Goal: Task Accomplishment & Management: Use online tool/utility

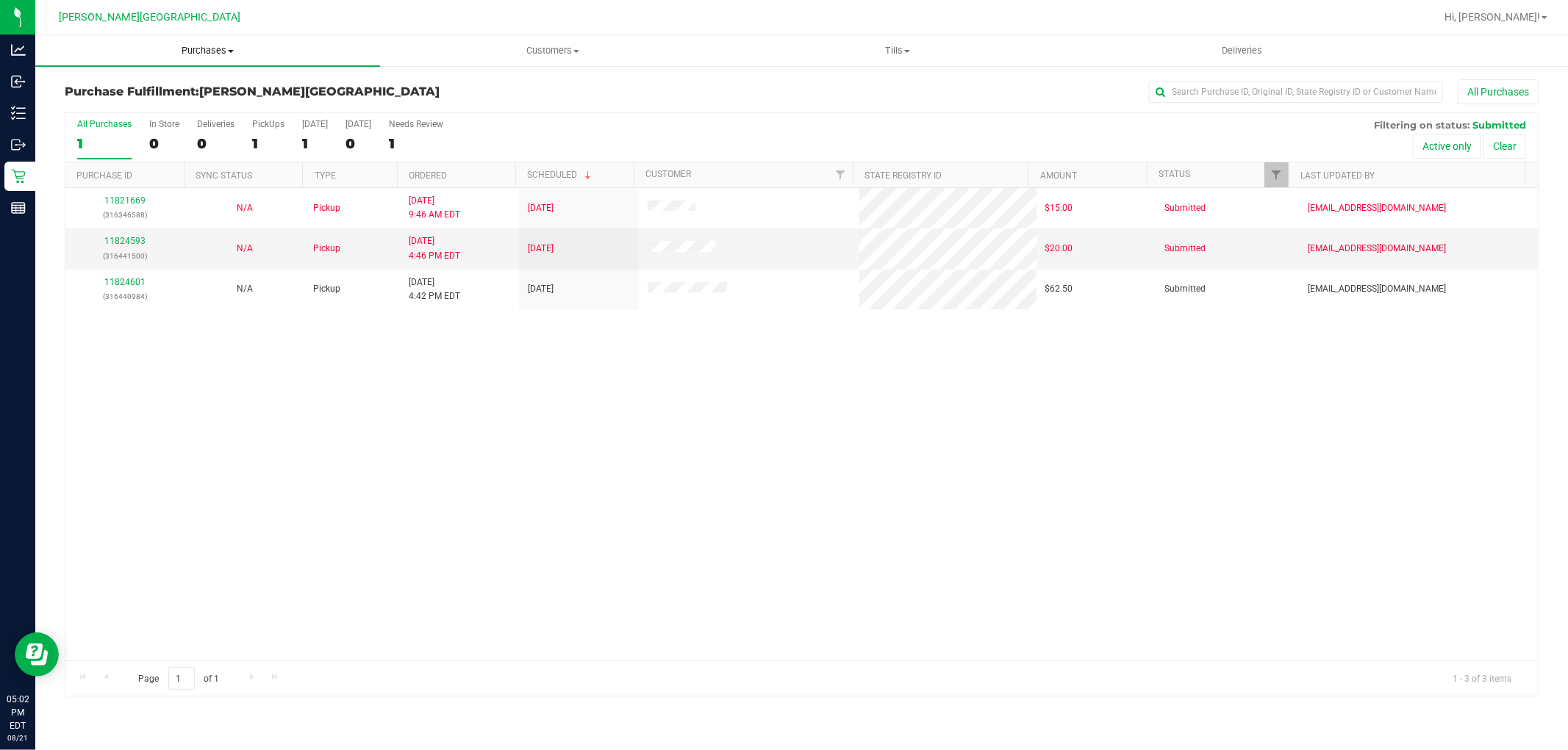
click at [192, 46] on span "Purchases" at bounding box center [207, 51] width 345 height 14
click at [138, 105] on li "Fulfillment" at bounding box center [207, 106] width 345 height 18
click at [1224, 83] on input "text" at bounding box center [1296, 92] width 294 height 22
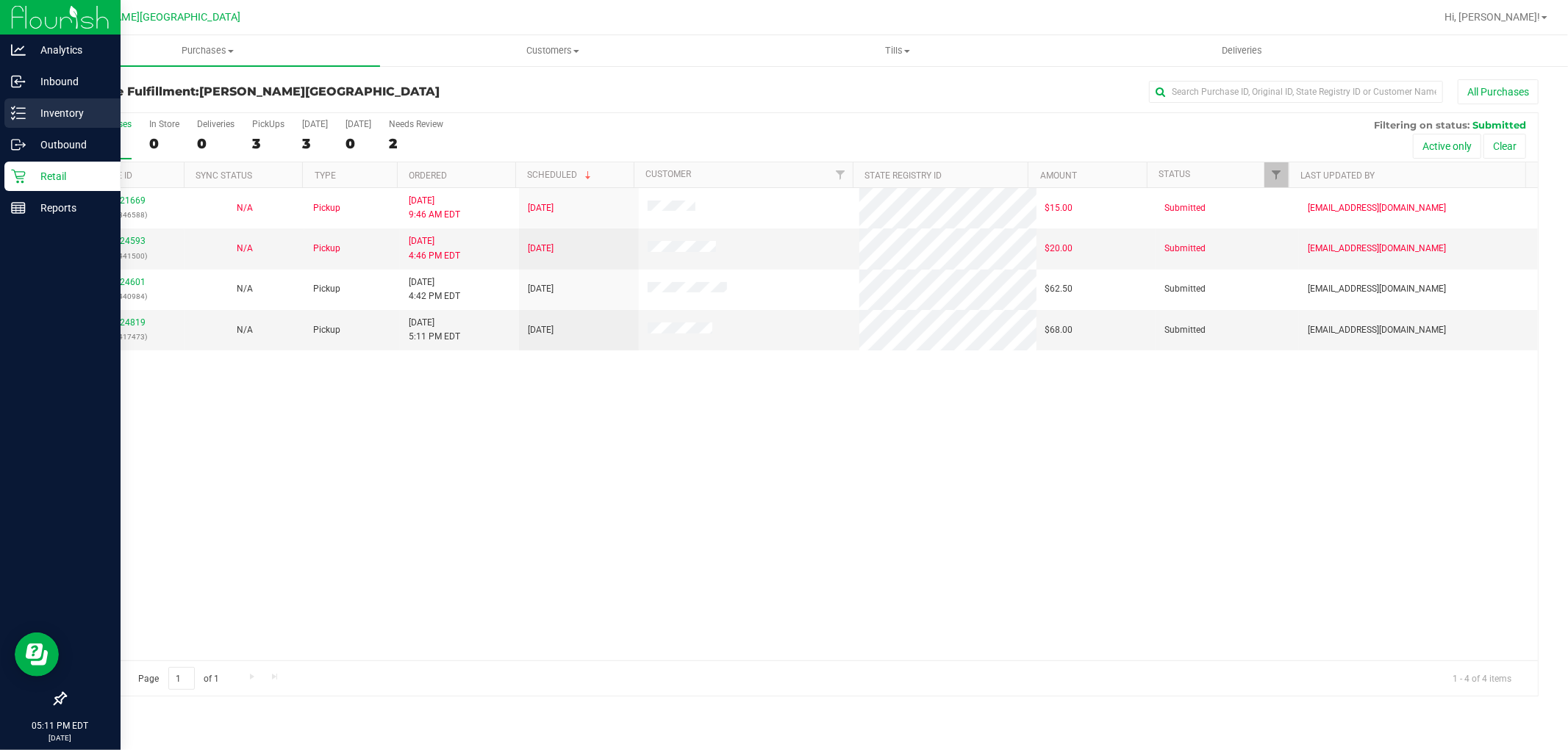
click at [62, 114] on p "Inventory" at bounding box center [70, 113] width 88 height 18
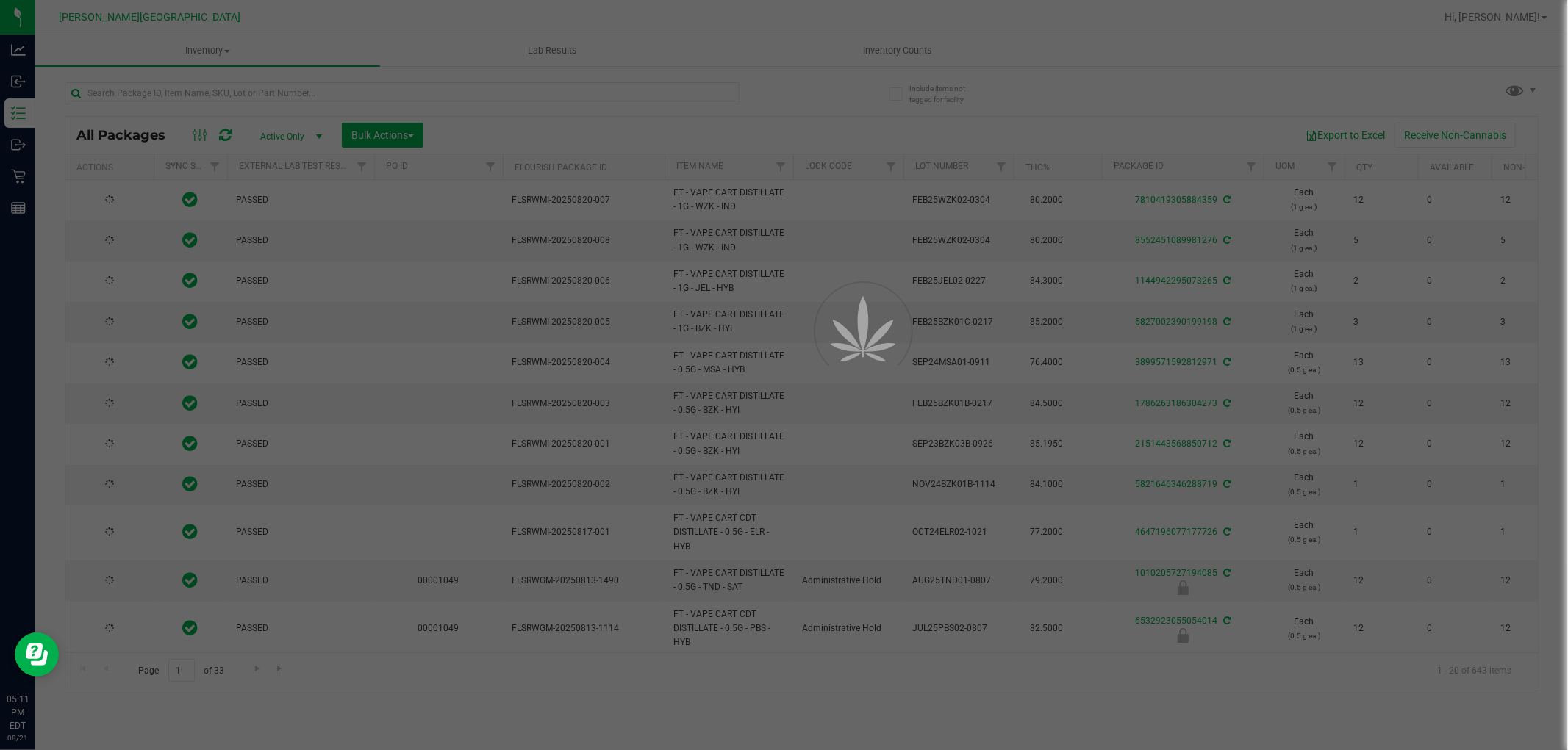
click at [189, 85] on div at bounding box center [784, 375] width 1568 height 750
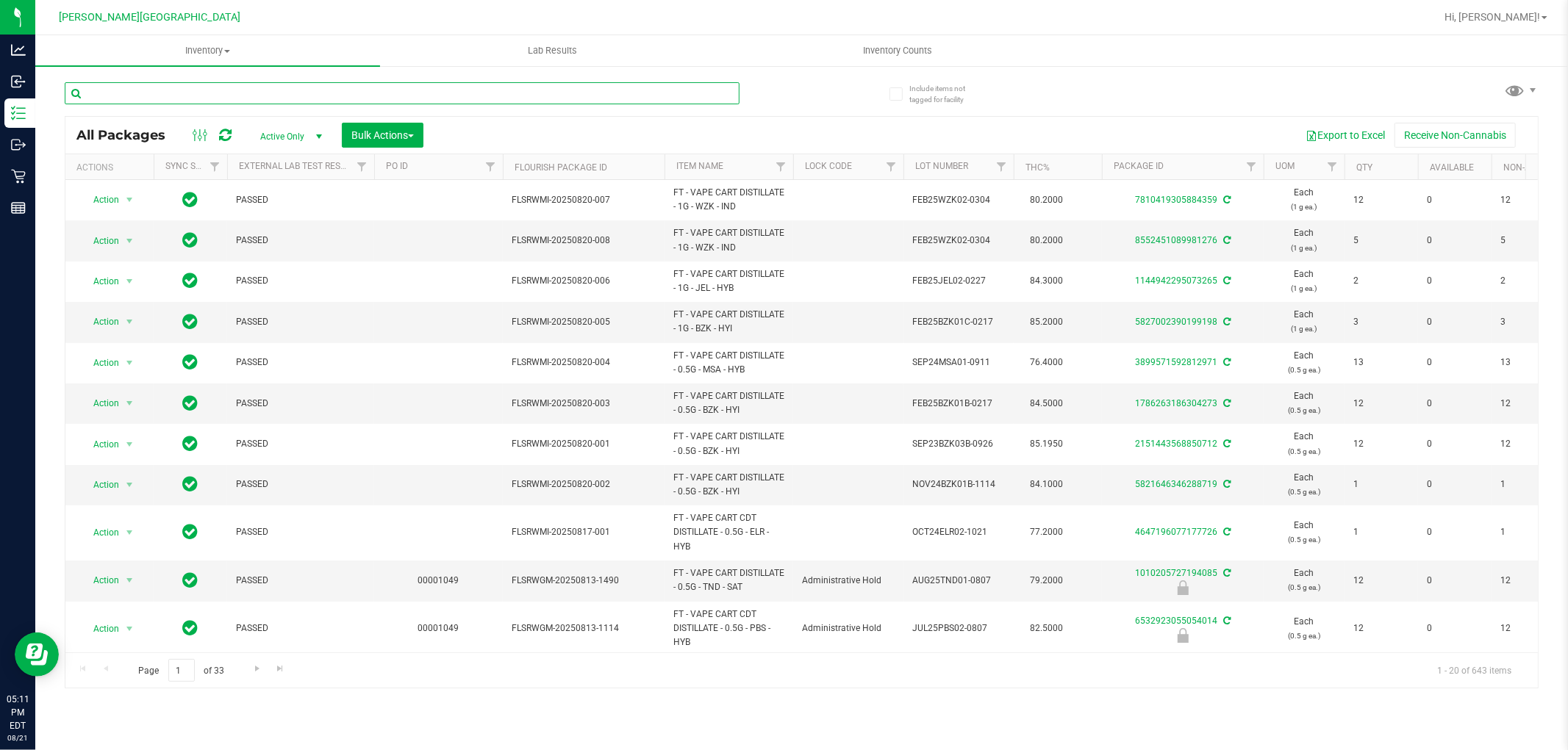
click at [188, 91] on input "text" at bounding box center [402, 94] width 675 height 22
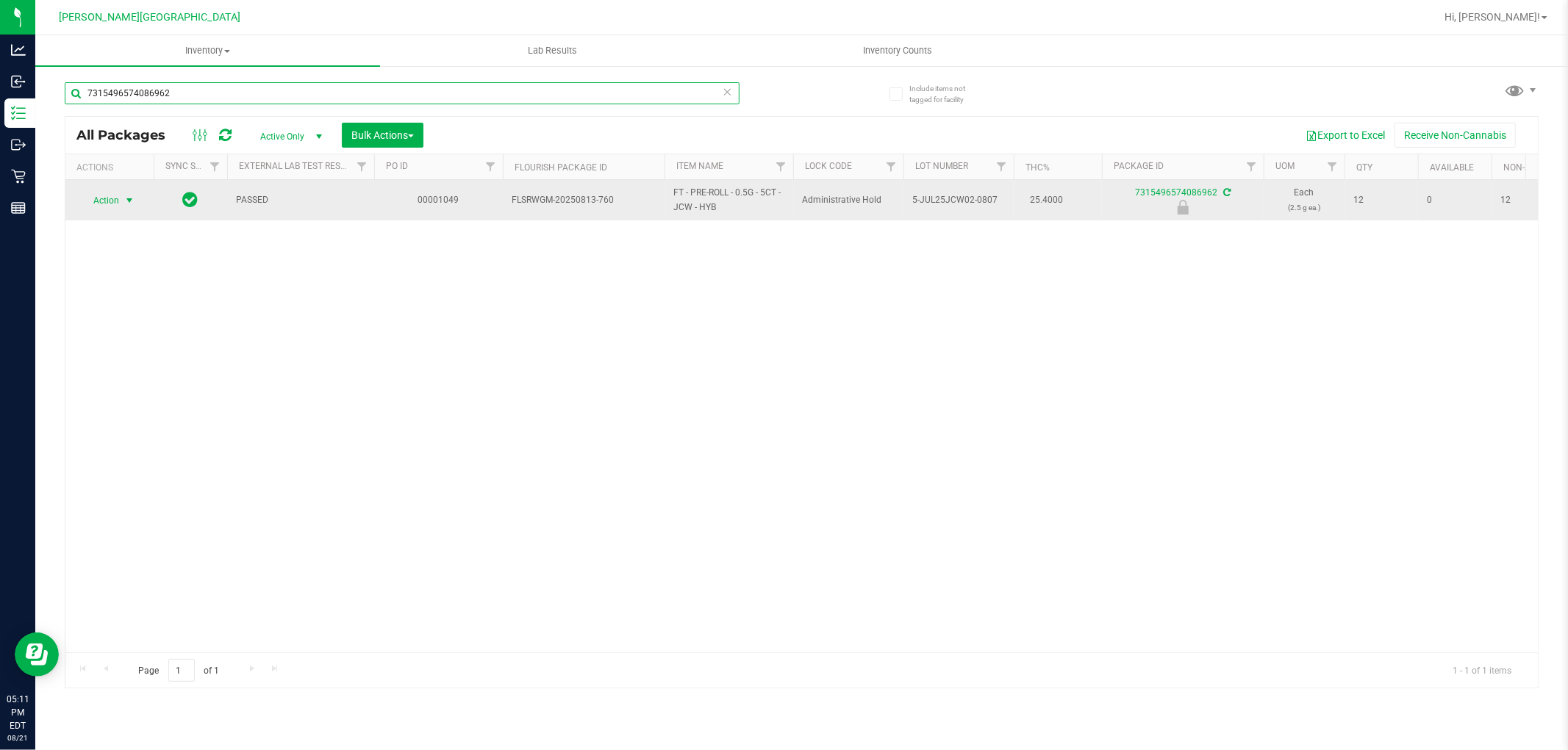
type input "7315496574086962"
click at [109, 200] on span "Action" at bounding box center [100, 201] width 40 height 20
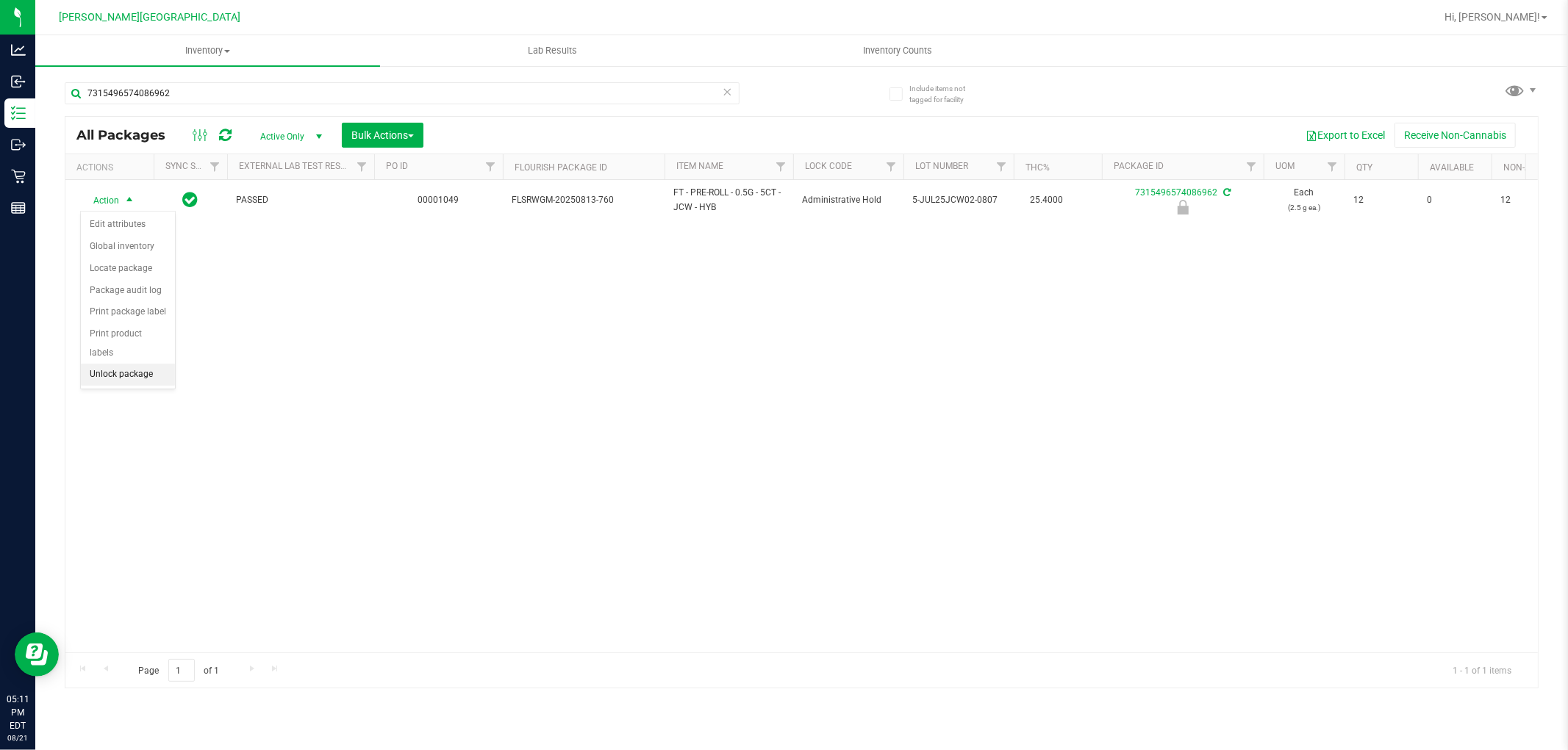
click at [137, 380] on li "Unlock package" at bounding box center [128, 375] width 94 height 22
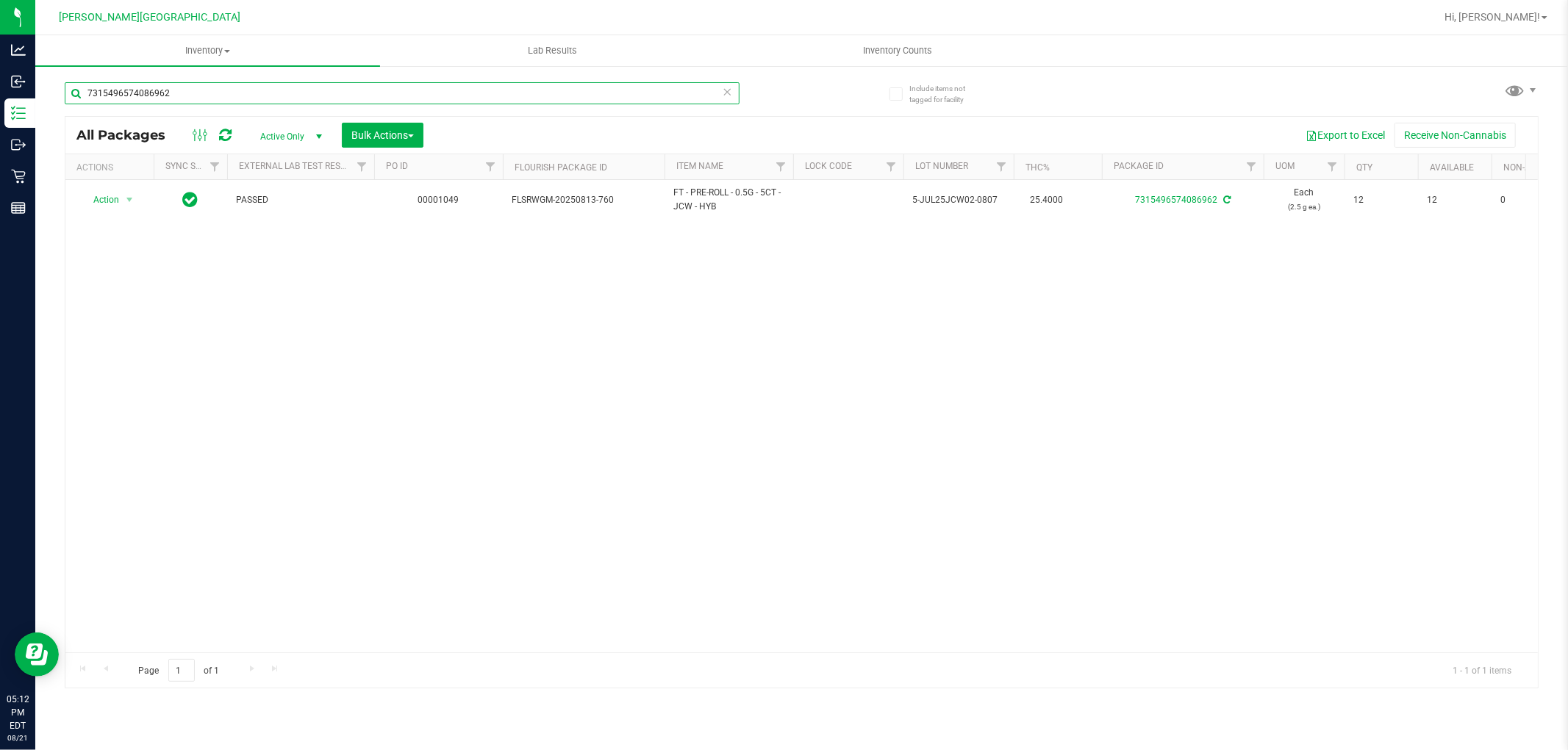
drag, startPoint x: 119, startPoint y: 91, endPoint x: 89, endPoint y: 84, distance: 30.8
click at [89, 84] on input "7315496574086962" at bounding box center [402, 94] width 675 height 22
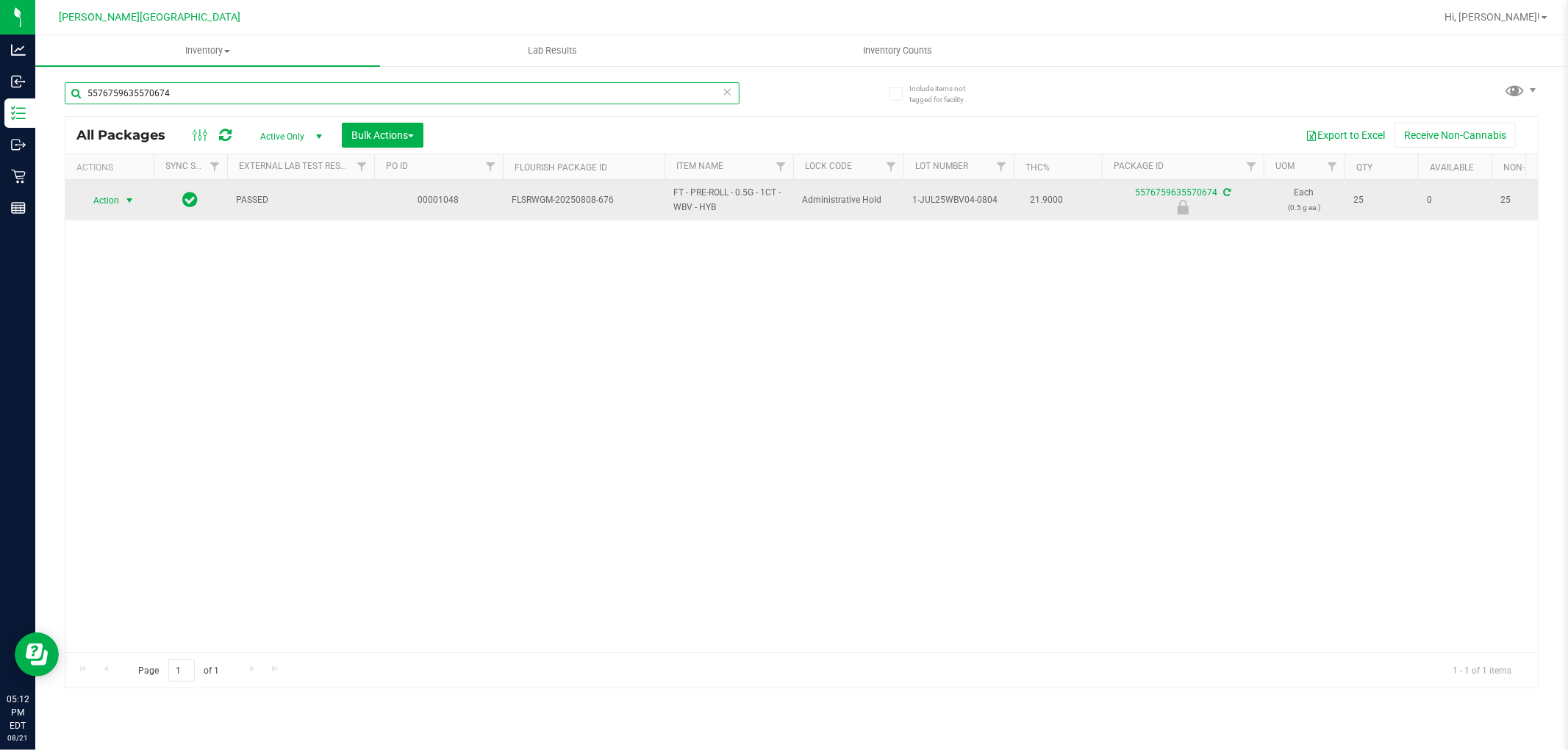
type input "5576759635570674"
click at [132, 202] on span "select" at bounding box center [129, 201] width 12 height 12
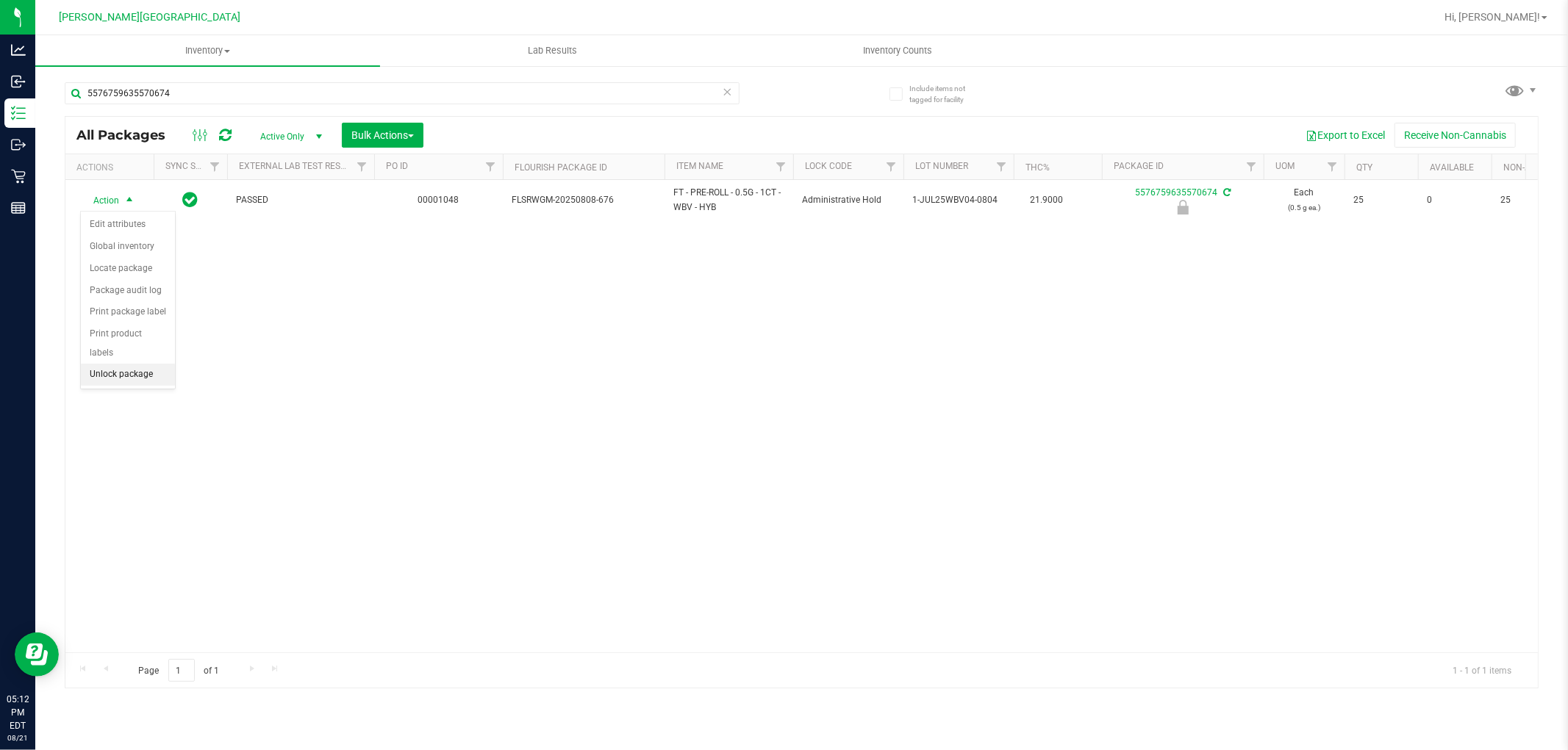
click at [111, 375] on li "Unlock package" at bounding box center [128, 375] width 94 height 22
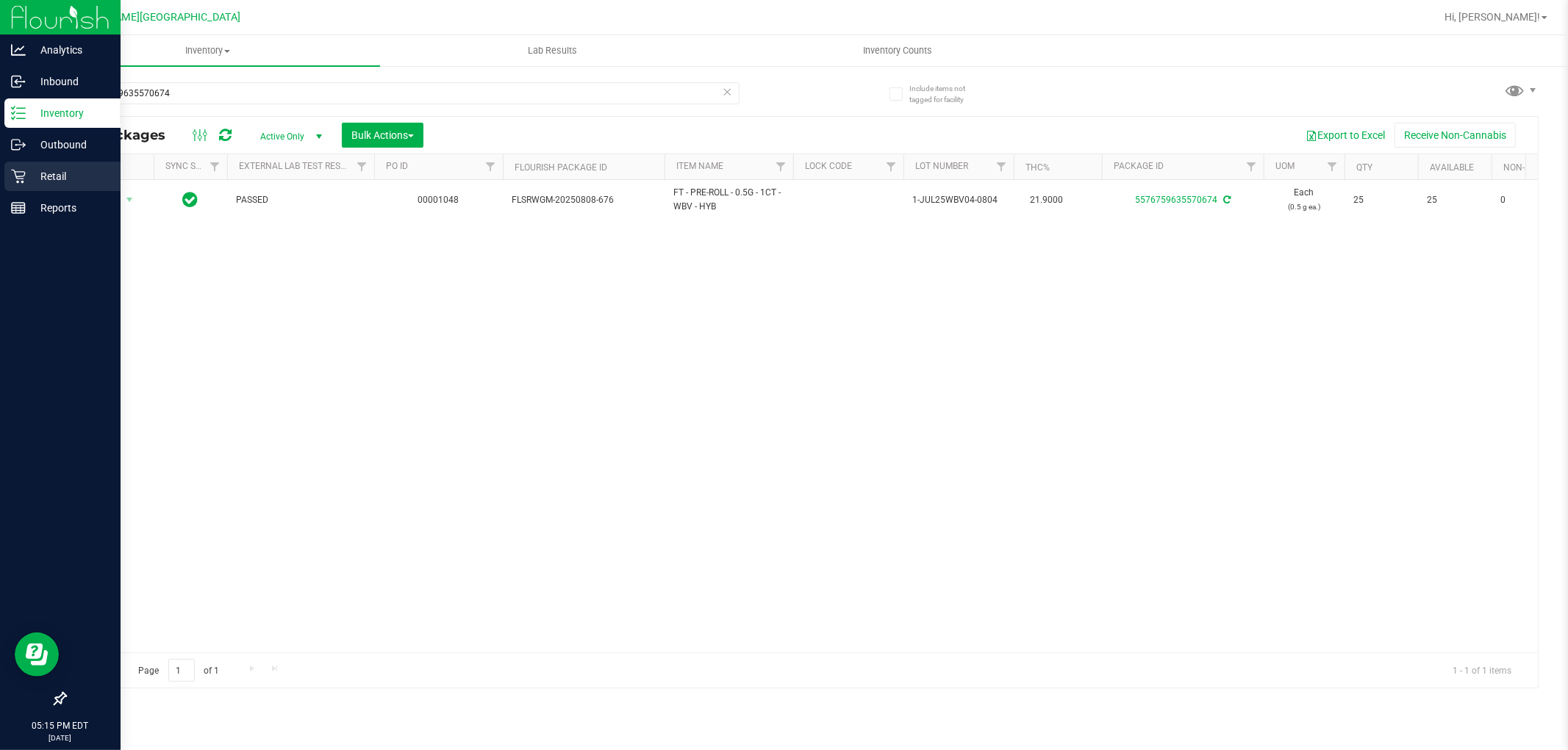
click at [46, 162] on div "Retail" at bounding box center [62, 176] width 116 height 30
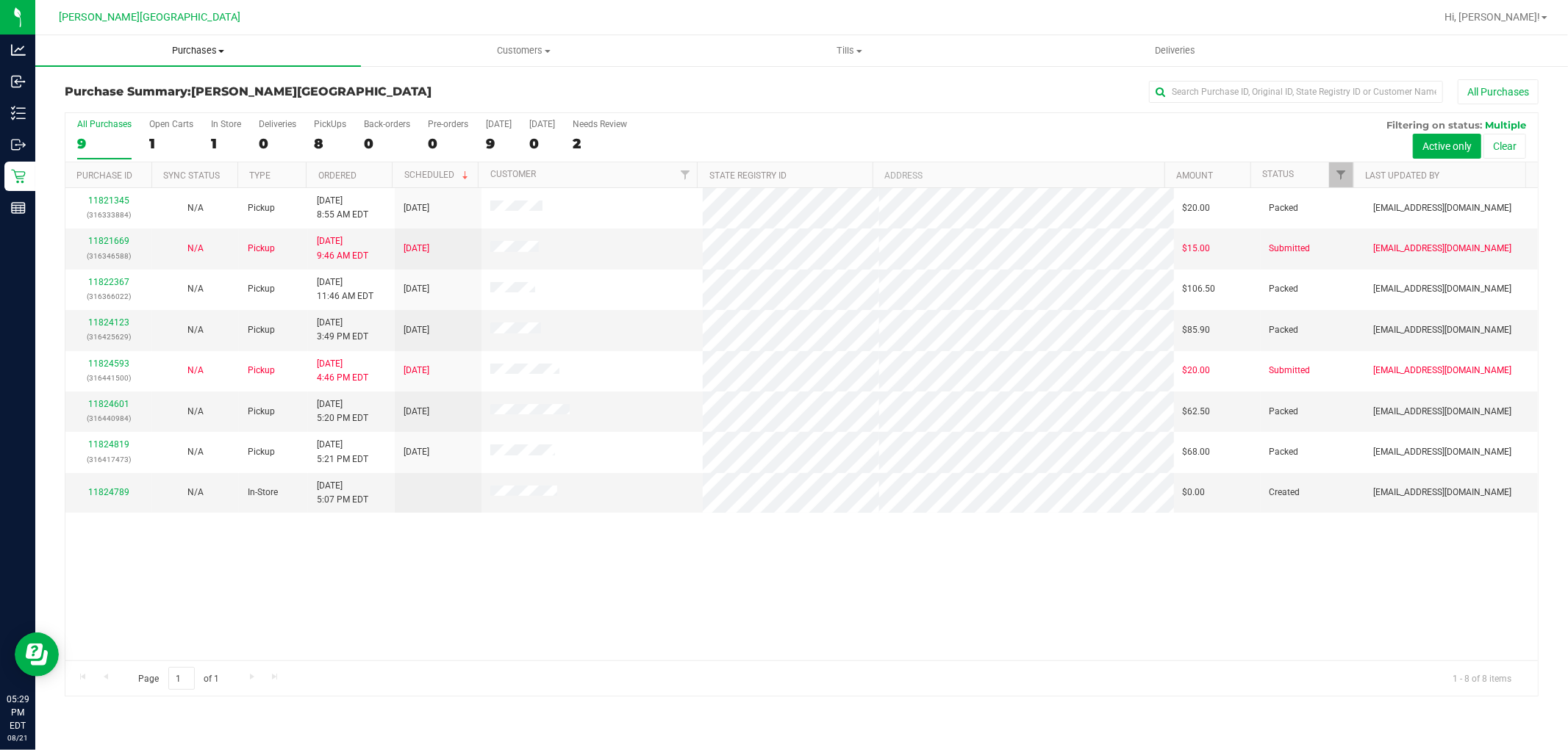
click at [195, 47] on span "Purchases" at bounding box center [197, 51] width 326 height 14
click at [114, 104] on span "Fulfillment" at bounding box center [80, 105] width 91 height 13
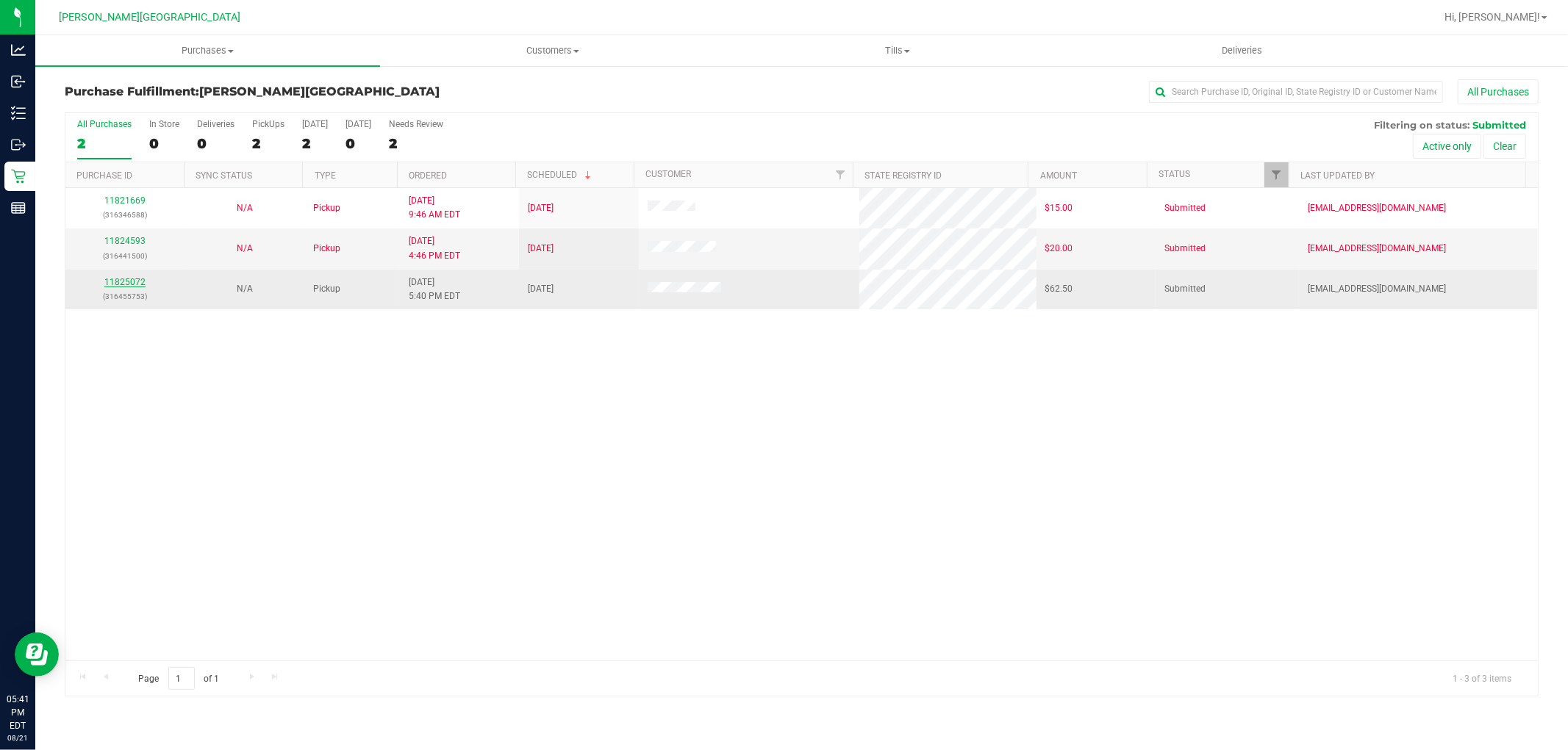
click at [134, 284] on link "11825072" at bounding box center [125, 282] width 41 height 10
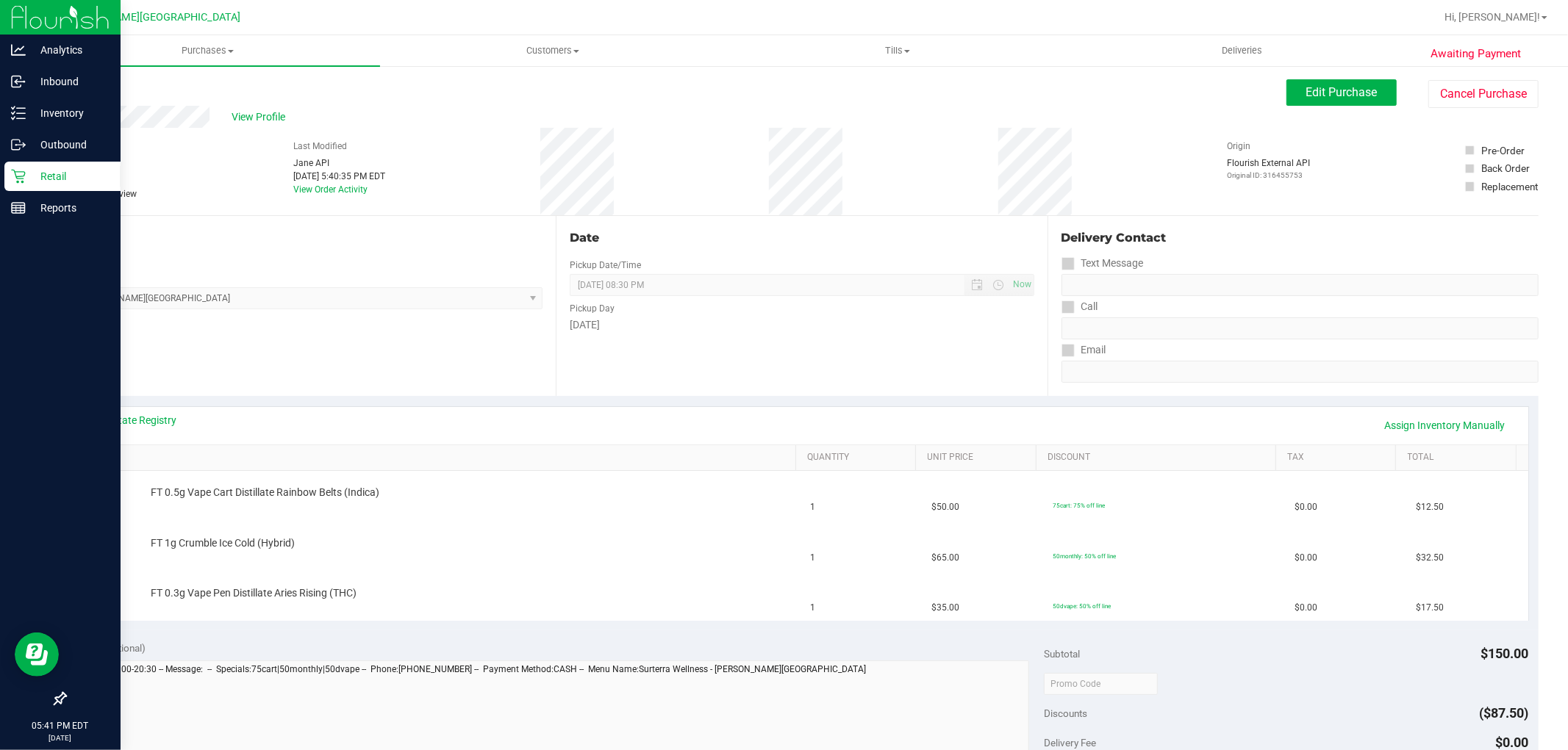
click at [30, 171] on p "Retail" at bounding box center [70, 176] width 88 height 18
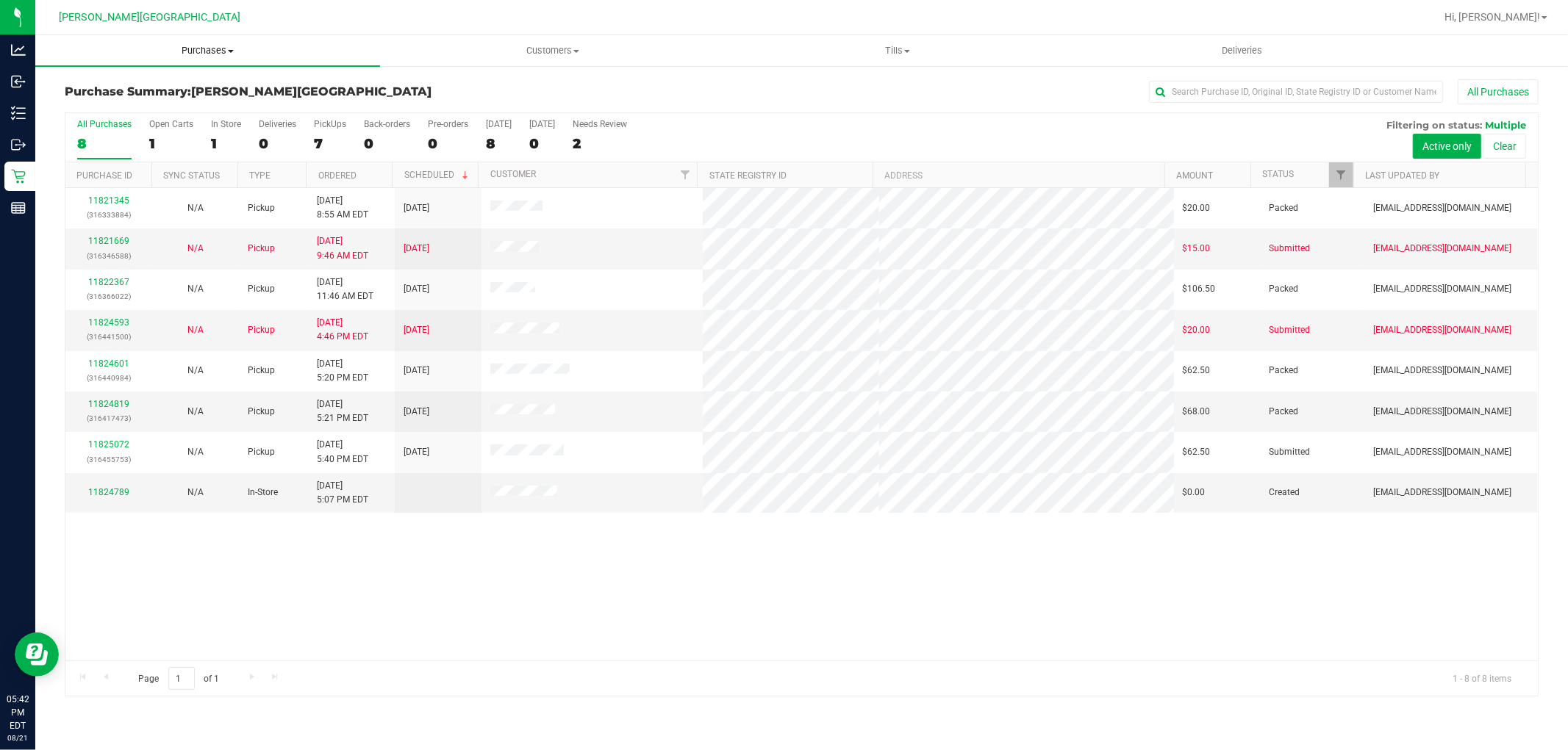
click at [224, 48] on span "Purchases" at bounding box center [207, 51] width 345 height 14
click at [122, 104] on span "Fulfillment" at bounding box center [80, 105] width 91 height 13
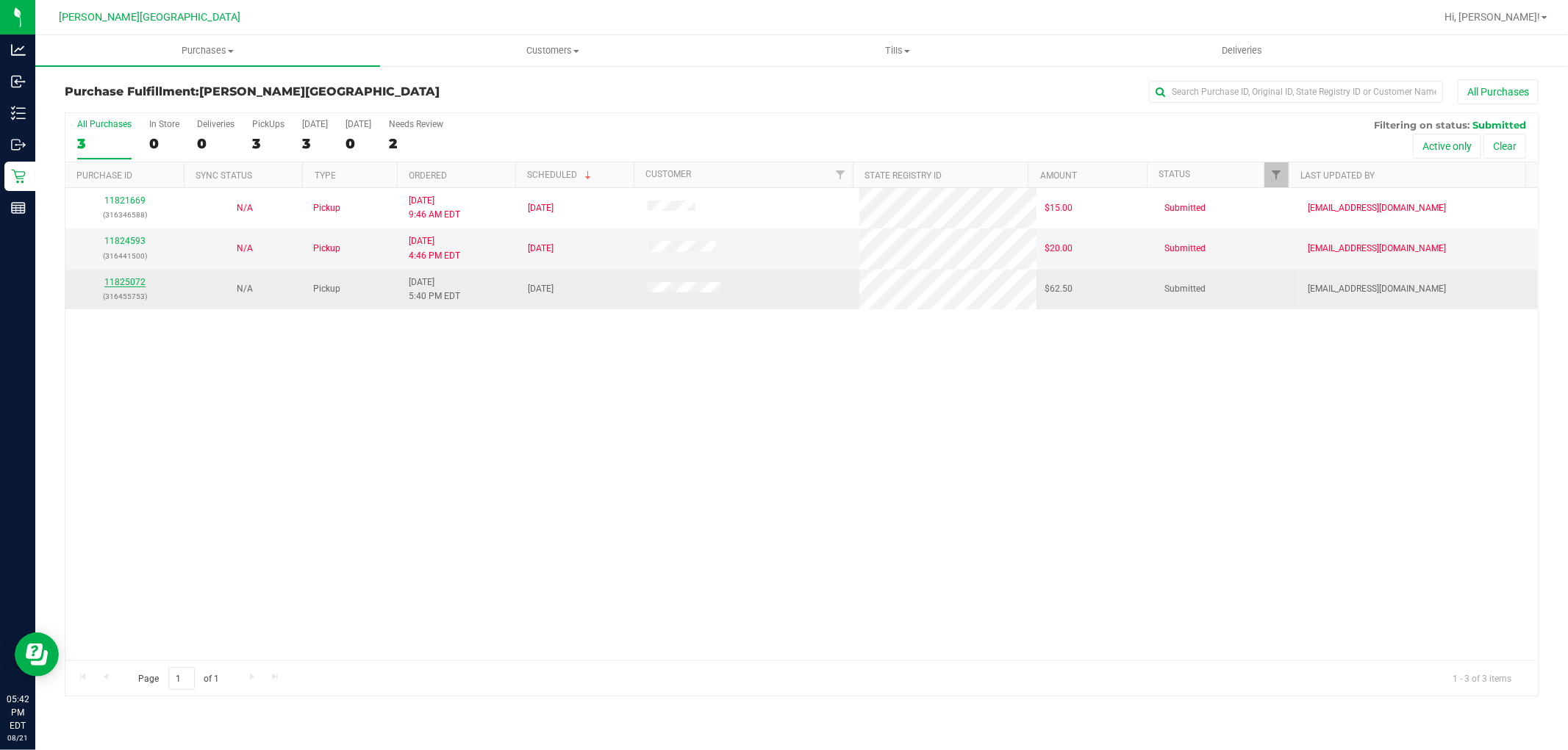
click at [136, 280] on link "11825072" at bounding box center [125, 282] width 41 height 10
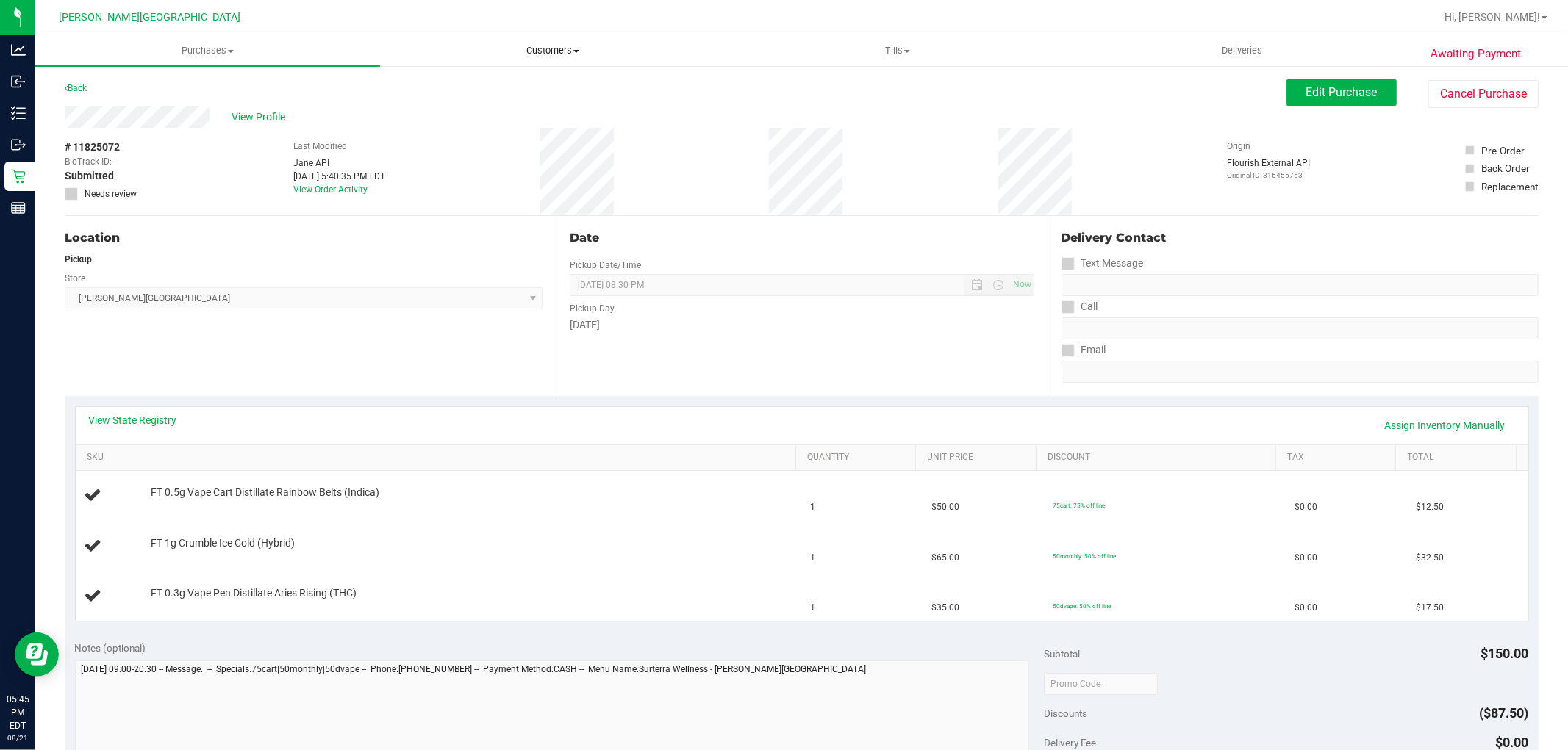
click at [545, 50] on span "Customers" at bounding box center [551, 51] width 343 height 14
click at [423, 85] on span "All customers" at bounding box center [433, 88] width 105 height 13
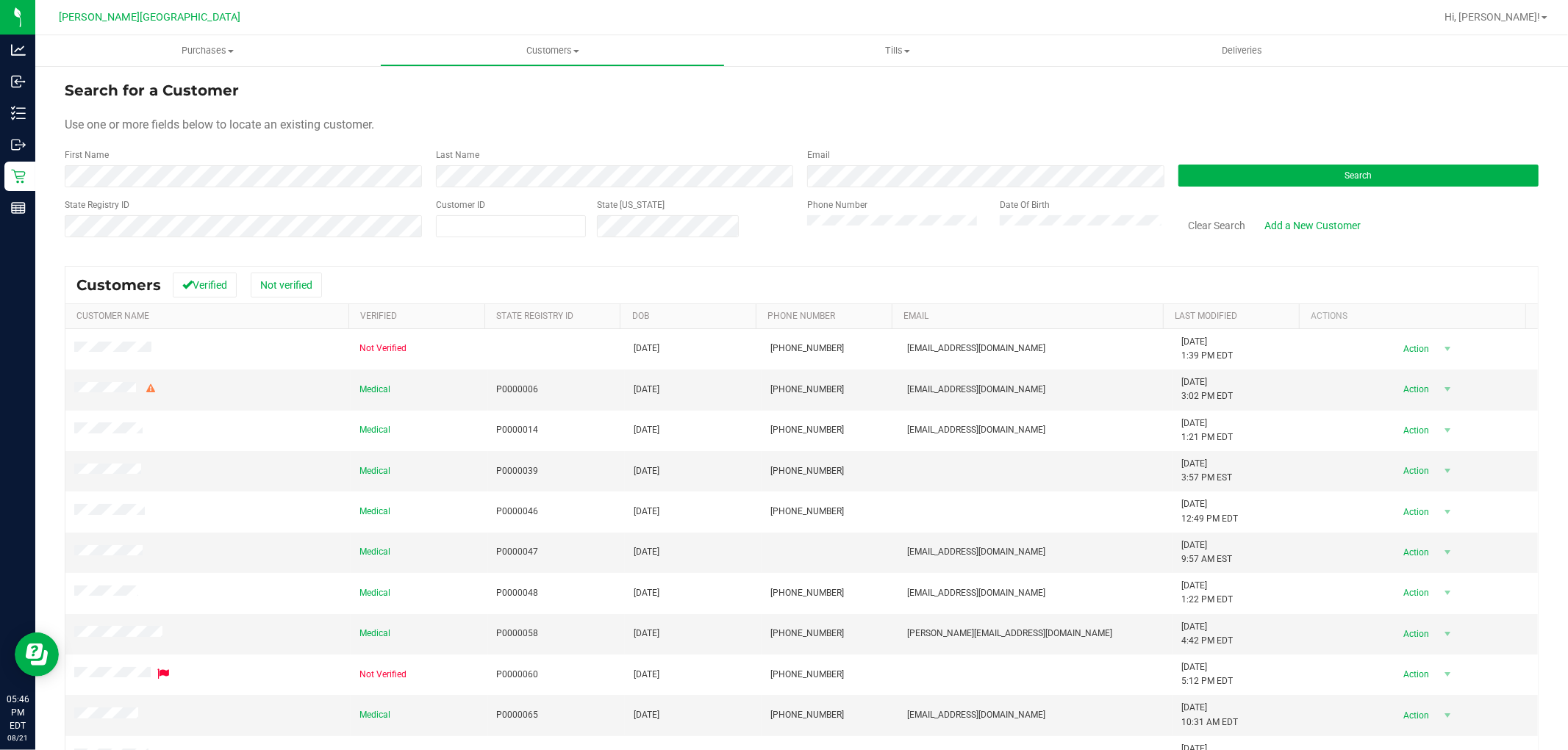
click at [1255, 156] on div "Search" at bounding box center [1353, 168] width 371 height 39
click at [1247, 175] on button "Search" at bounding box center [1358, 176] width 360 height 22
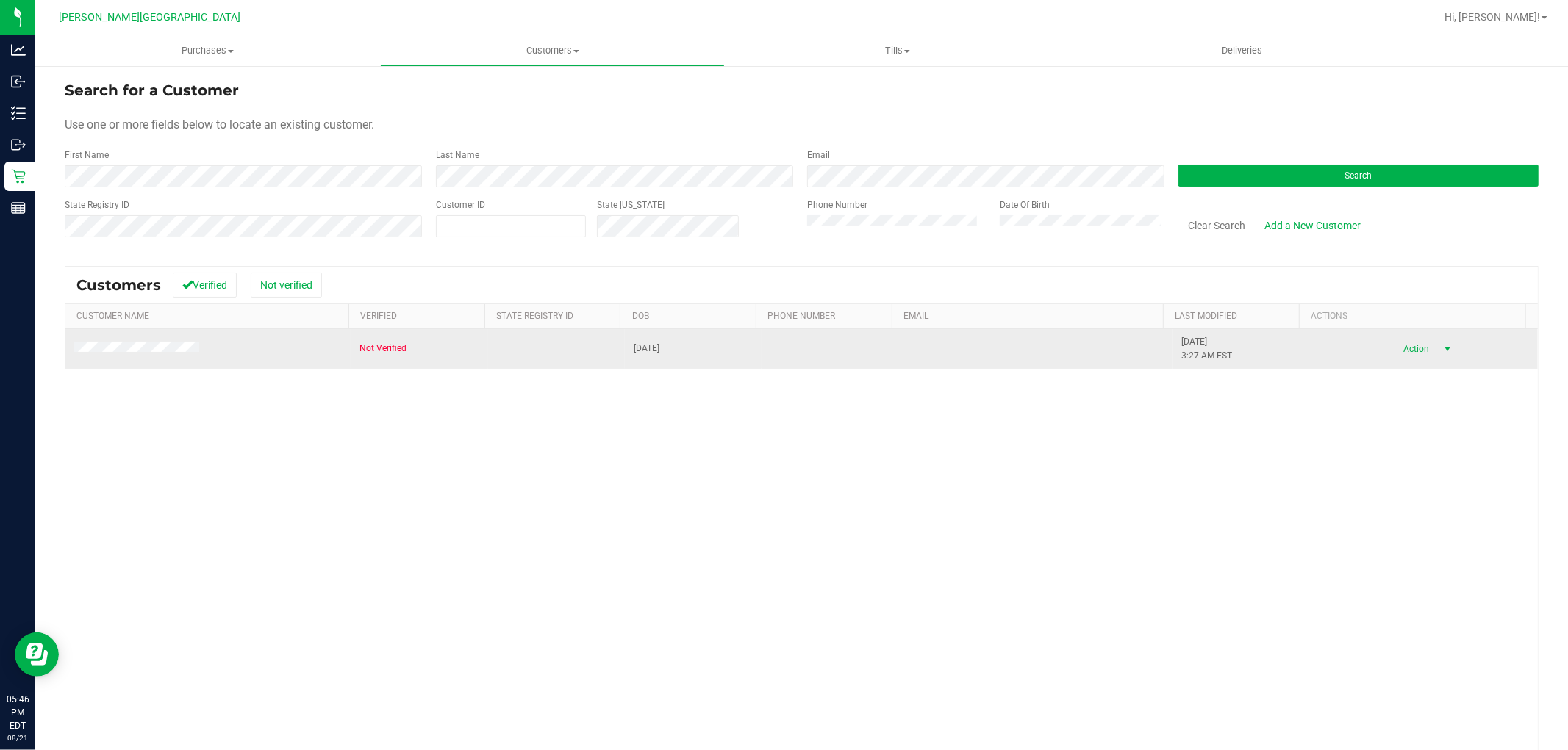
click at [1414, 349] on span "Action" at bounding box center [1414, 349] width 48 height 20
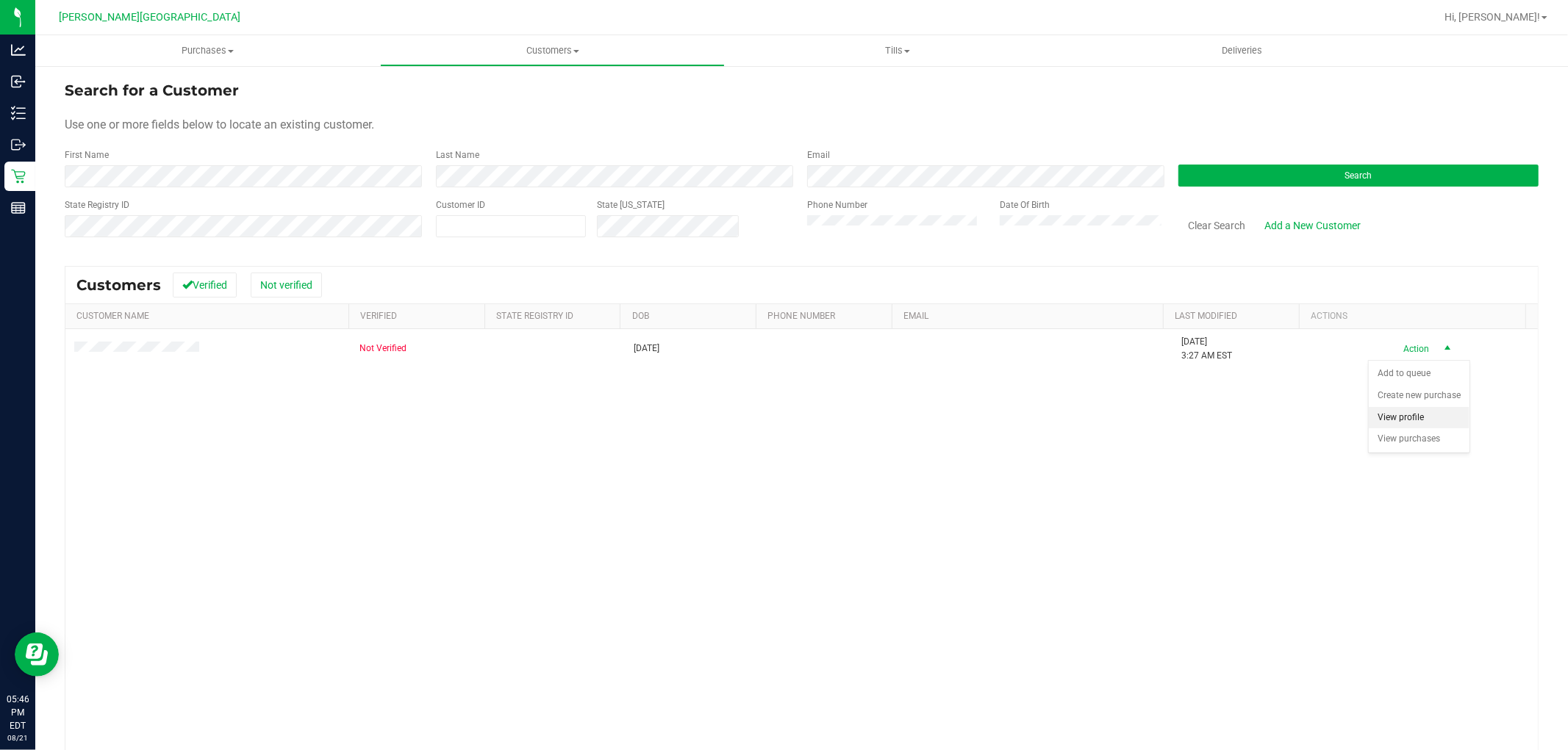
click at [1400, 422] on li "View profile" at bounding box center [1419, 418] width 100 height 22
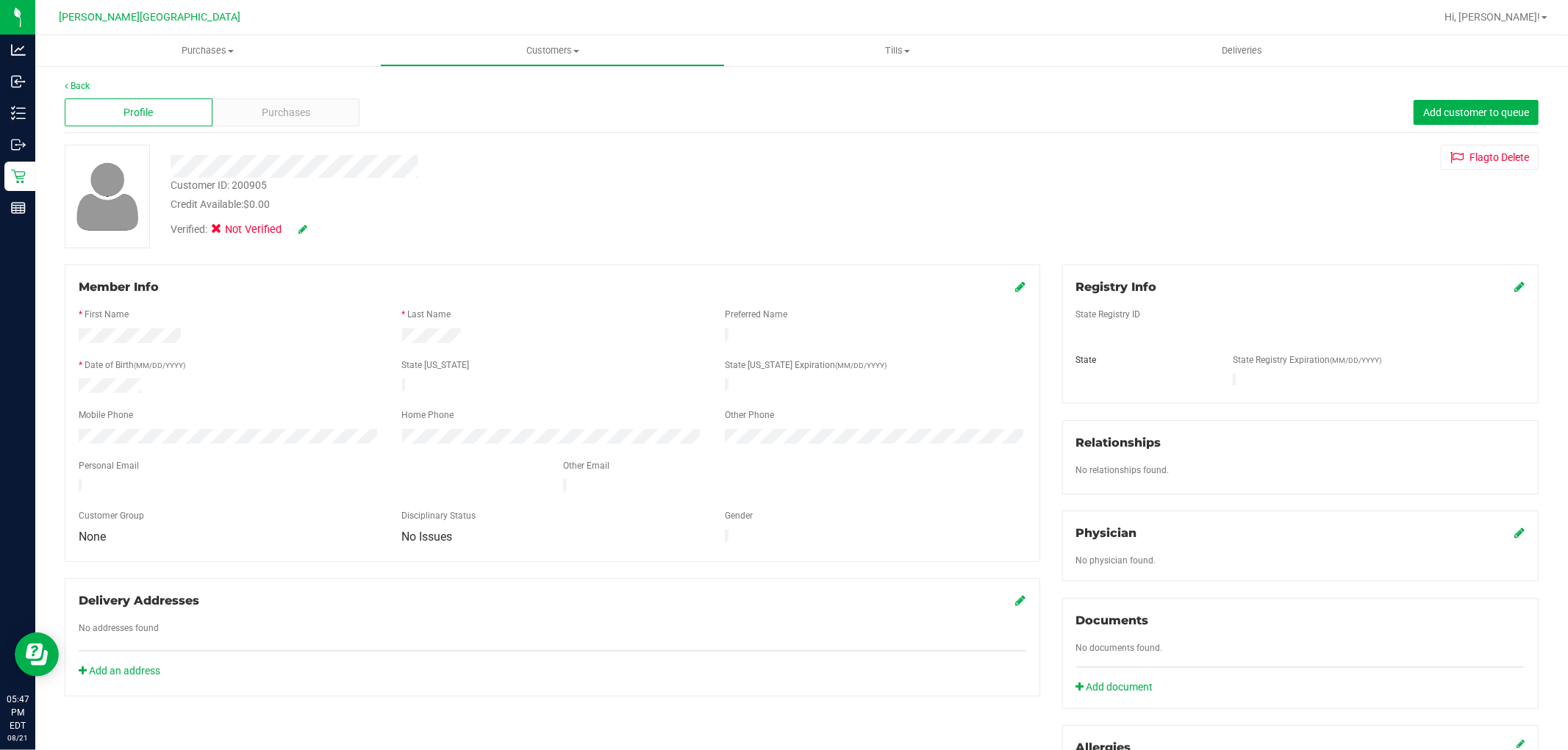
click at [1514, 284] on icon at bounding box center [1520, 287] width 10 height 12
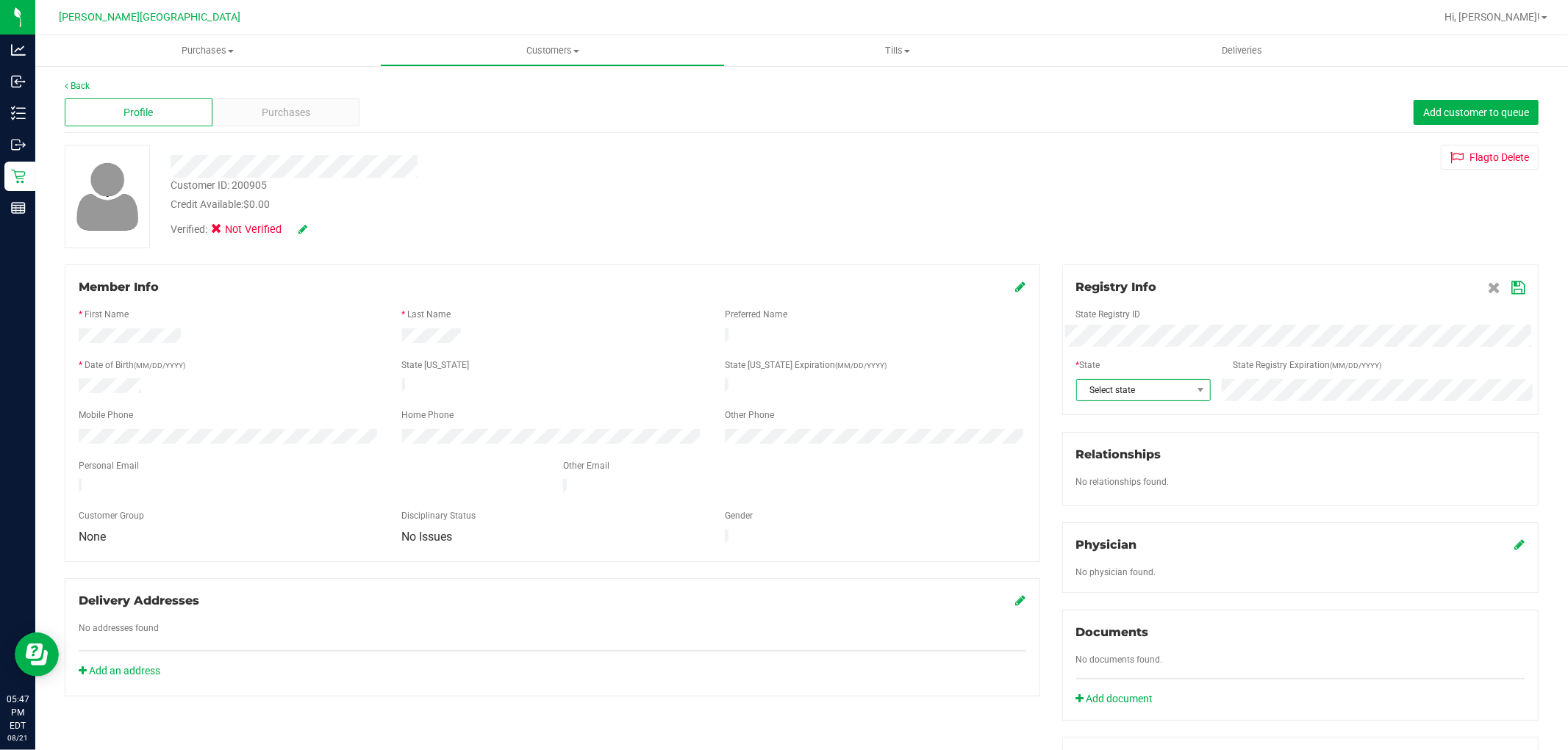
click at [1178, 394] on span "Select state" at bounding box center [1134, 390] width 115 height 20
click at [1178, 394] on span "FL" at bounding box center [1134, 390] width 115 height 20
click at [1511, 288] on icon at bounding box center [1518, 288] width 14 height 12
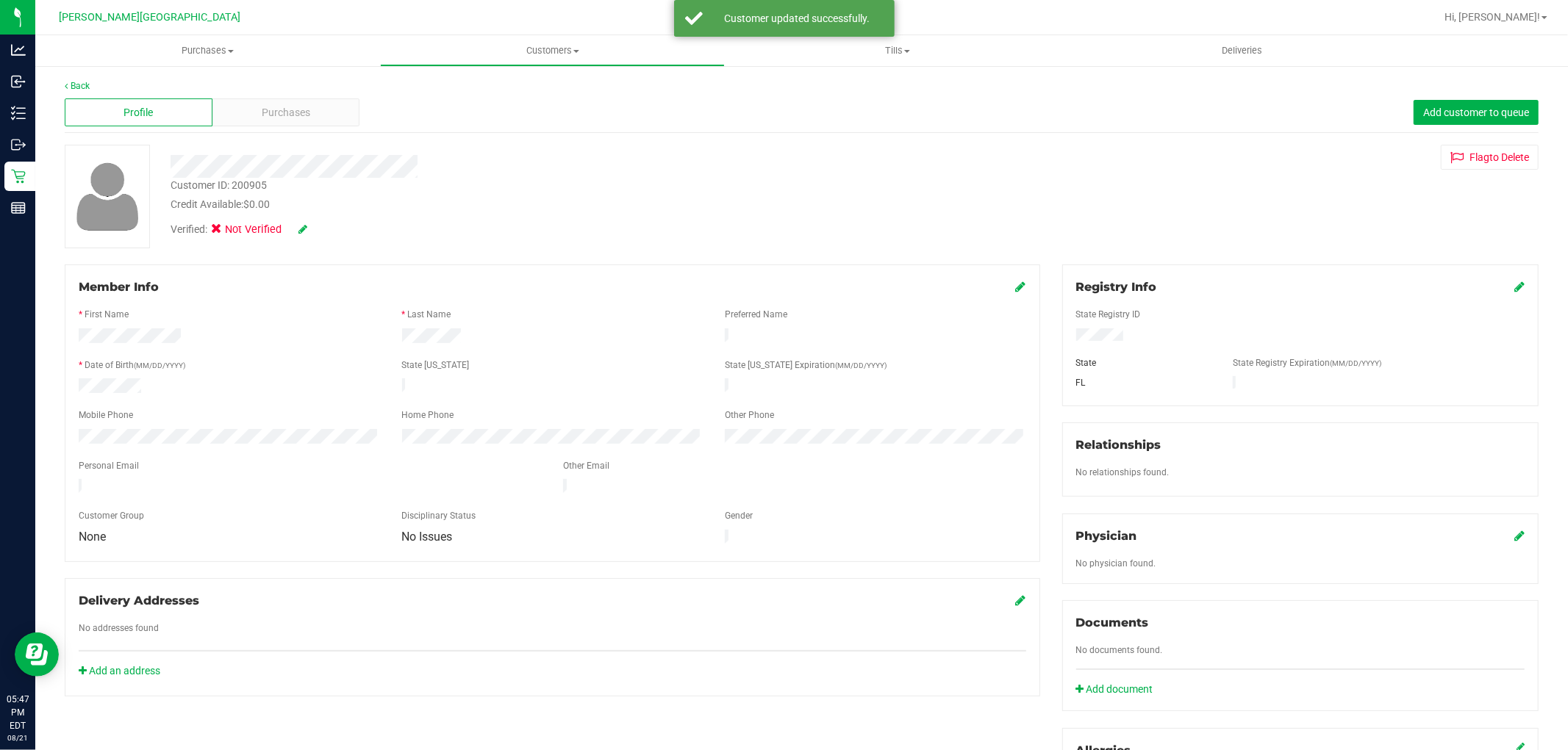
click at [1016, 283] on icon at bounding box center [1021, 287] width 10 height 12
click at [302, 229] on icon at bounding box center [303, 229] width 9 height 10
click at [219, 231] on icon at bounding box center [220, 231] width 9 height 0
click at [0, 0] on input "Medical" at bounding box center [0, 0] width 0 height 0
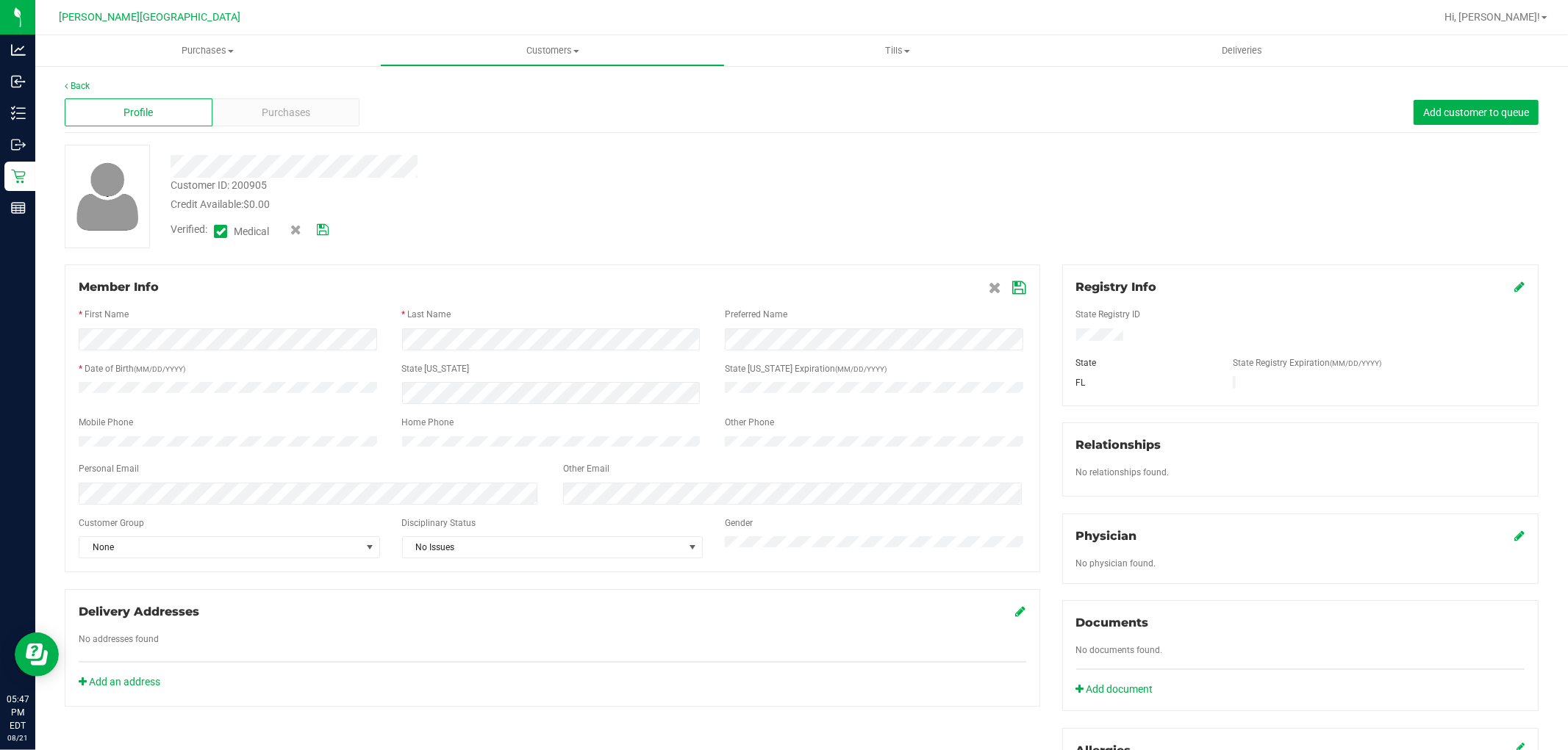
click at [328, 226] on icon at bounding box center [322, 230] width 12 height 10
click at [254, 549] on span "None" at bounding box center [220, 548] width 282 height 20
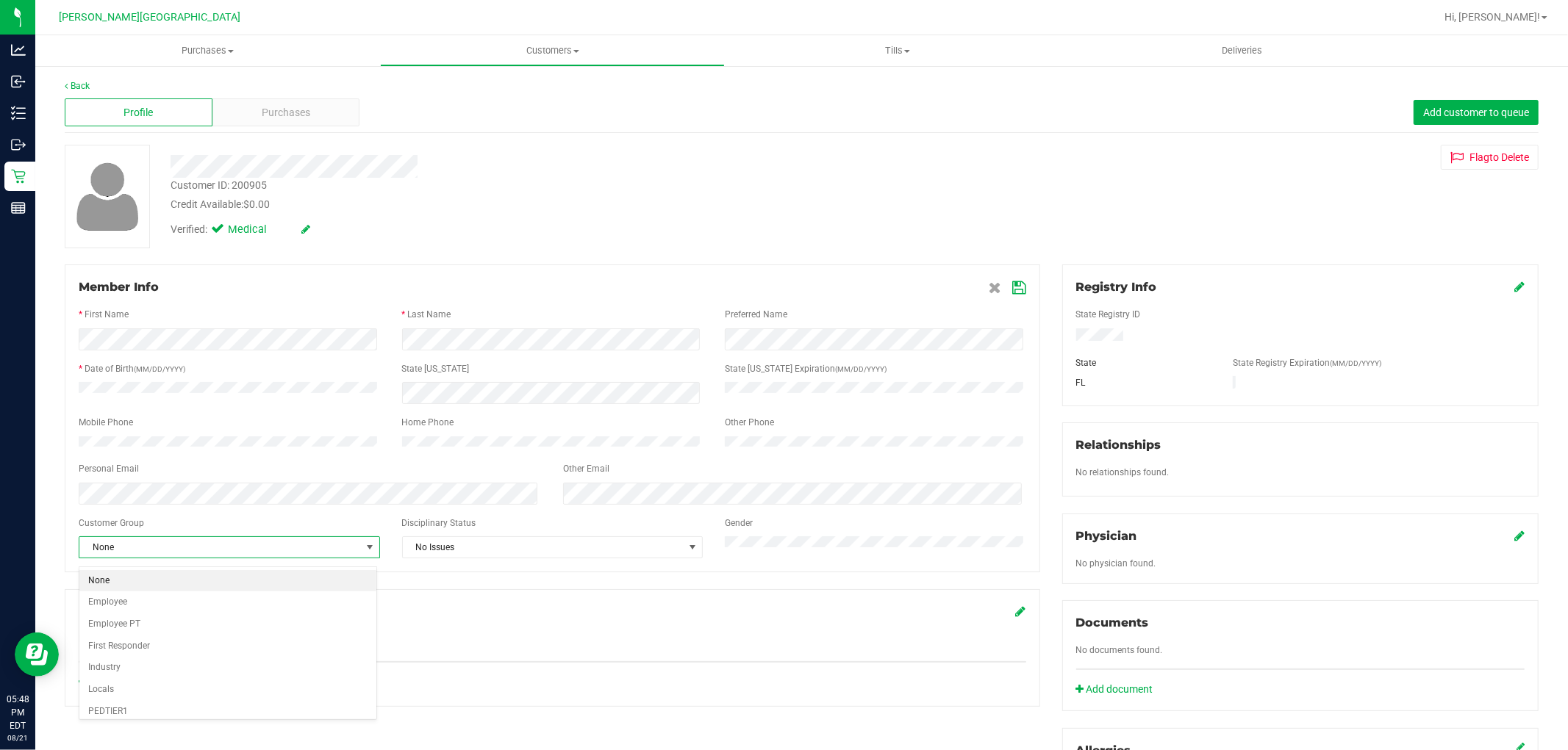
click at [254, 549] on span "None" at bounding box center [220, 548] width 282 height 20
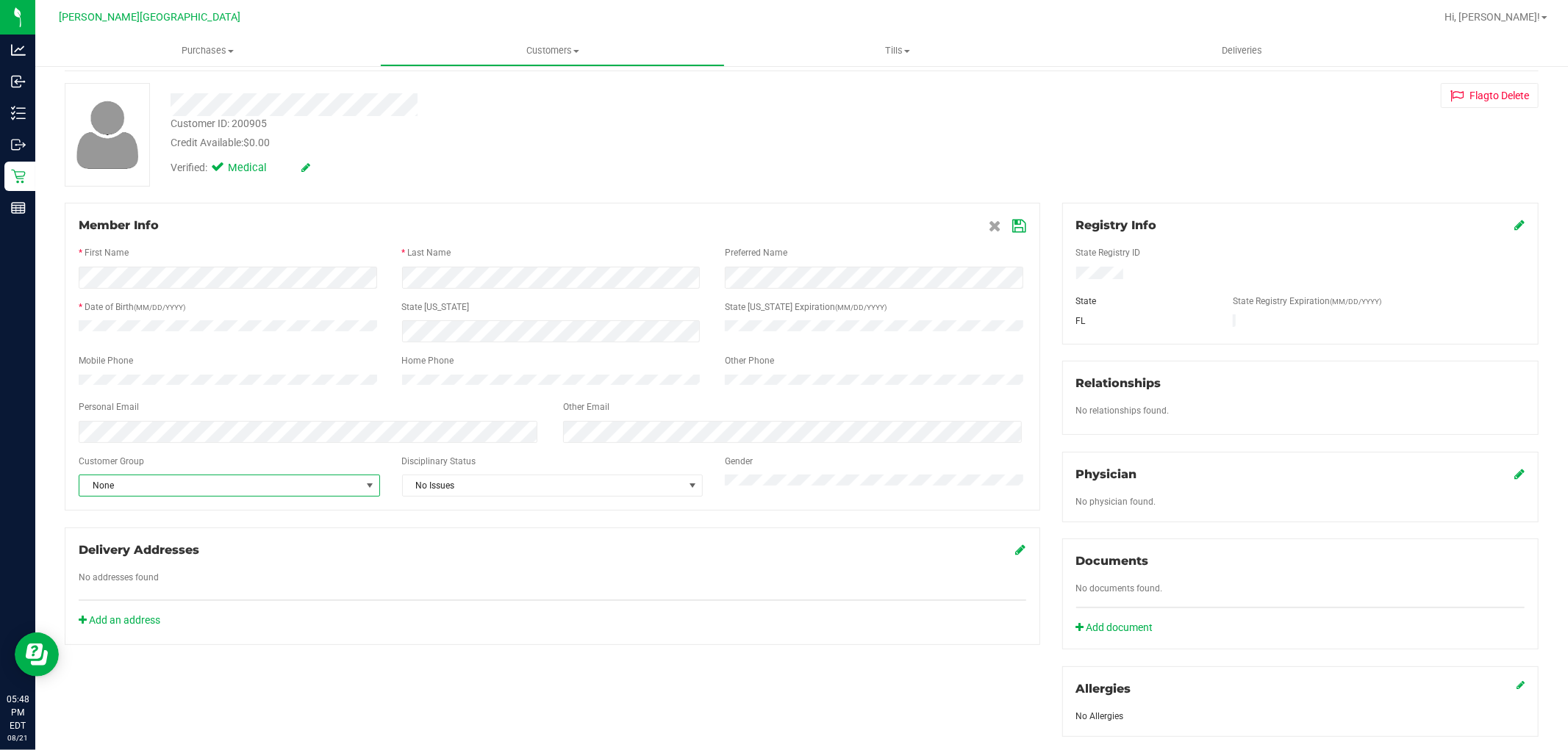
scroll to position [0, 0]
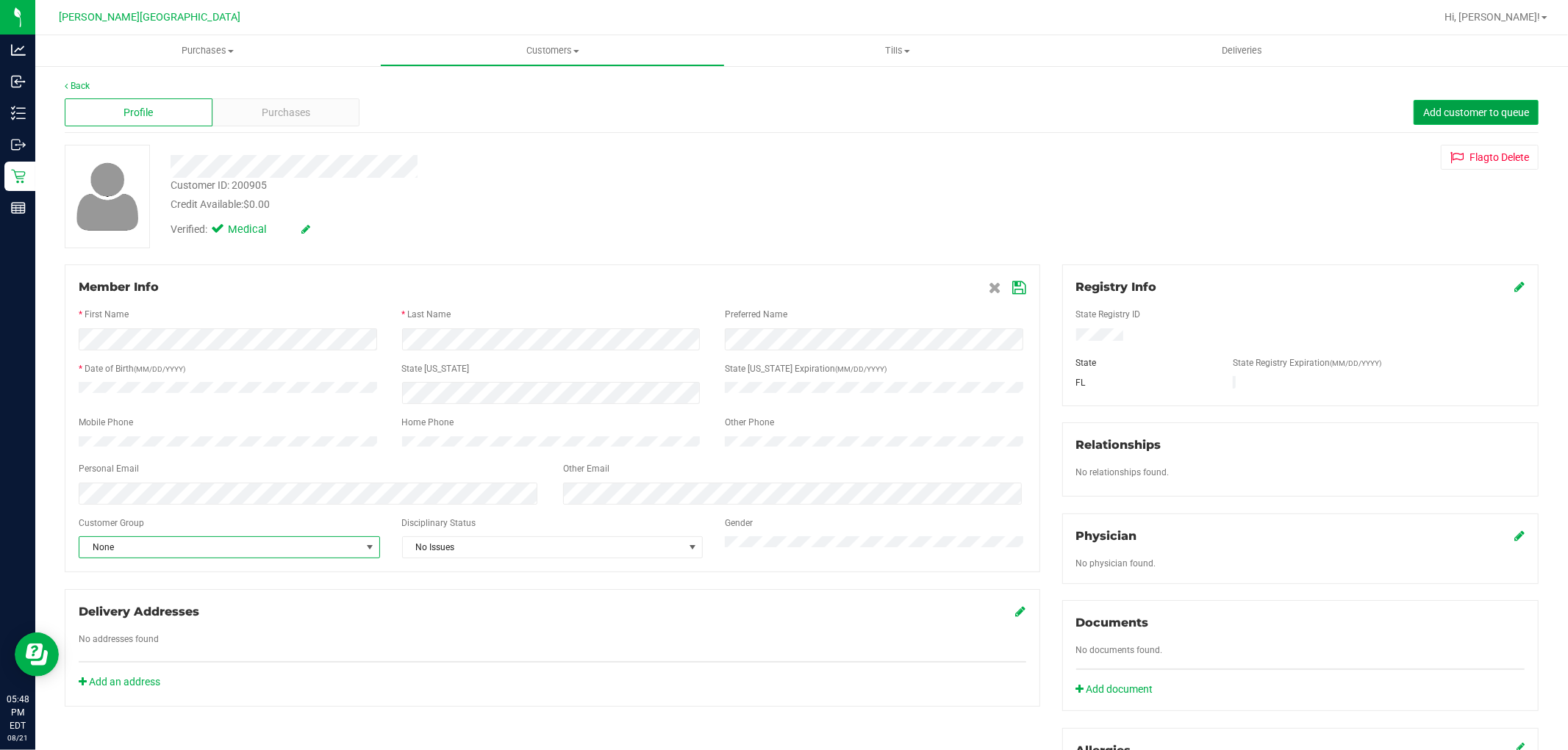
click at [1479, 105] on button "Add customer to queue" at bounding box center [1475, 111] width 125 height 25
drag, startPoint x: 1120, startPoint y: 344, endPoint x: 1066, endPoint y: 331, distance: 55.5
click at [1076, 331] on div "State Registry ID State State Registry Expiration (MM/DD/YYYY) [GEOGRAPHIC_DATA]" at bounding box center [1300, 344] width 448 height 95
click at [163, 118] on div "Profile" at bounding box center [139, 112] width 148 height 28
click at [246, 120] on div "Purchases" at bounding box center [287, 112] width 148 height 28
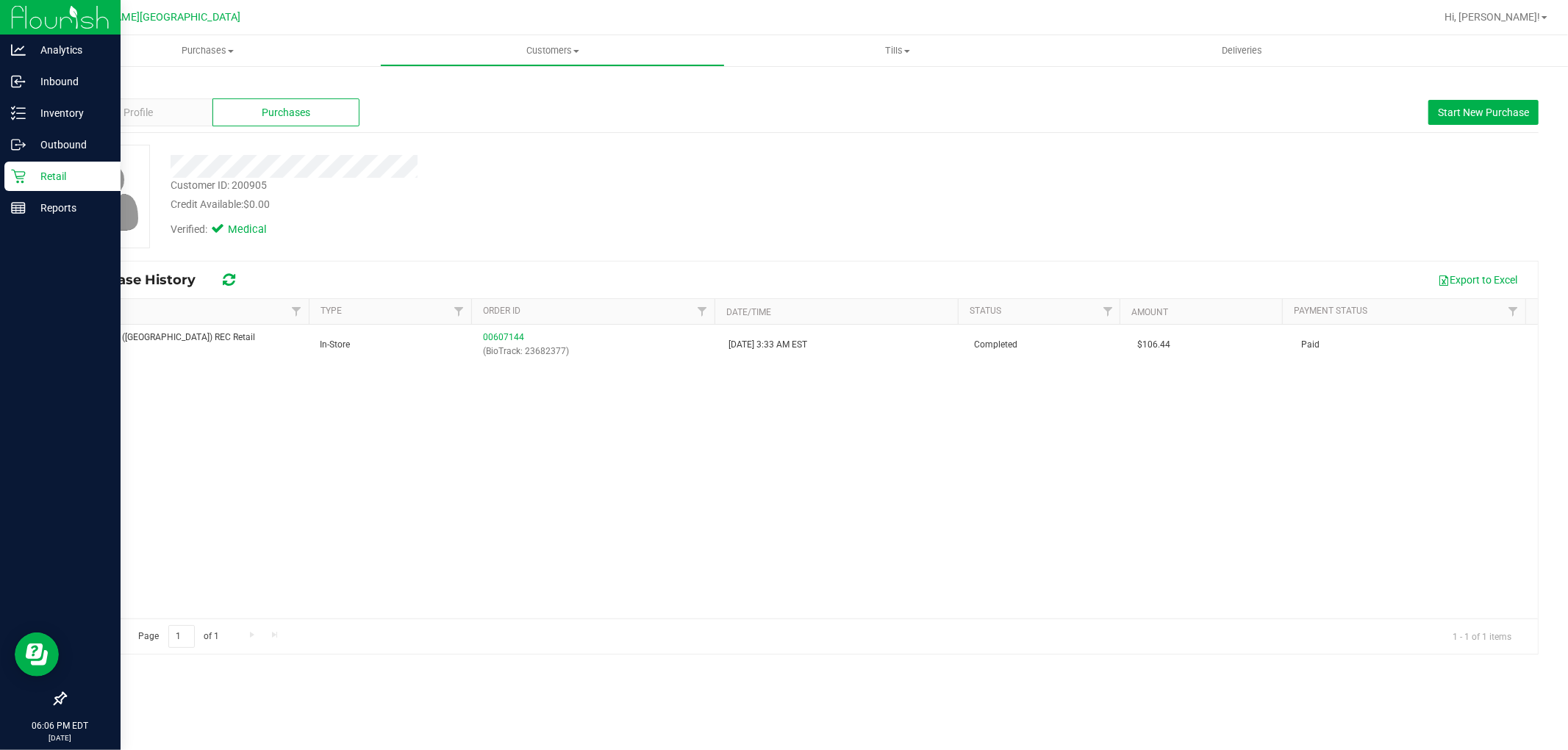
click at [45, 166] on div "Retail" at bounding box center [62, 176] width 116 height 30
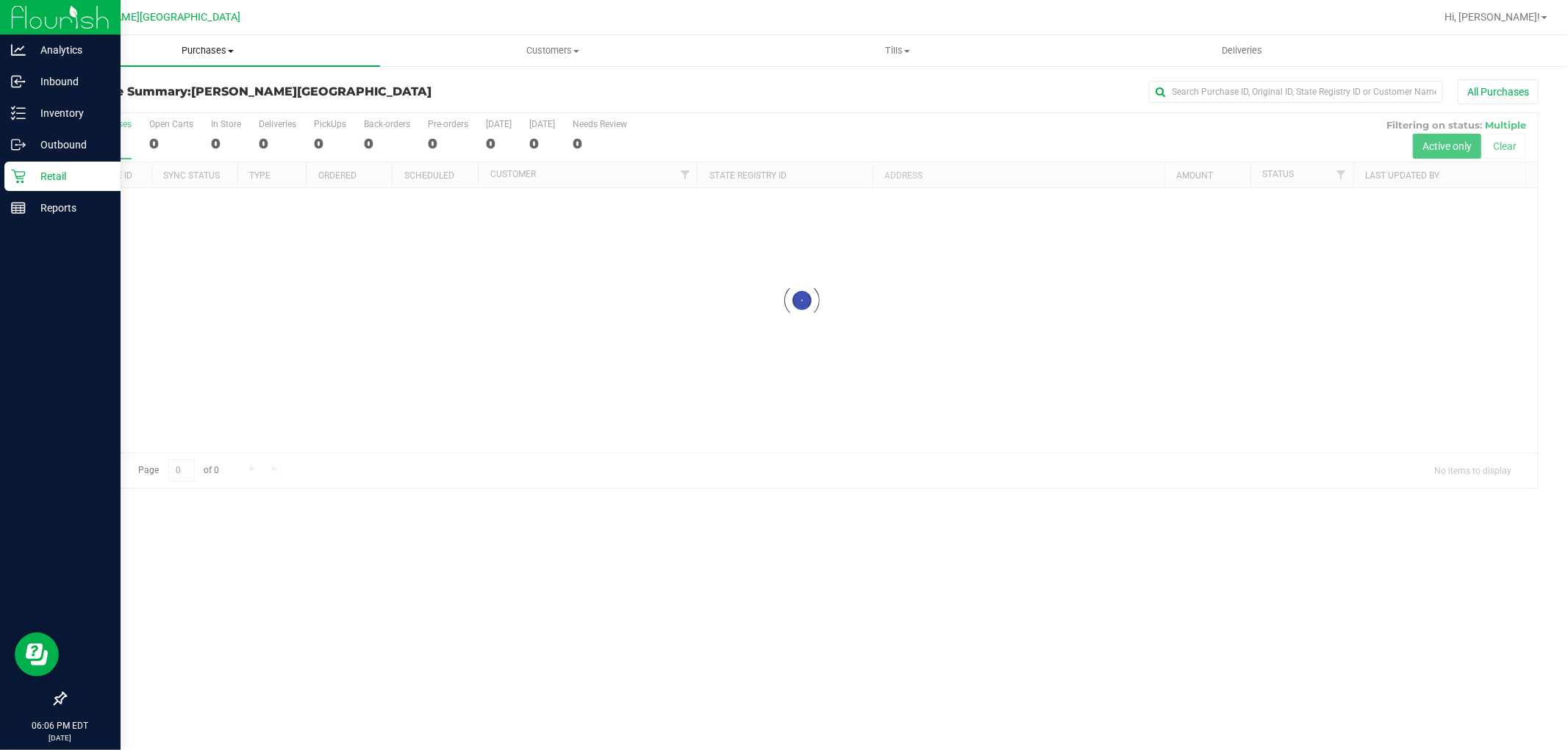
click at [187, 48] on span "Purchases" at bounding box center [207, 51] width 345 height 14
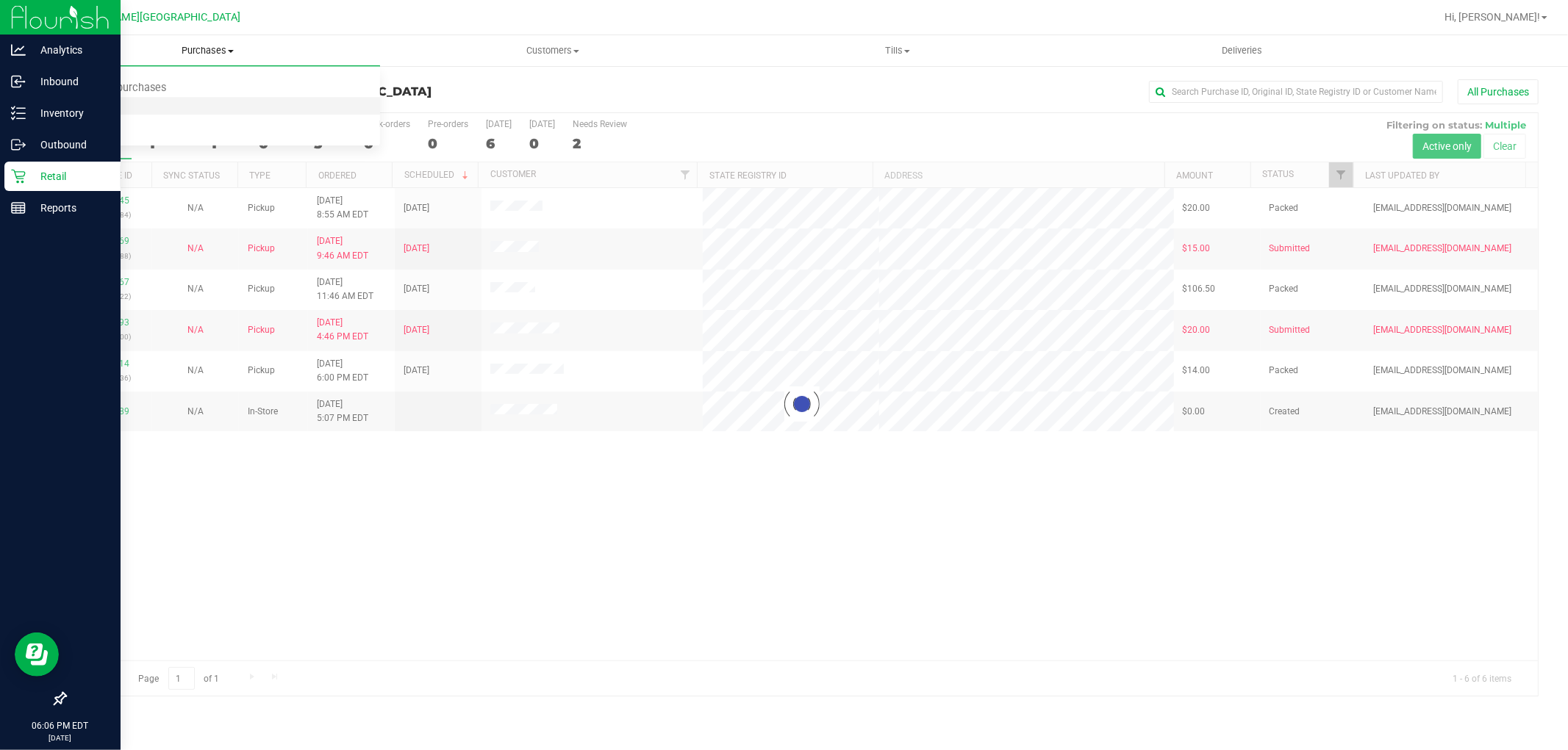
click at [116, 101] on span "Fulfillment" at bounding box center [80, 105] width 91 height 13
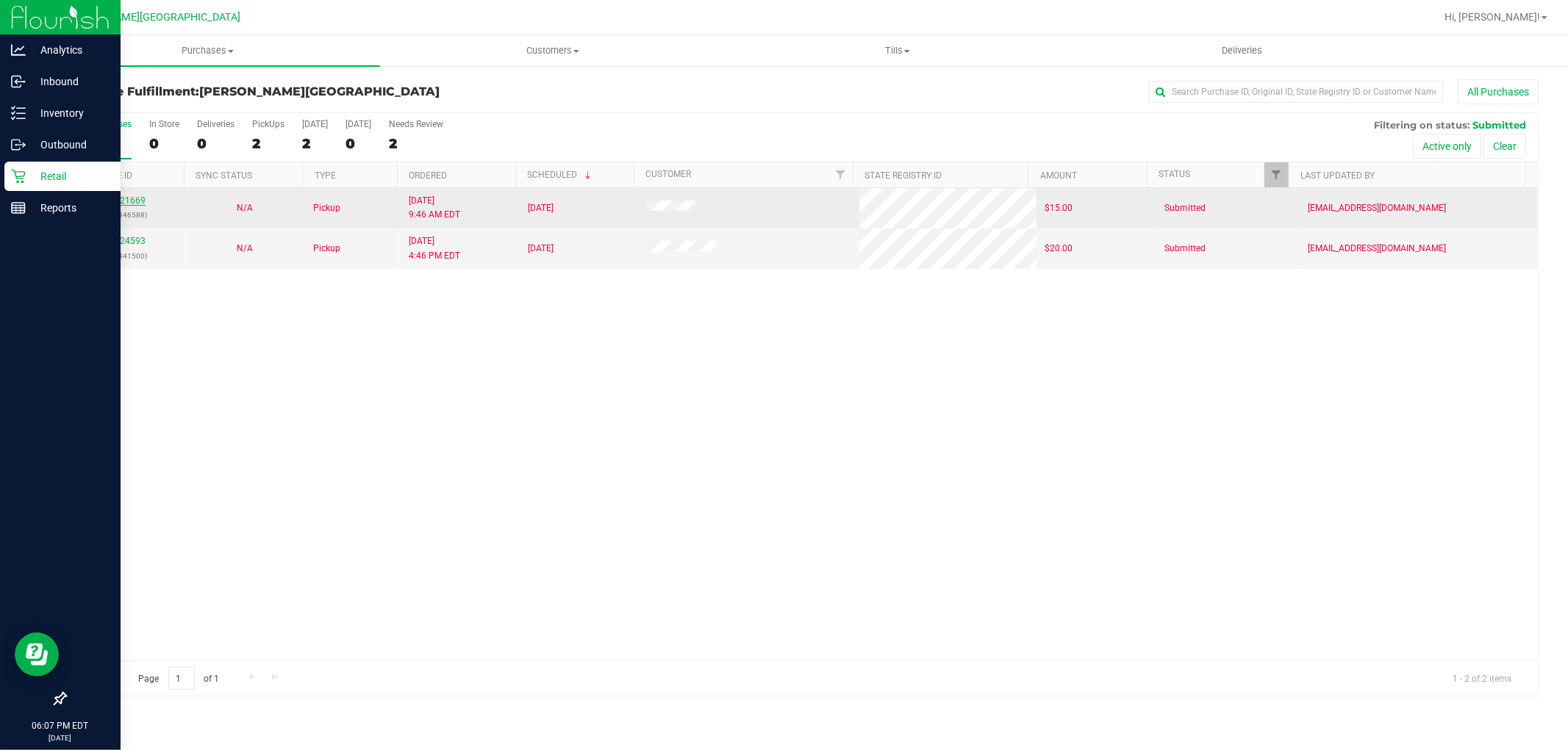
click at [130, 200] on link "11821669" at bounding box center [125, 201] width 41 height 10
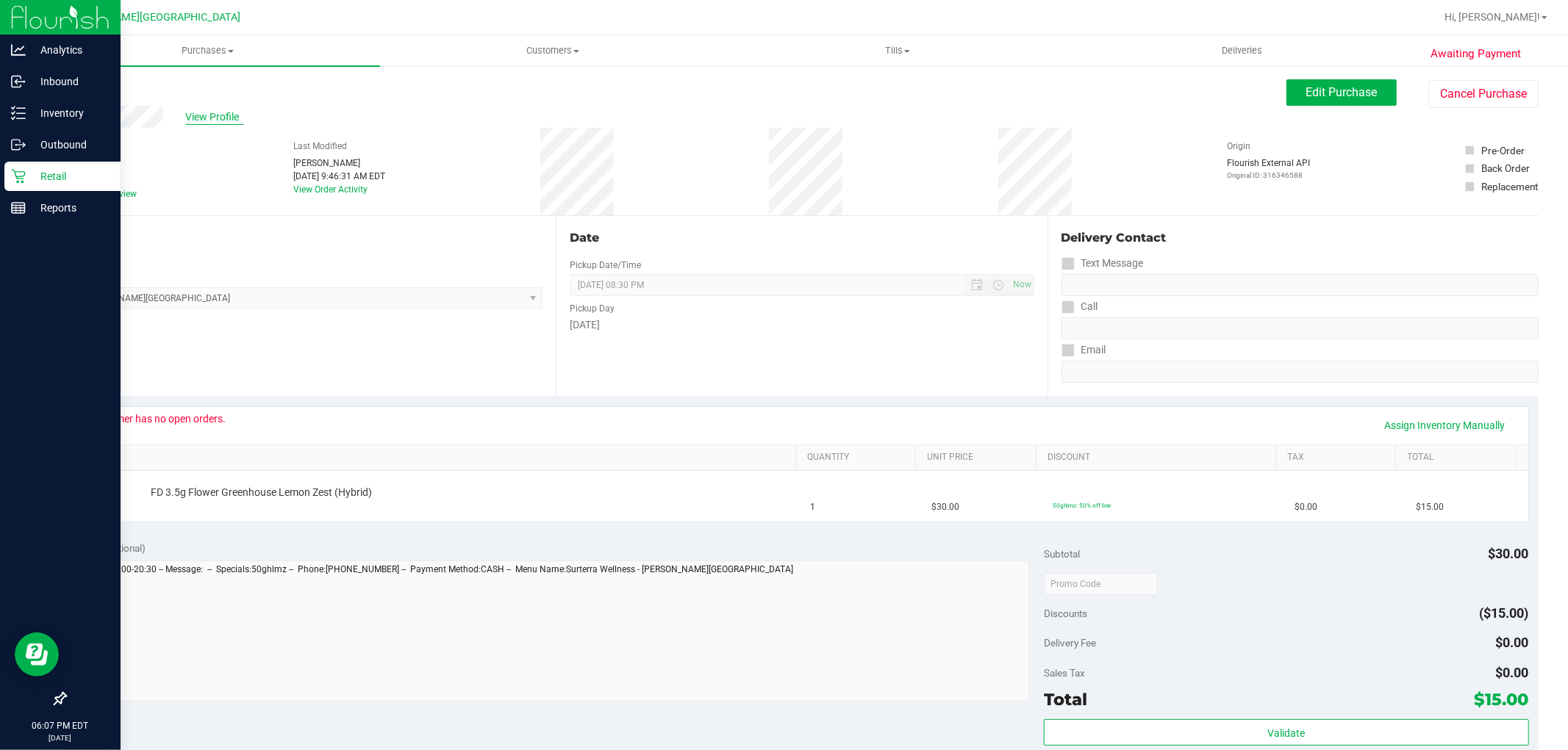
click at [206, 112] on span "View Profile" at bounding box center [214, 117] width 59 height 15
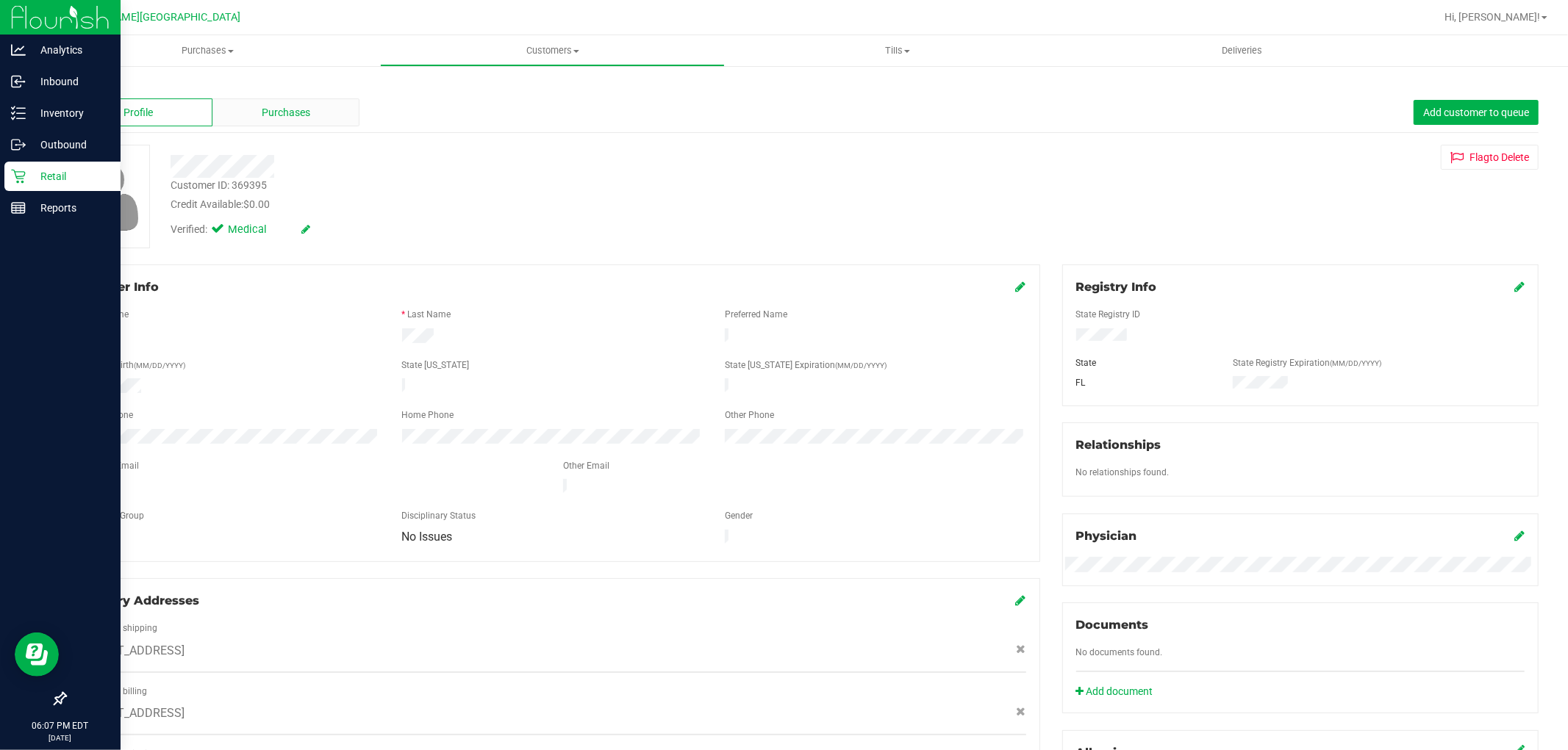
click at [279, 122] on div "Purchases" at bounding box center [287, 112] width 148 height 28
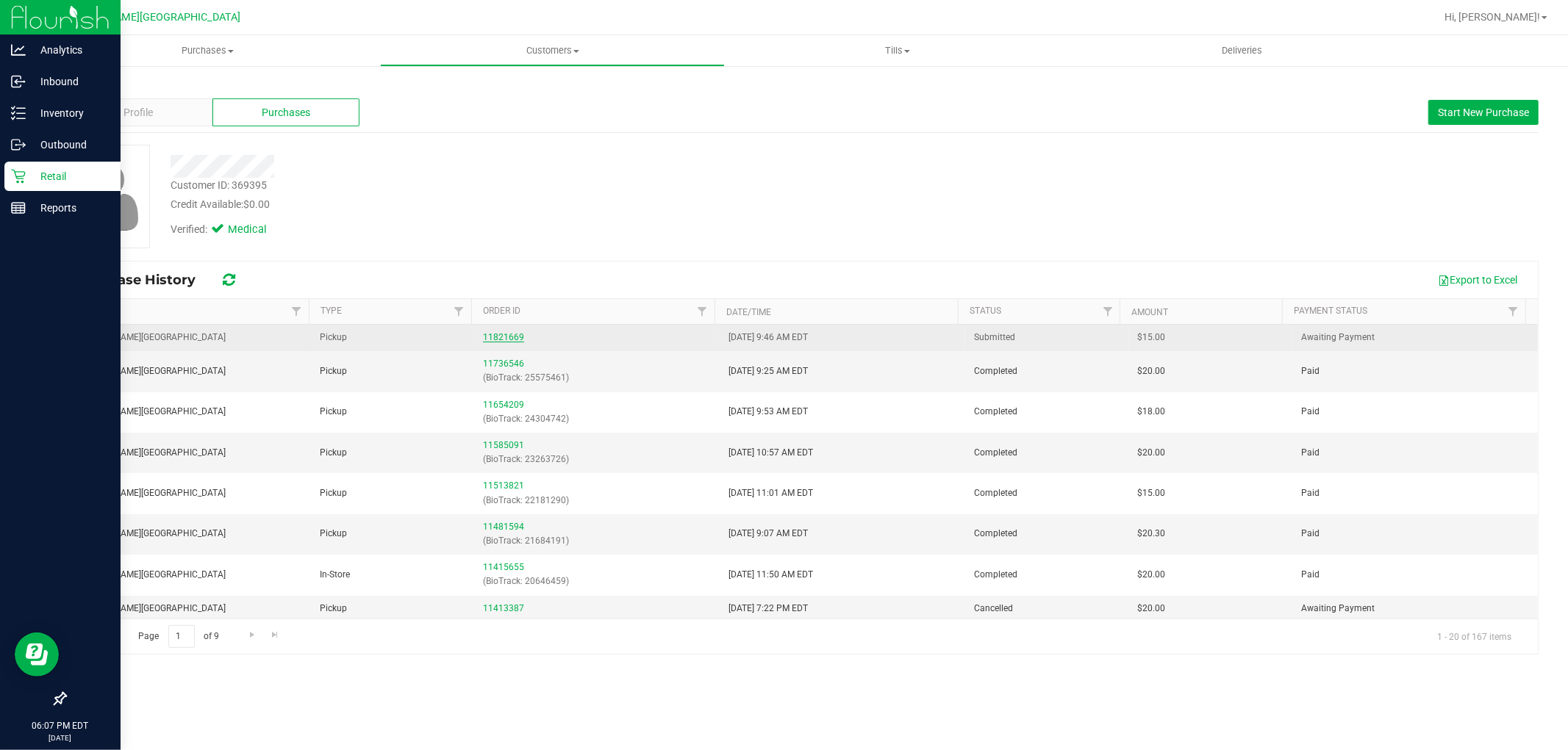
click at [498, 332] on link "11821669" at bounding box center [504, 337] width 41 height 10
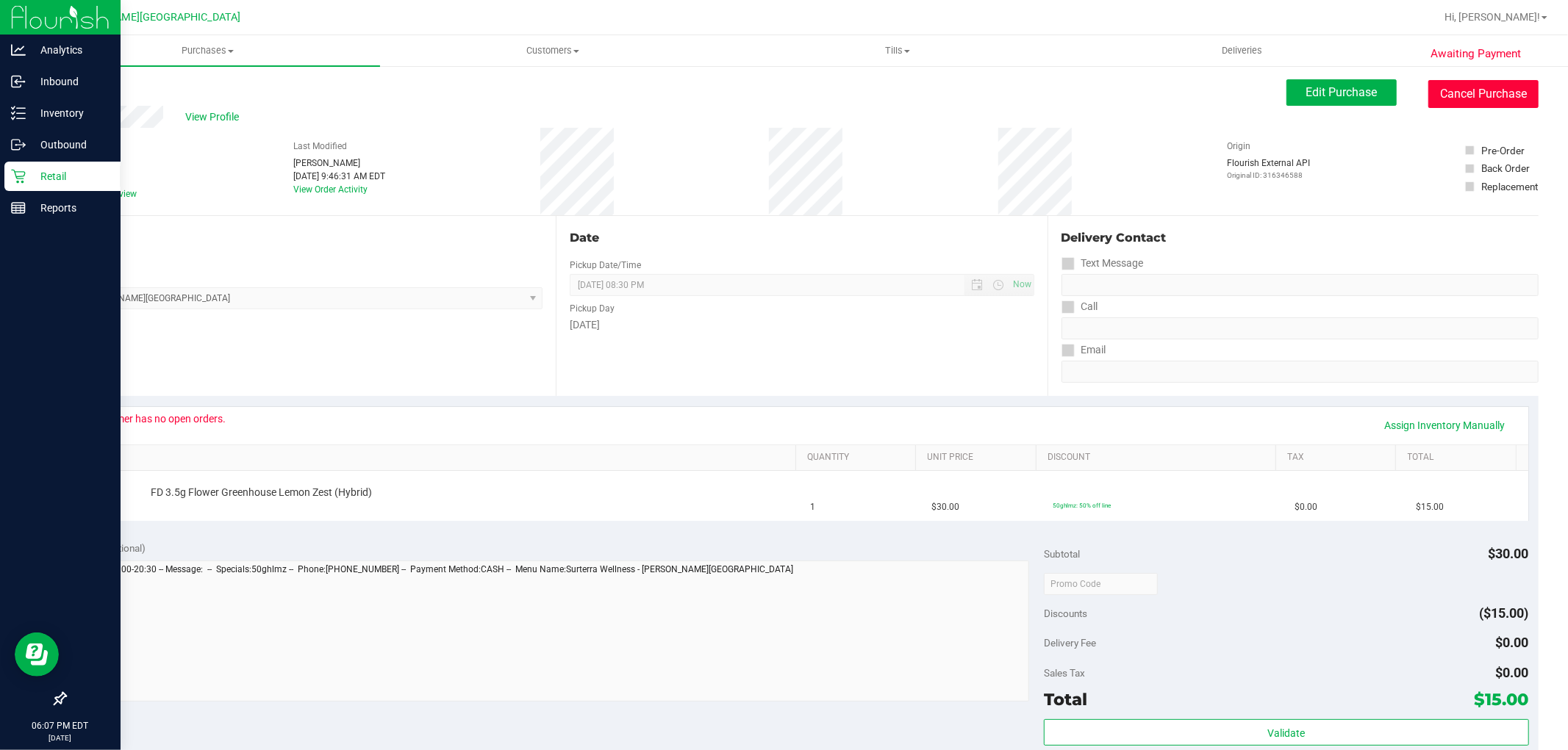
click at [1483, 91] on button "Cancel Purchase" at bounding box center [1484, 94] width 111 height 28
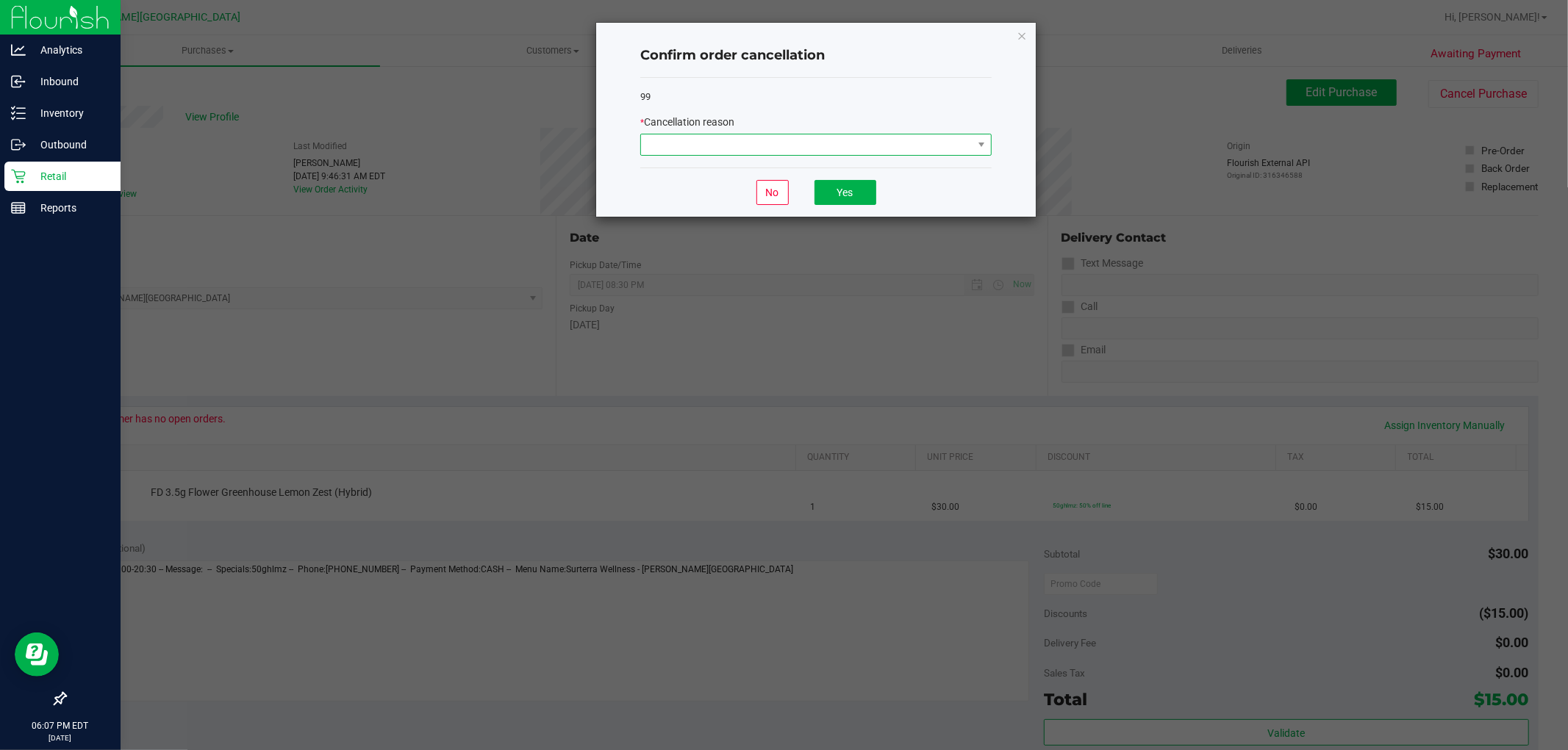
click at [822, 138] on span at bounding box center [807, 145] width 332 height 20
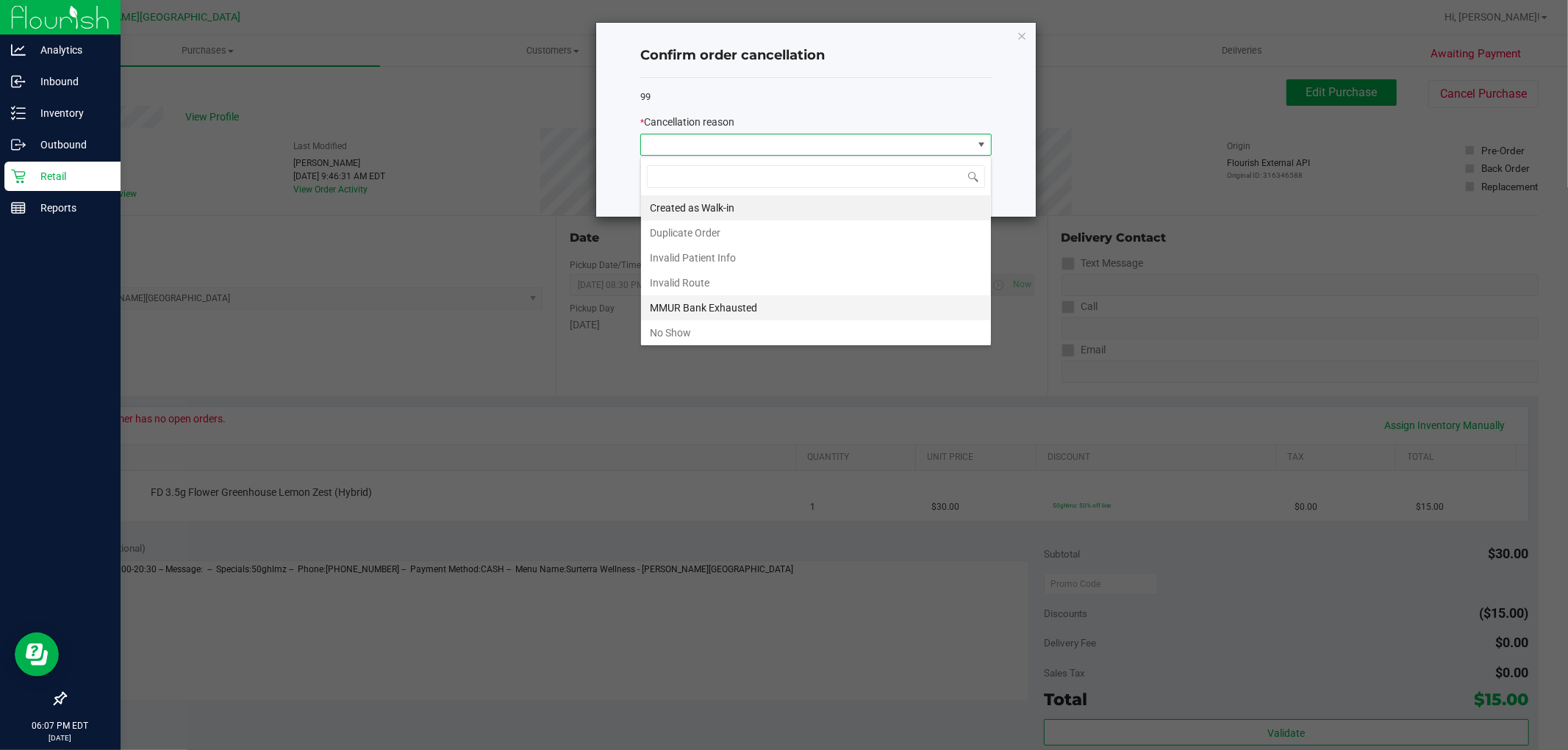
scroll to position [78, 0]
click at [726, 306] on li "Patient ID Expired" at bounding box center [815, 304] width 350 height 25
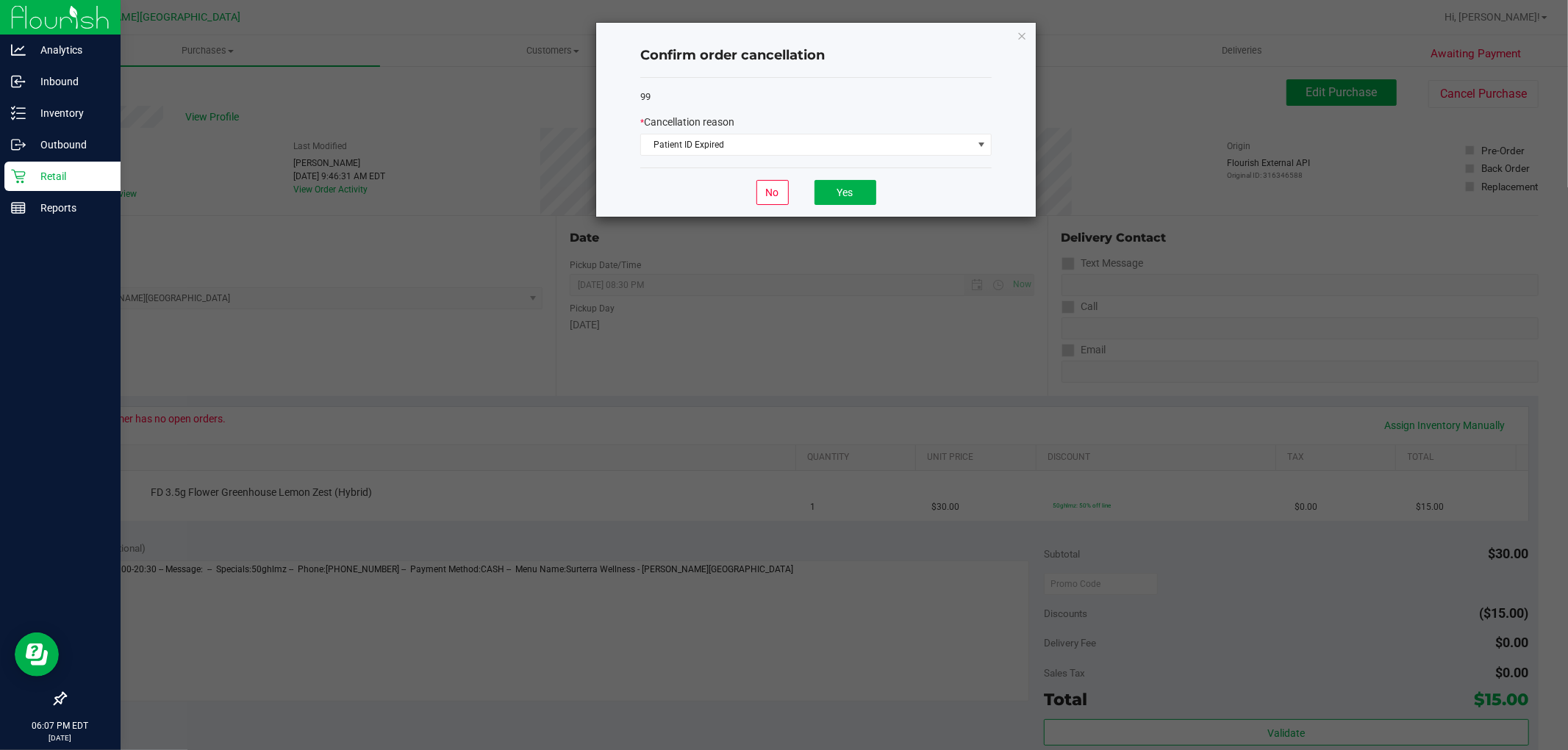
click at [836, 179] on div "No Yes" at bounding box center [815, 192] width 351 height 49
click at [838, 141] on span "Patient ID Expired" at bounding box center [807, 145] width 332 height 20
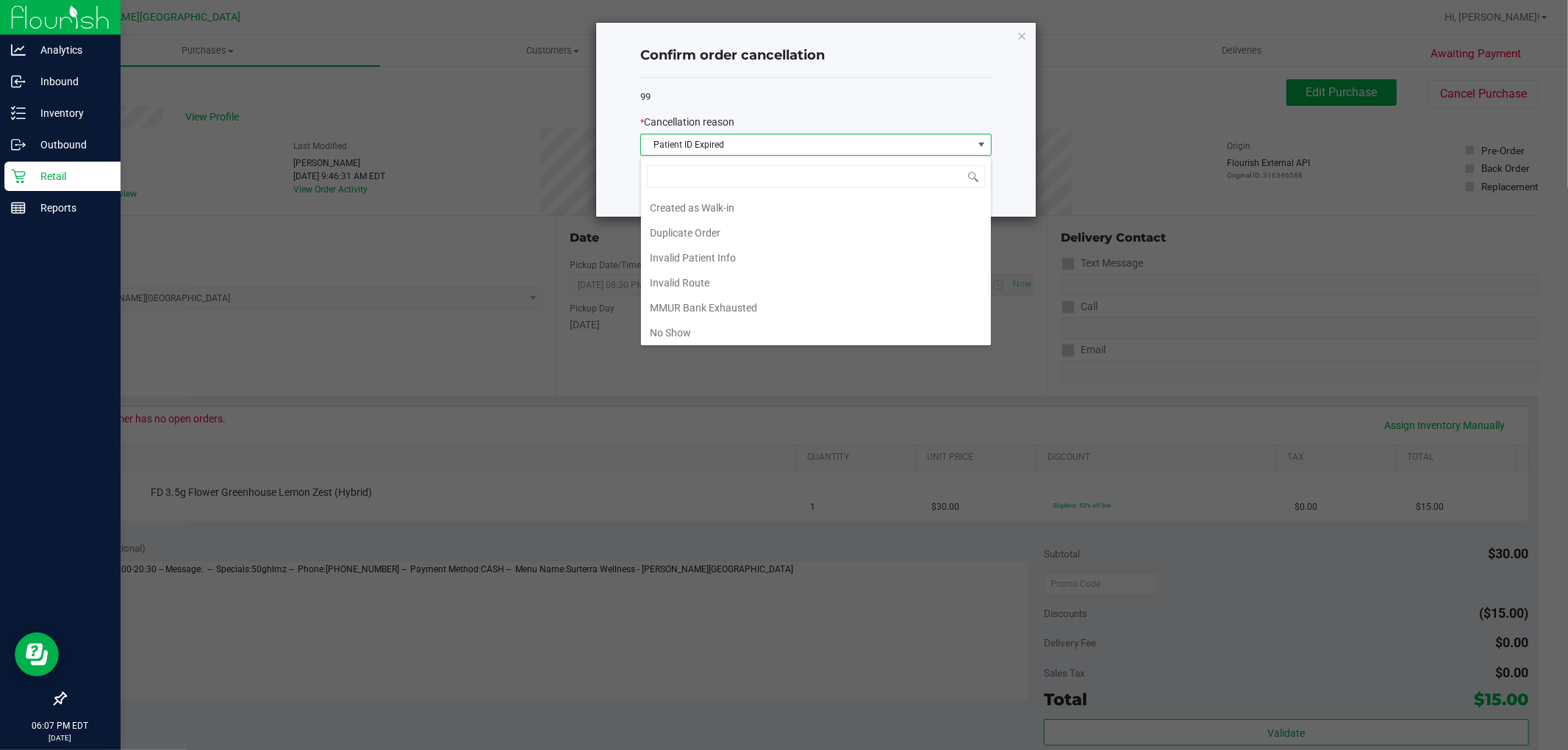
scroll to position [22, 351]
click at [719, 258] on li "MMUR Bank Exhausted" at bounding box center [815, 253] width 350 height 25
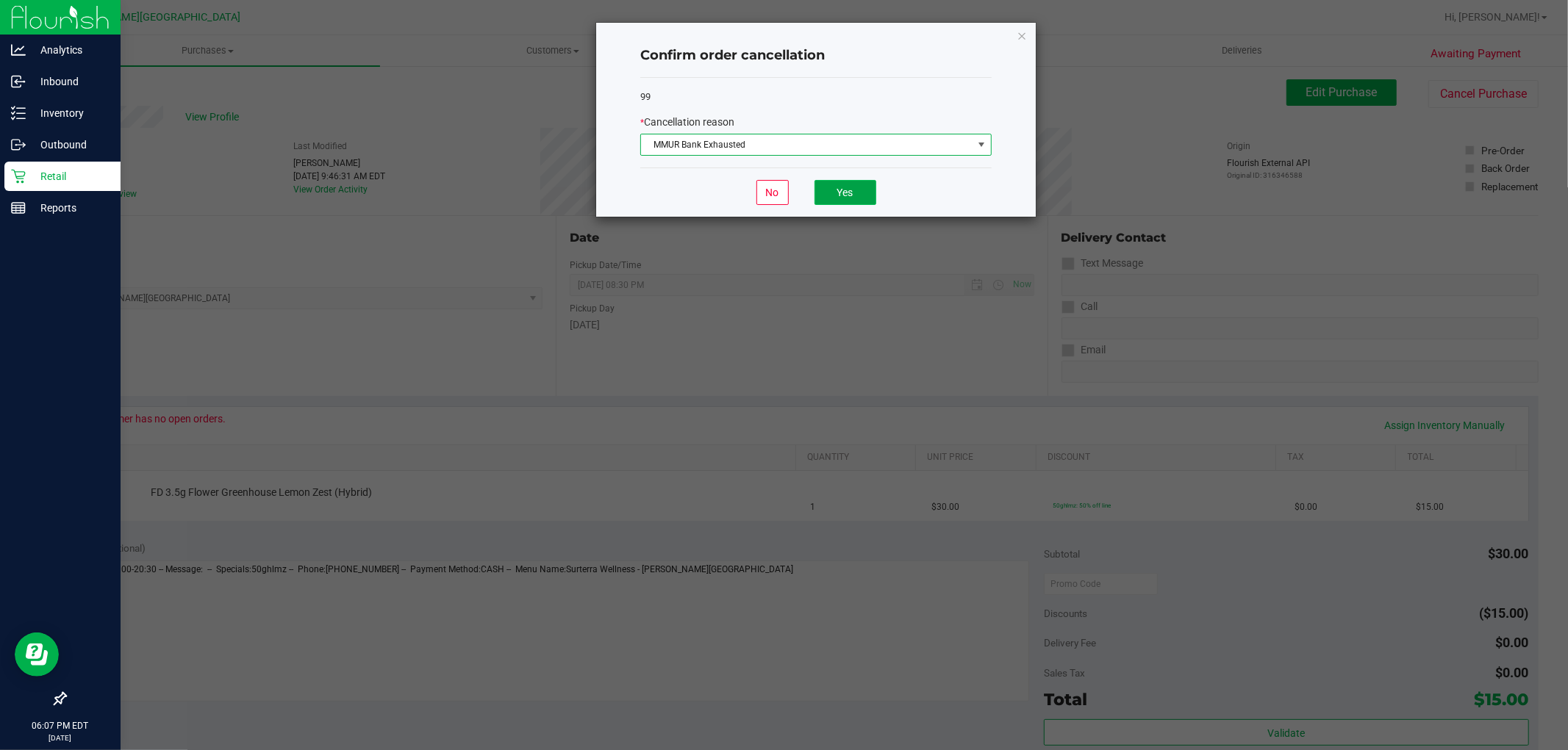
click at [850, 198] on button "Yes" at bounding box center [845, 192] width 62 height 25
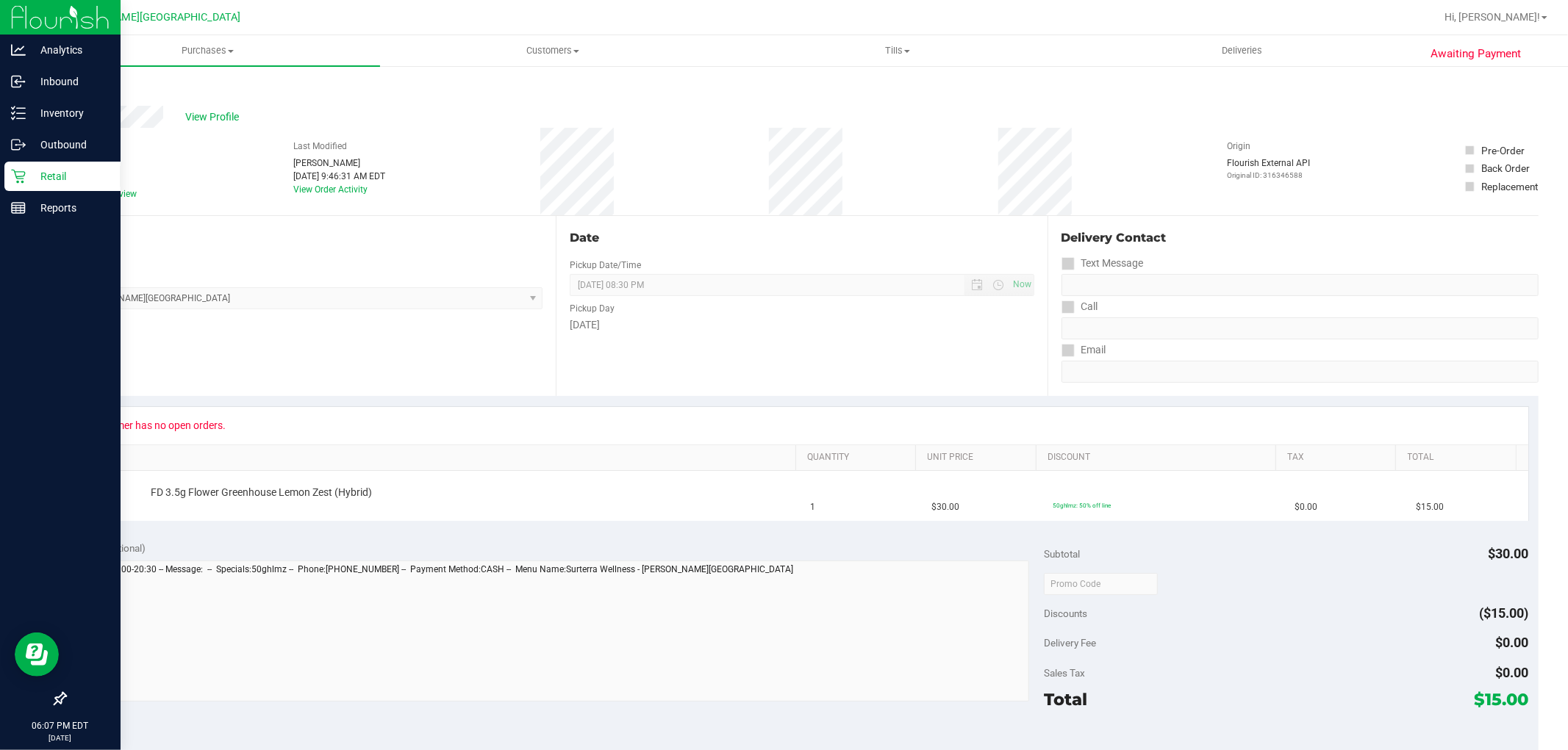
click at [44, 176] on p "Retail" at bounding box center [70, 176] width 88 height 18
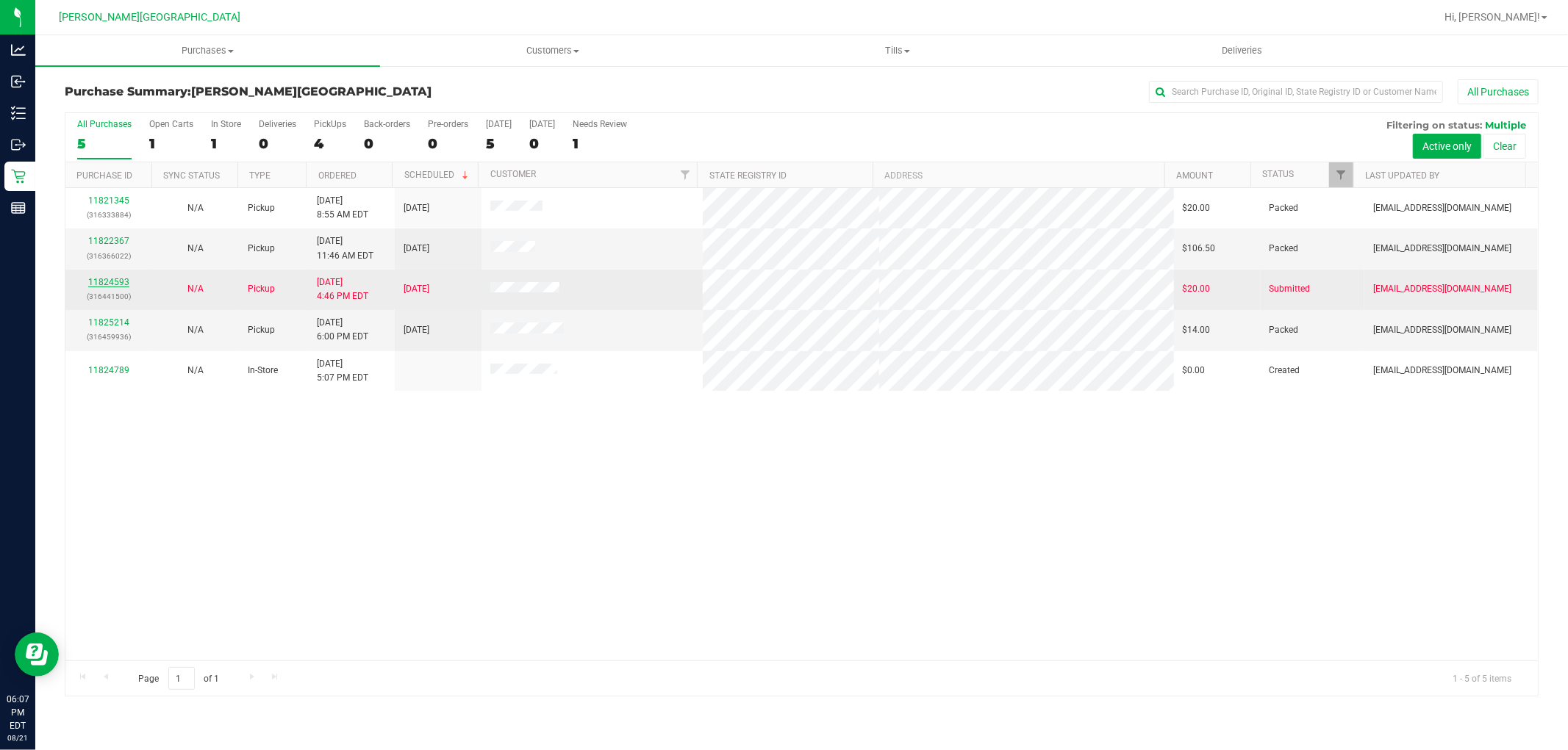
click at [116, 278] on link "11824593" at bounding box center [109, 282] width 41 height 10
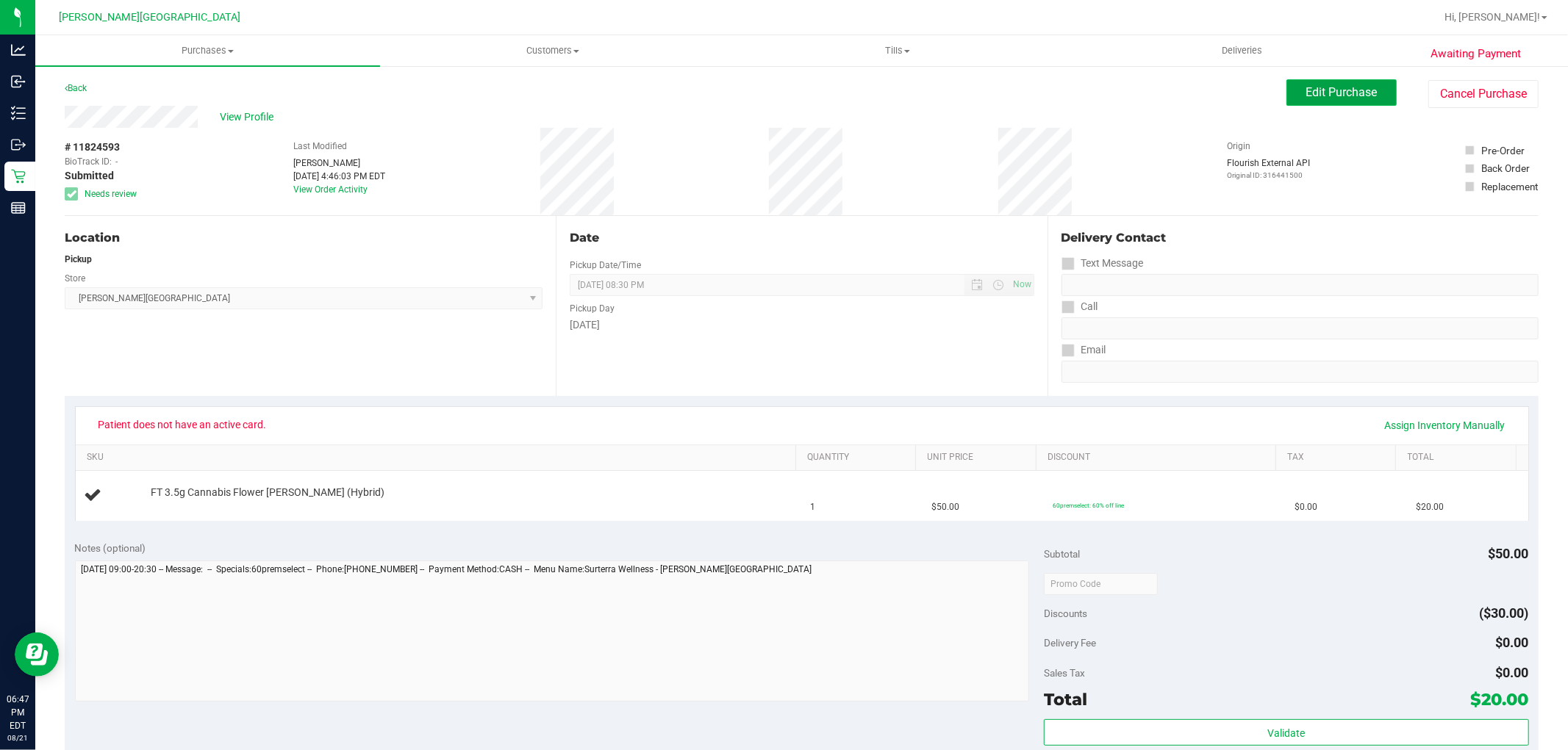
click at [1306, 86] on span "Edit Purchase" at bounding box center [1342, 92] width 71 height 14
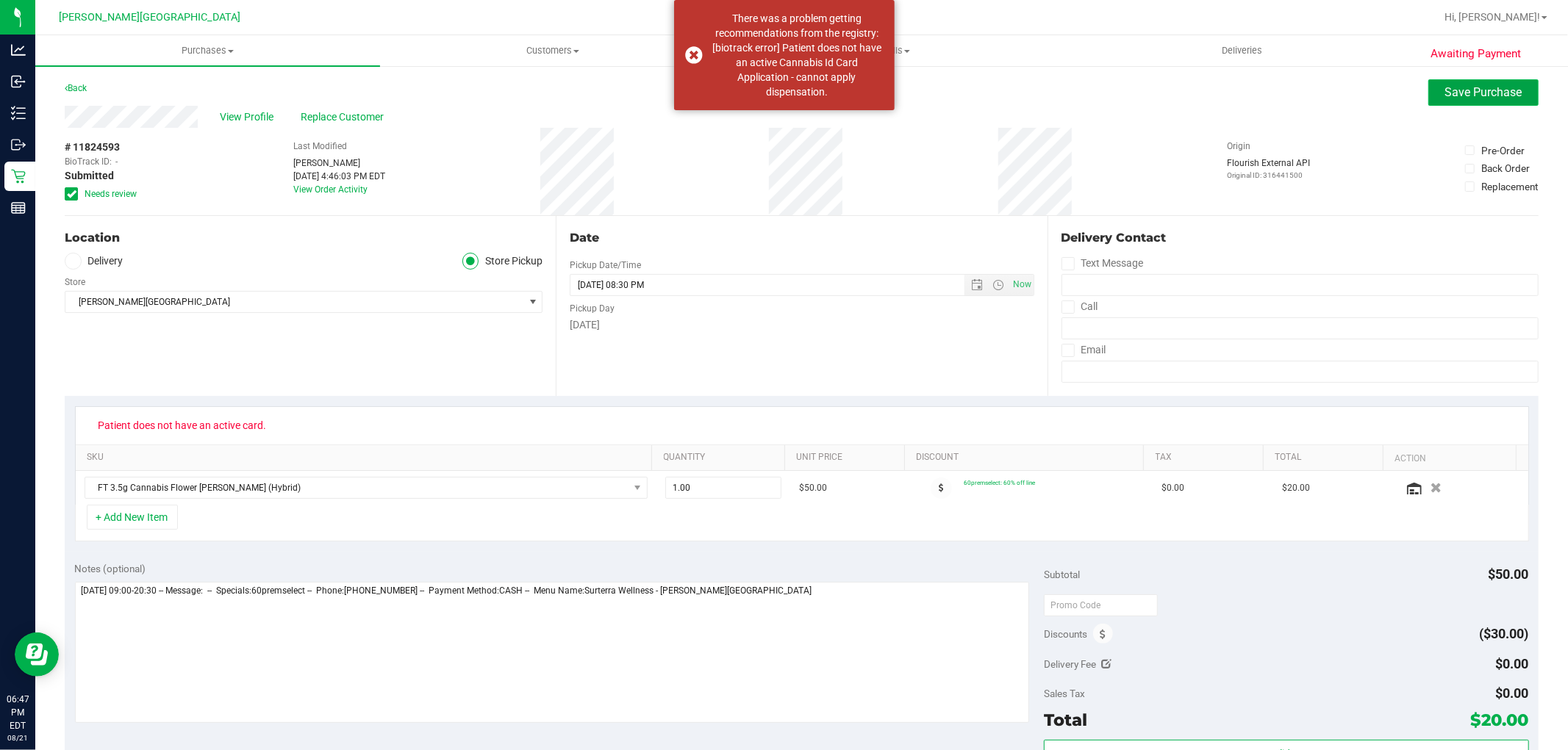
click at [1445, 96] on span "Save Purchase" at bounding box center [1483, 92] width 77 height 14
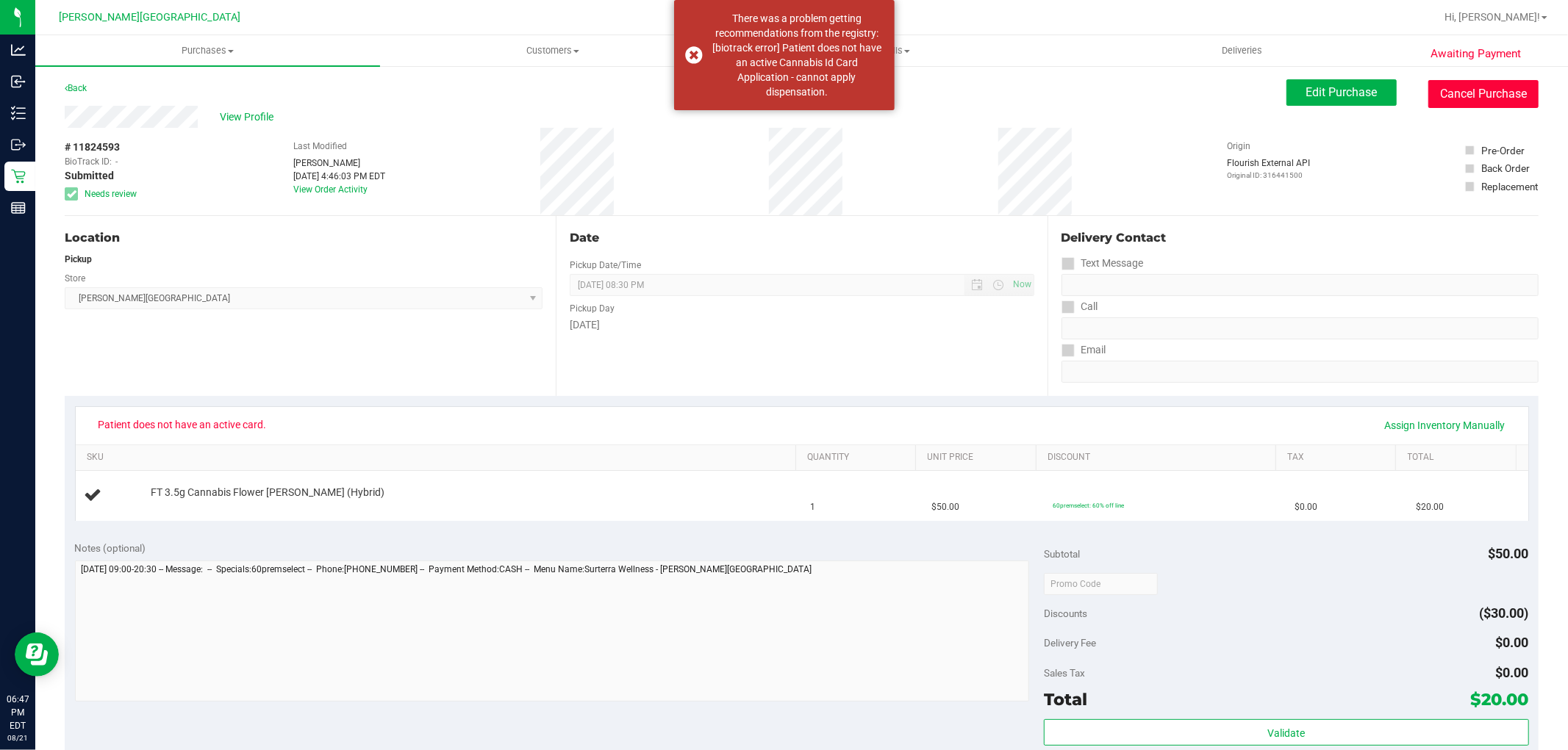
click at [1463, 85] on button "Cancel Purchase" at bounding box center [1484, 94] width 111 height 28
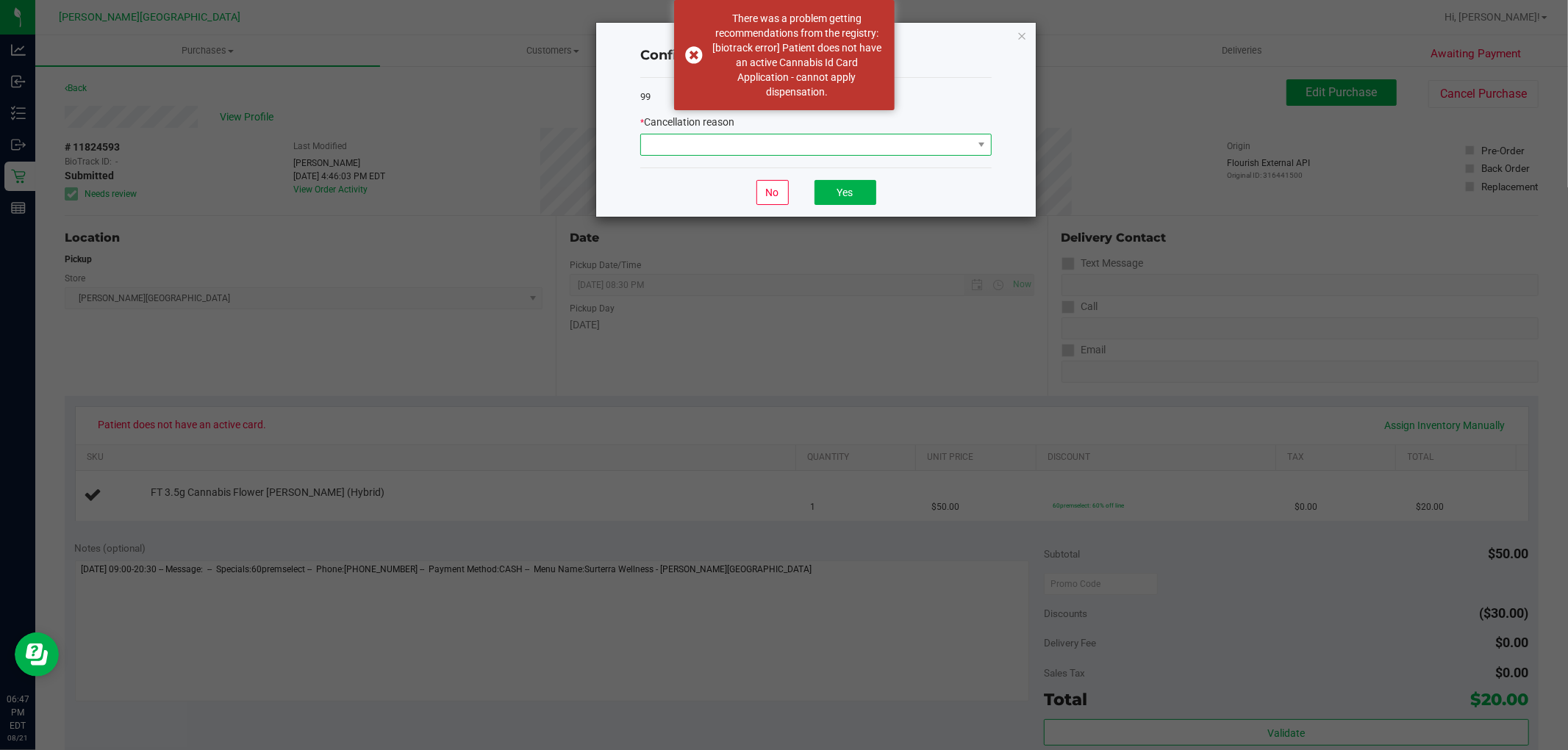
click at [773, 144] on span at bounding box center [807, 145] width 332 height 20
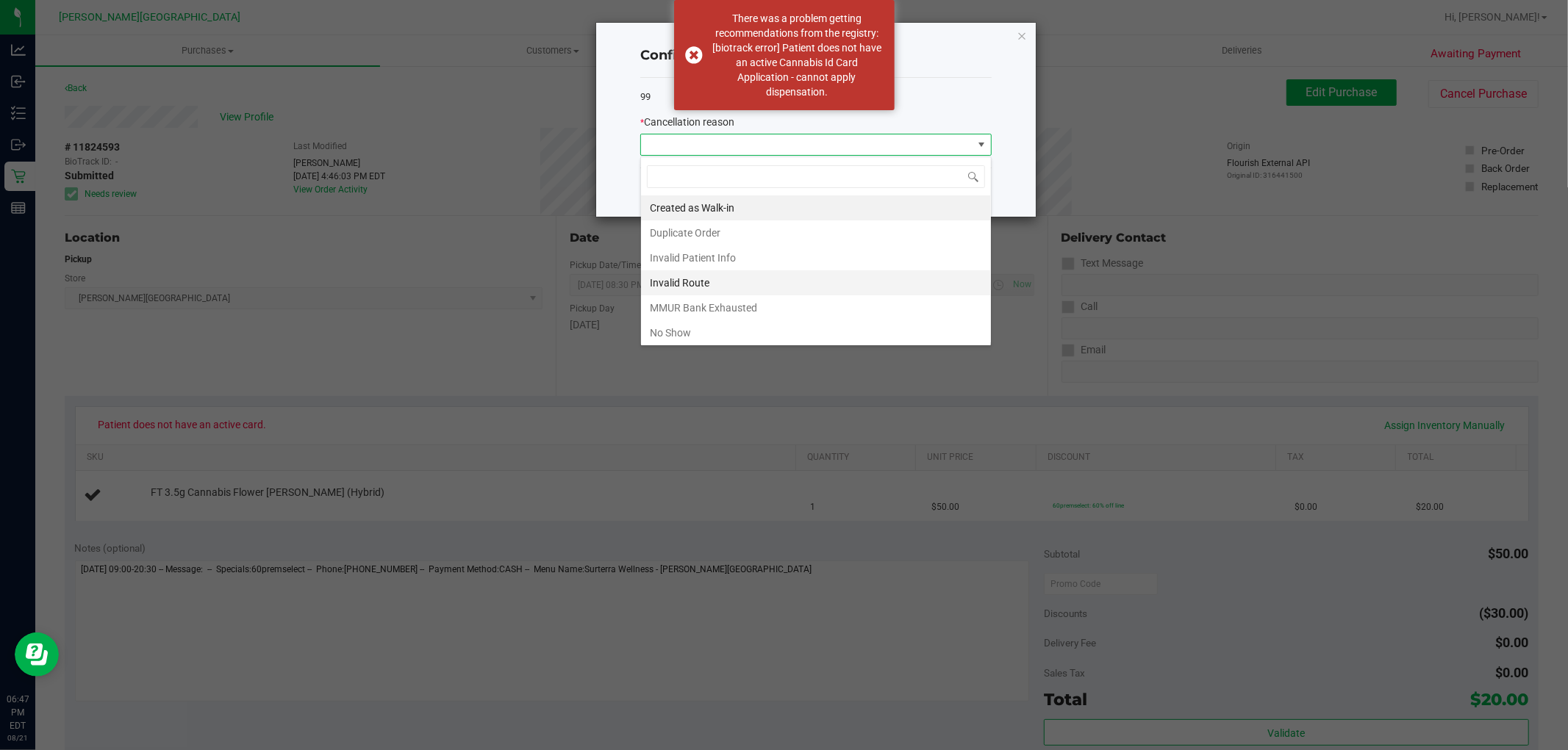
scroll to position [78, 0]
click at [732, 304] on li "Patient ID Expired" at bounding box center [815, 304] width 350 height 25
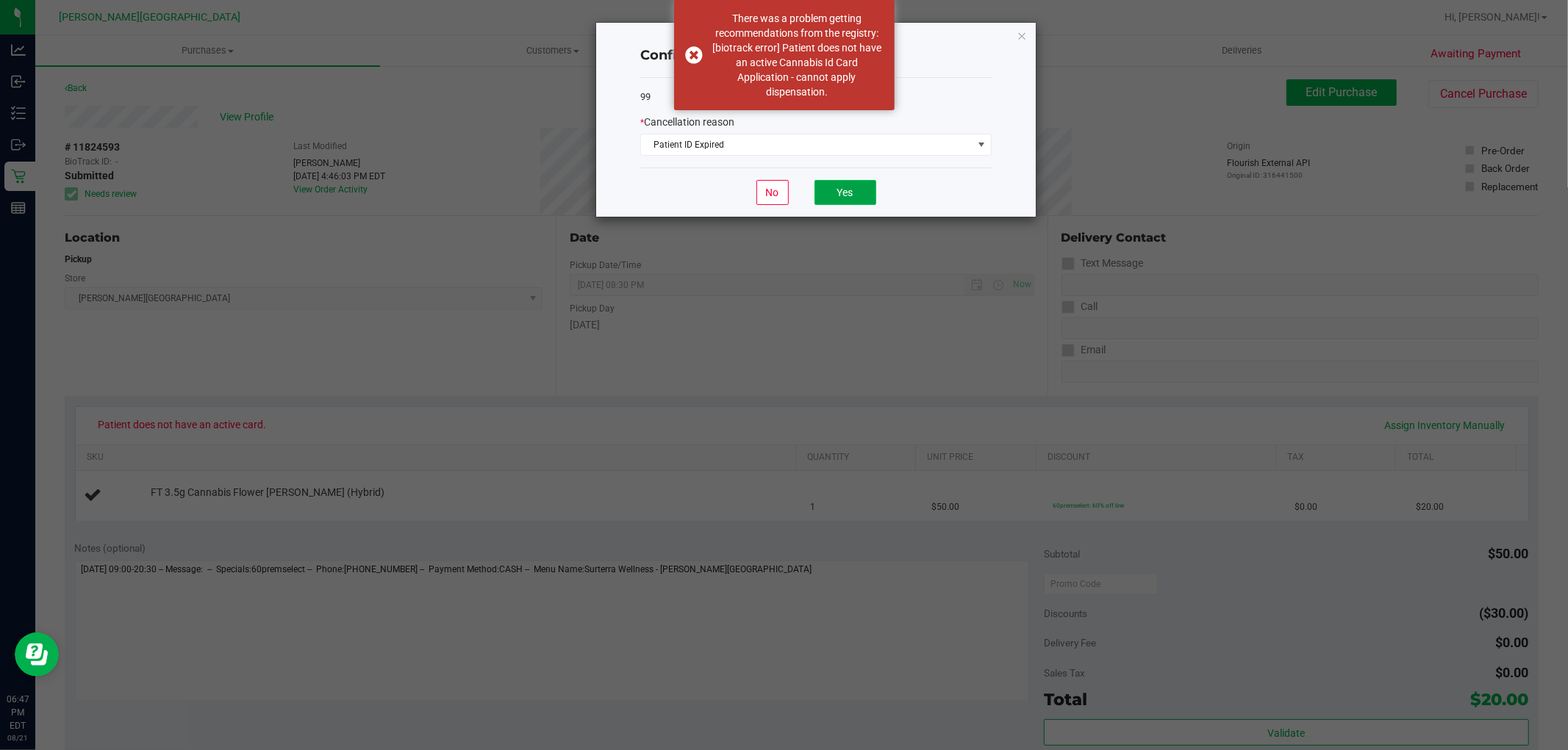
click at [856, 201] on button "Yes" at bounding box center [845, 192] width 62 height 25
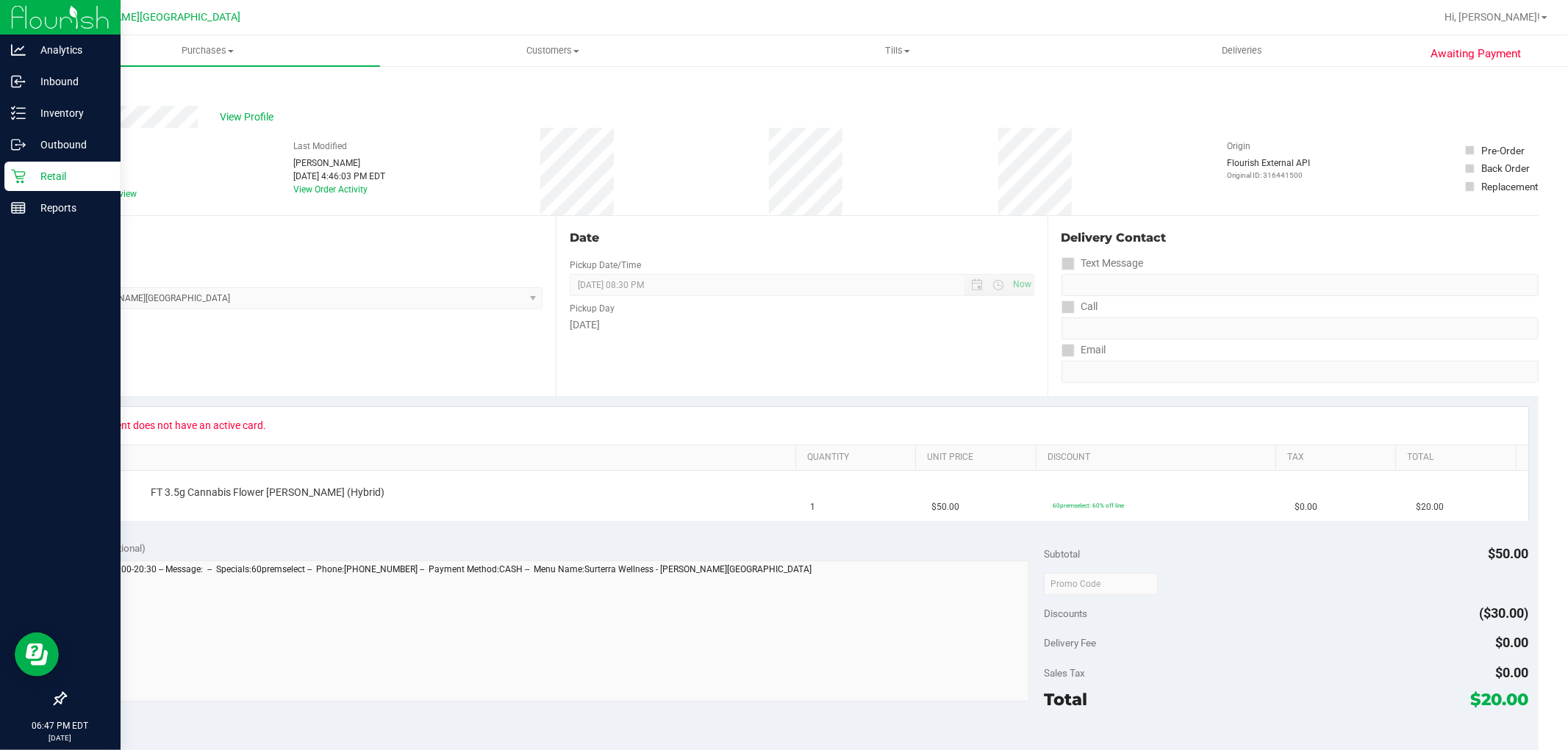
click at [56, 179] on p "Retail" at bounding box center [70, 176] width 88 height 18
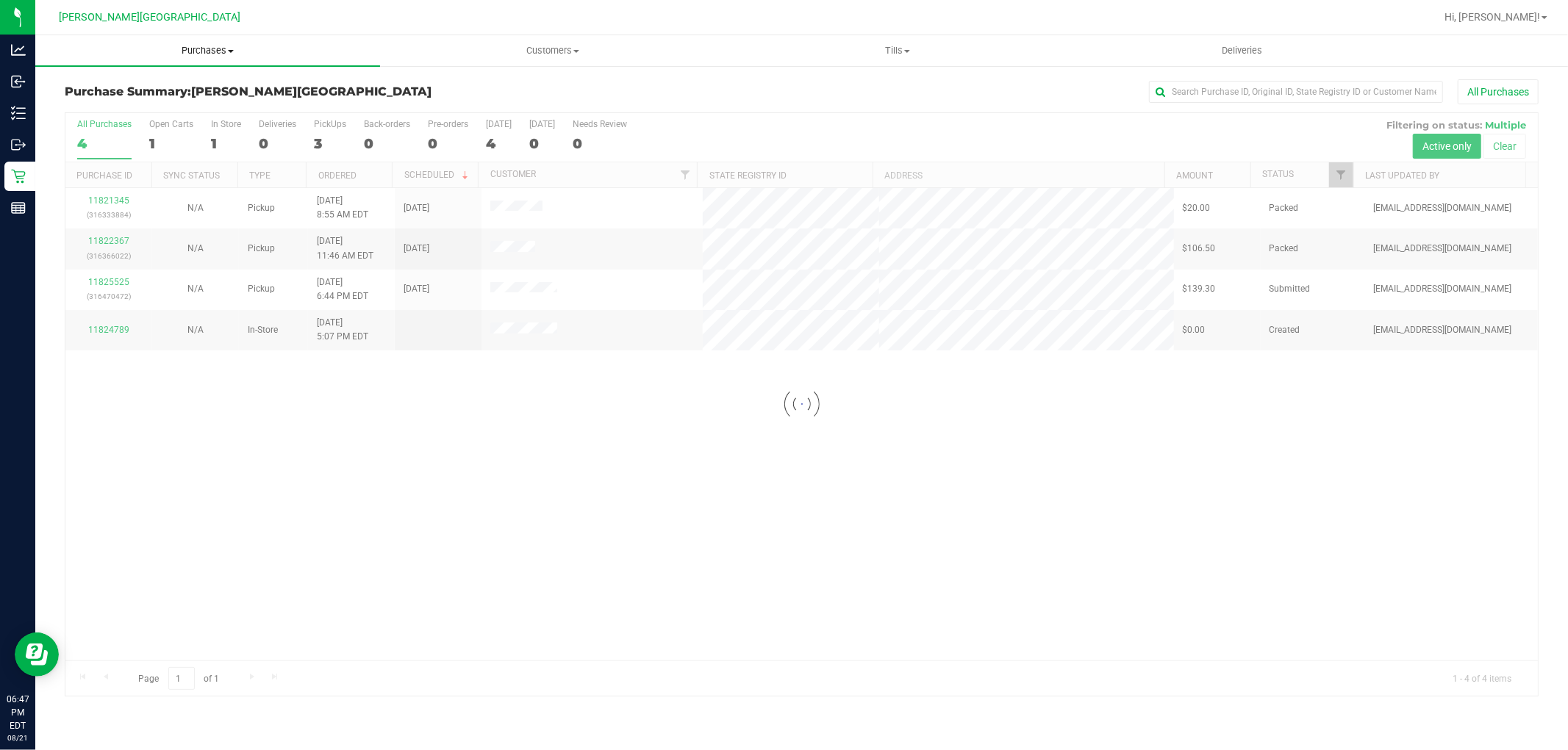
click at [224, 45] on span "Purchases" at bounding box center [207, 51] width 345 height 14
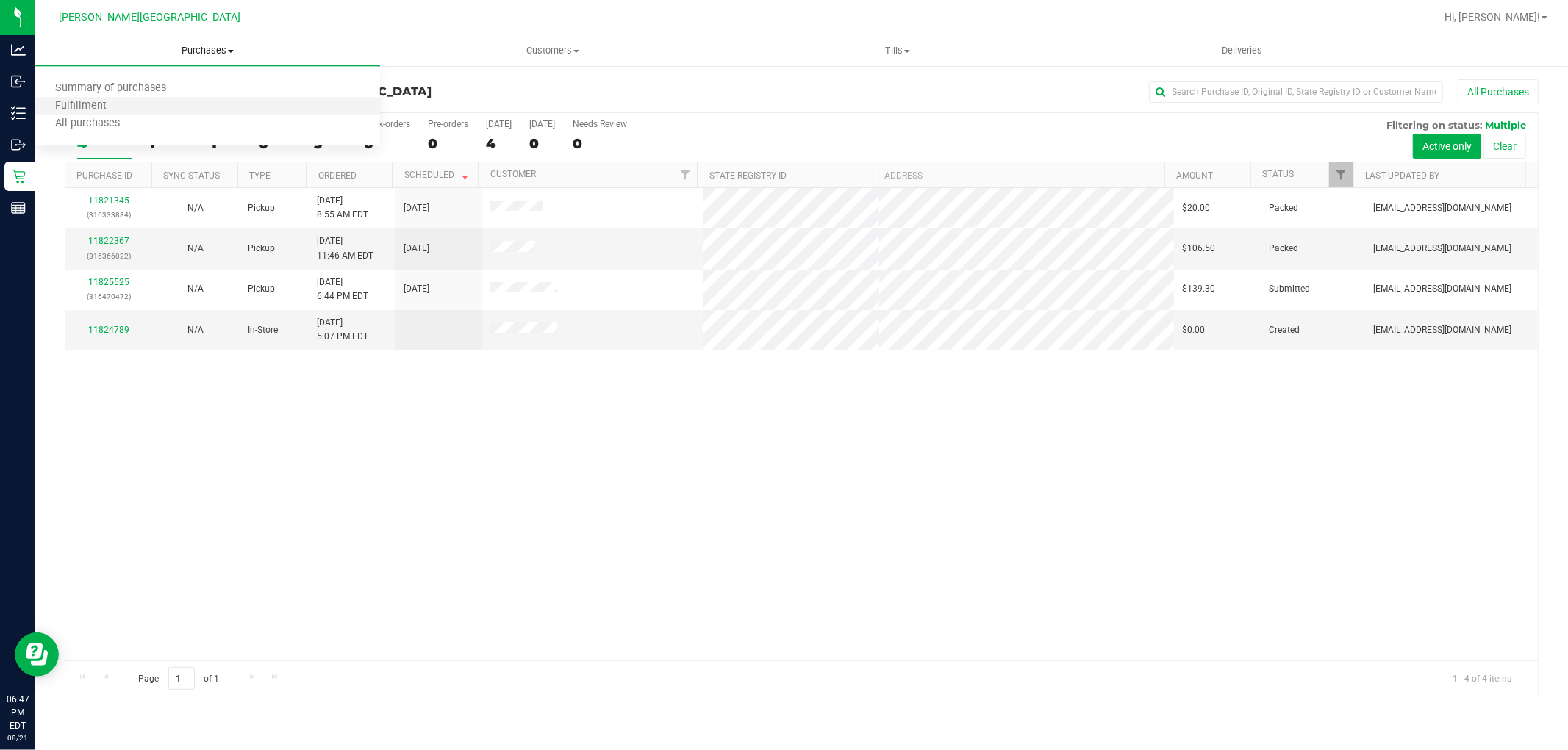
click at [128, 105] on li "Fulfillment" at bounding box center [207, 106] width 345 height 18
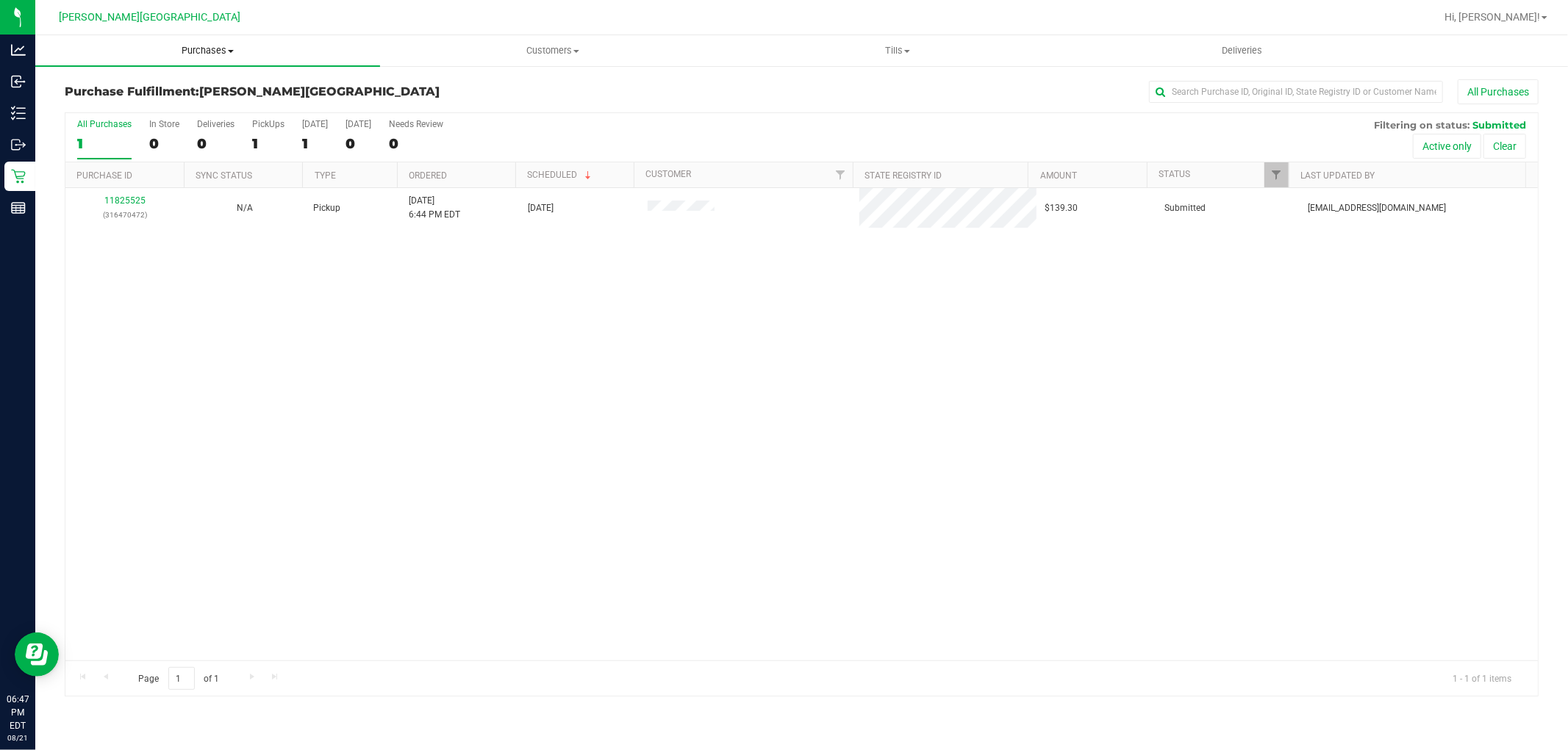
click at [214, 48] on span "Purchases" at bounding box center [207, 51] width 345 height 14
click at [122, 106] on span "Fulfillment" at bounding box center [80, 105] width 91 height 13
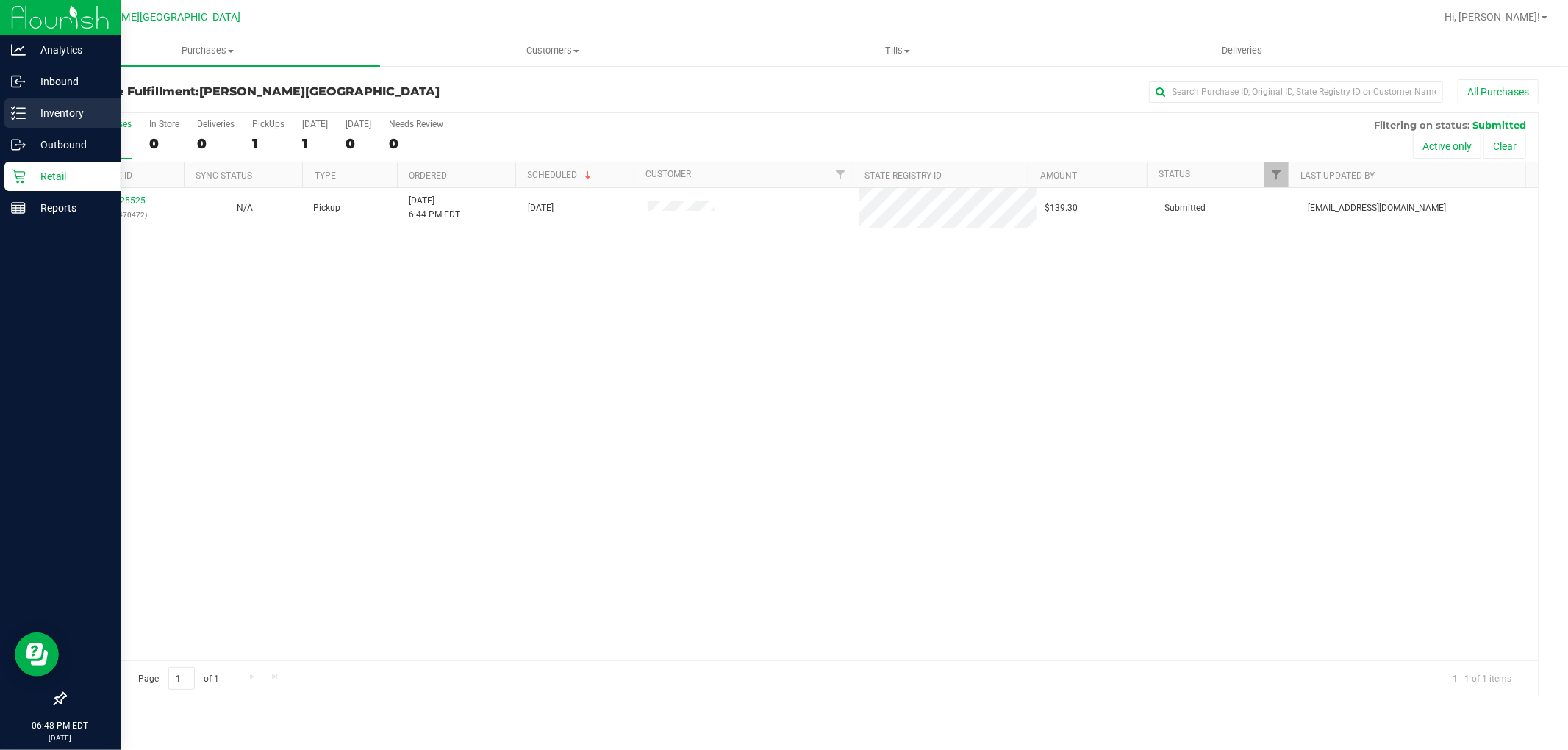
click at [67, 111] on p "Inventory" at bounding box center [70, 113] width 88 height 18
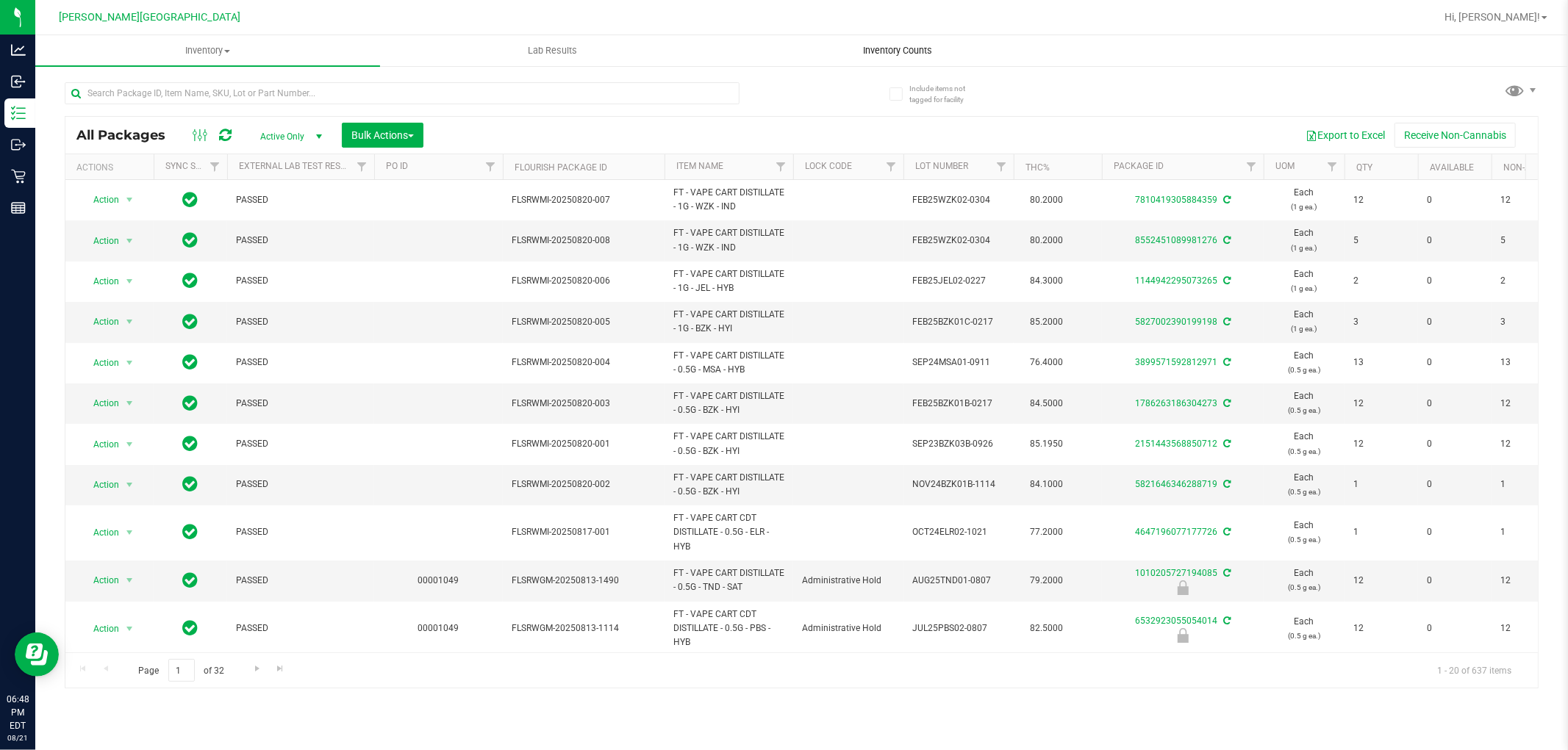
click at [890, 47] on span "Inventory Counts" at bounding box center [898, 51] width 109 height 14
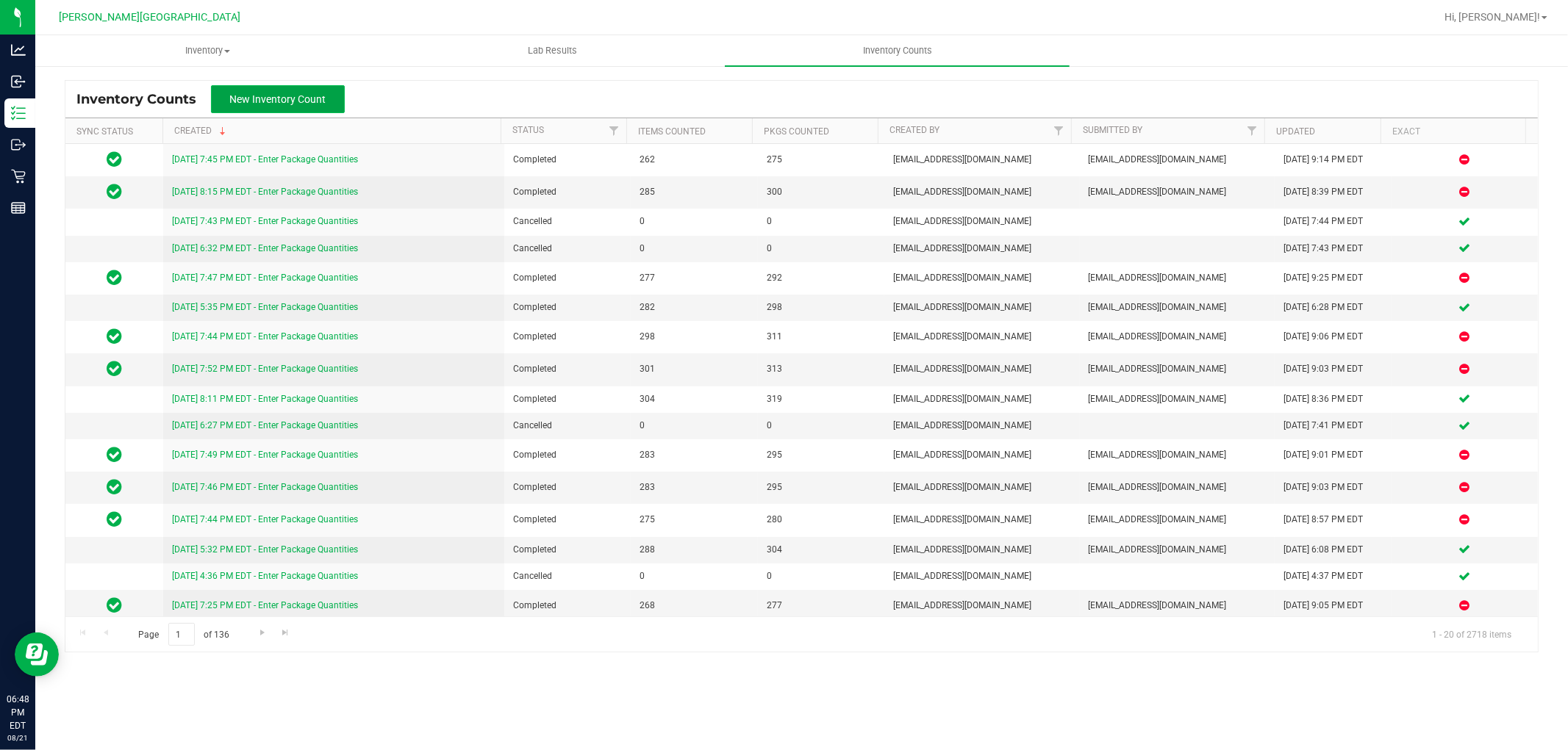
click at [269, 94] on span "New Inventory Count" at bounding box center [277, 99] width 96 height 12
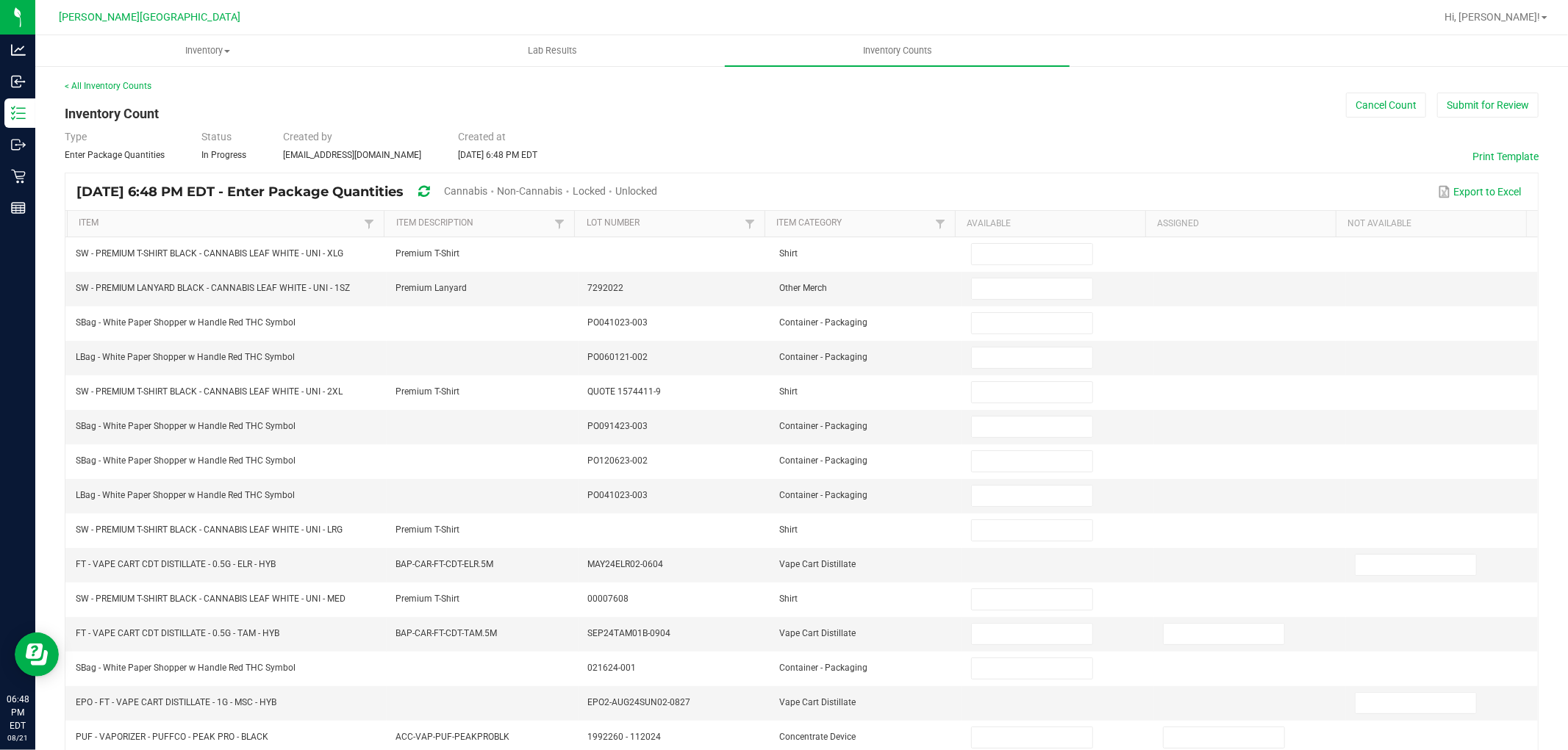
click at [488, 187] on span "Cannabis" at bounding box center [465, 191] width 43 height 12
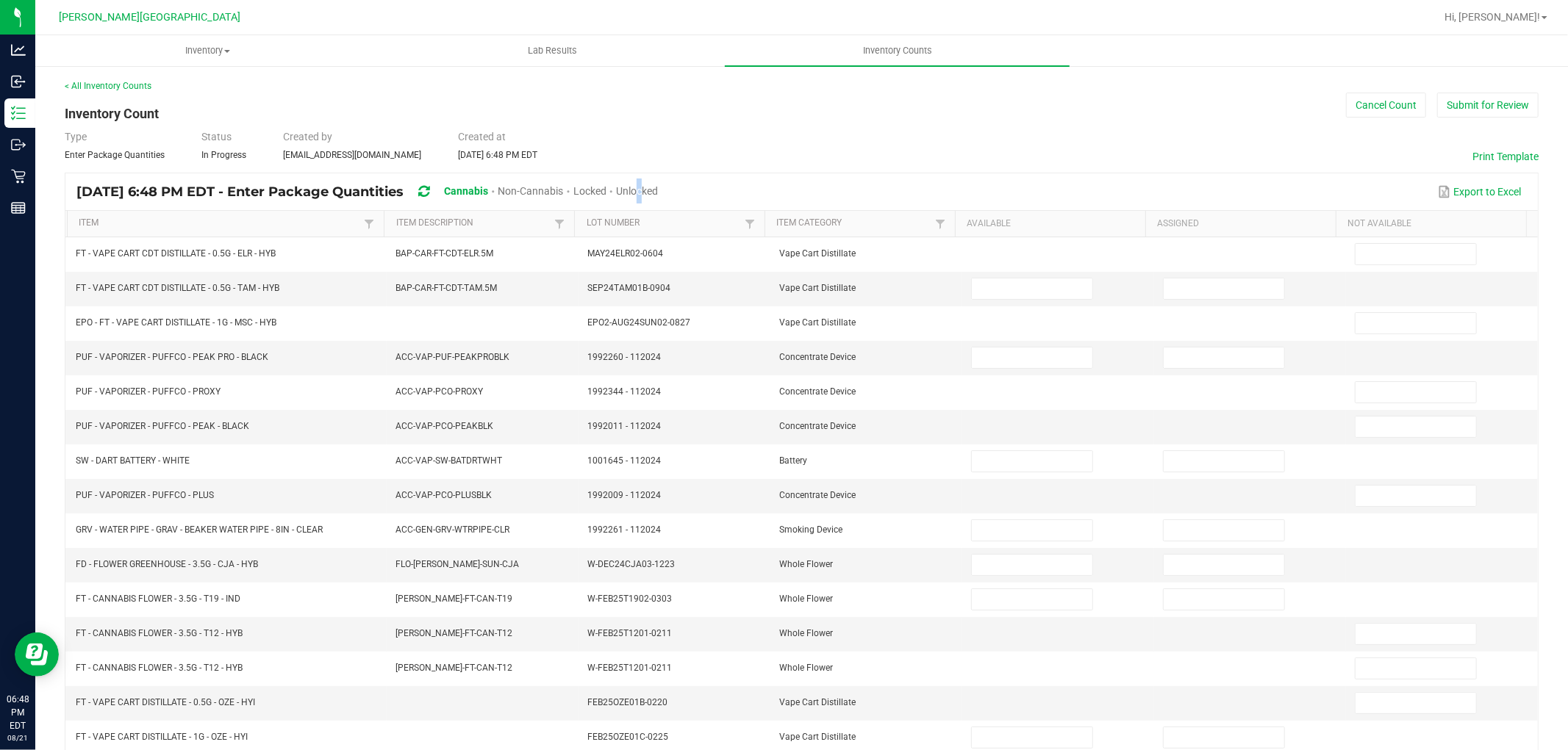
click at [658, 191] on span "Unlocked" at bounding box center [636, 191] width 42 height 12
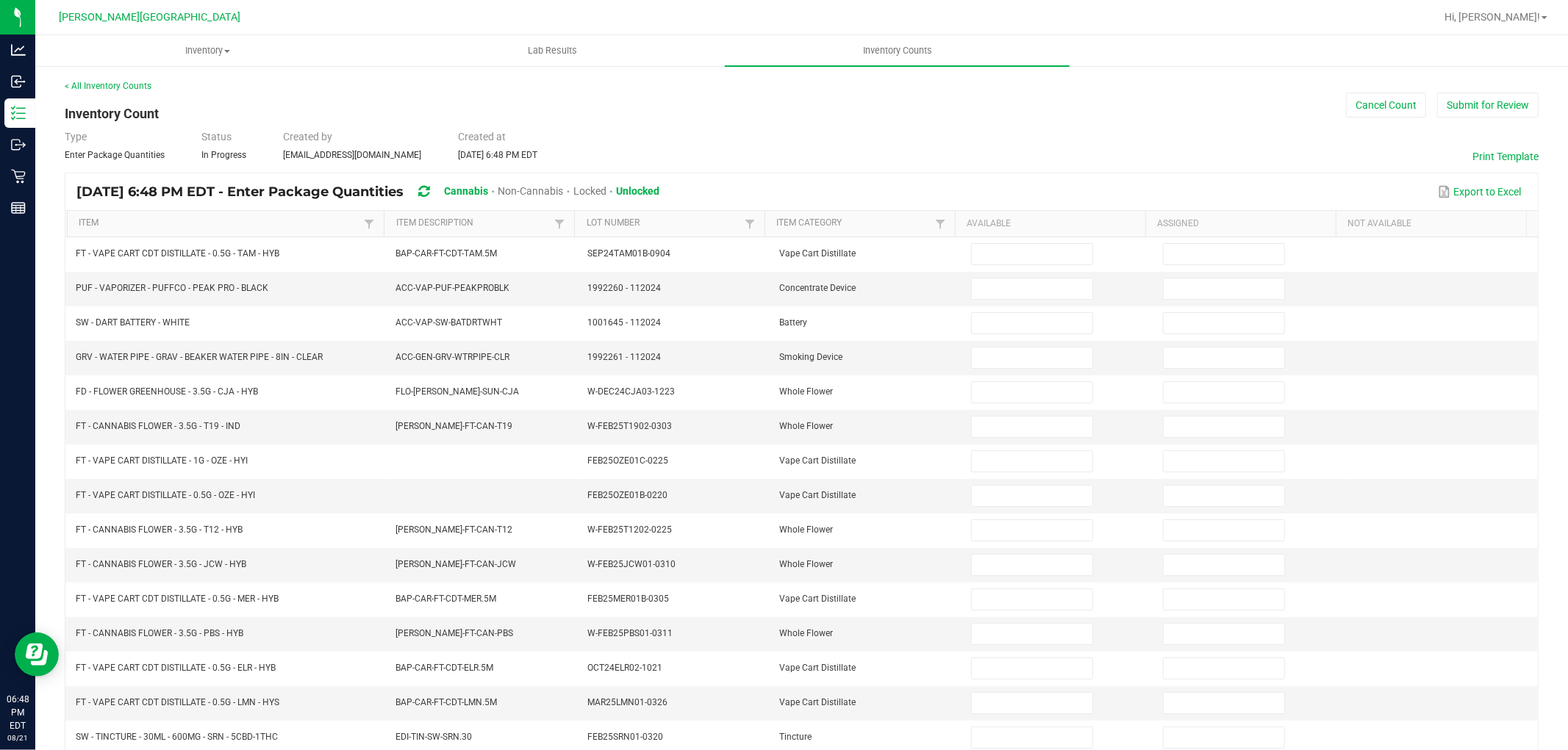
drag, startPoint x: 685, startPoint y: 191, endPoint x: 770, endPoint y: 207, distance: 86.5
click at [659, 191] on span "Unlocked" at bounding box center [637, 191] width 43 height 12
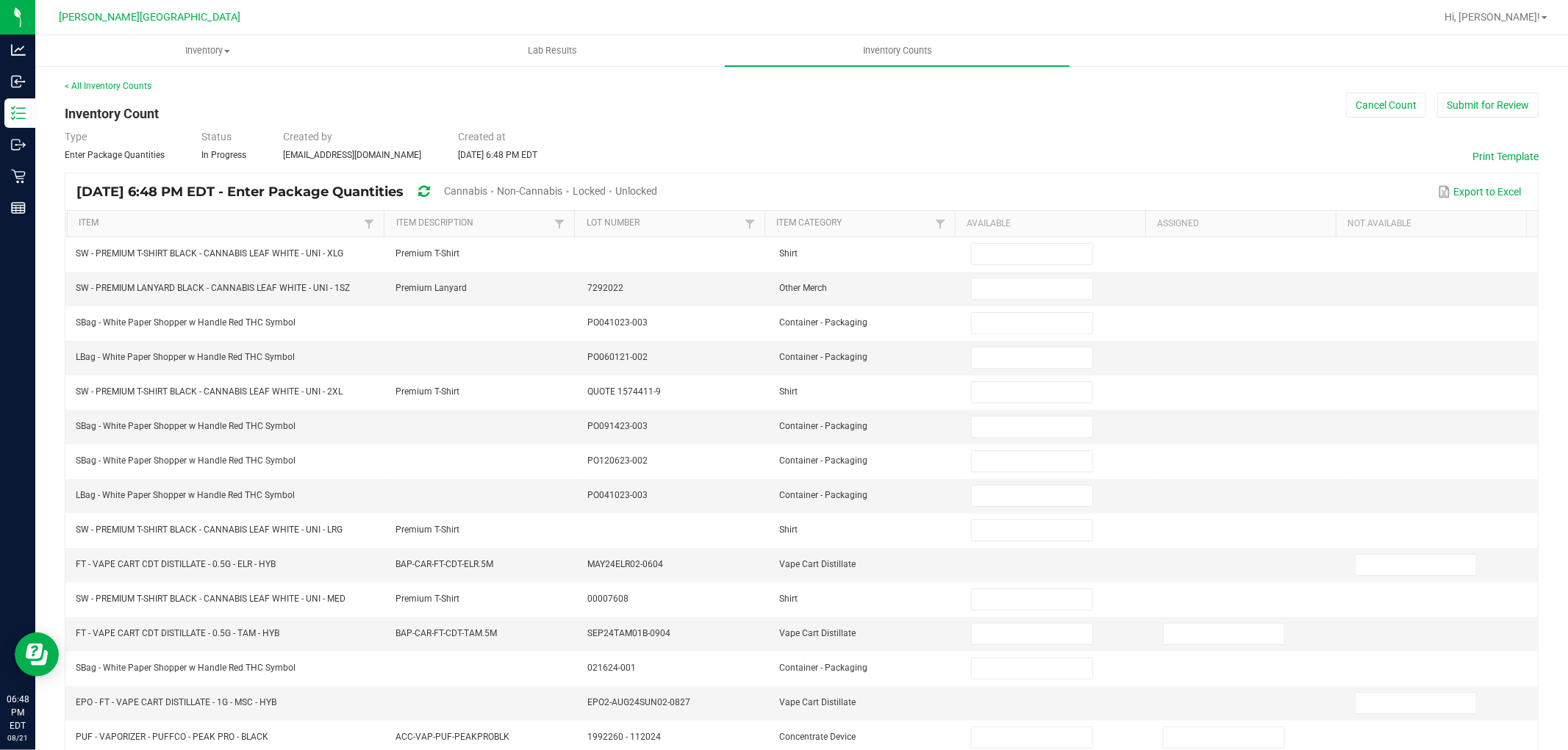
click at [657, 186] on span "Unlocked" at bounding box center [636, 191] width 42 height 12
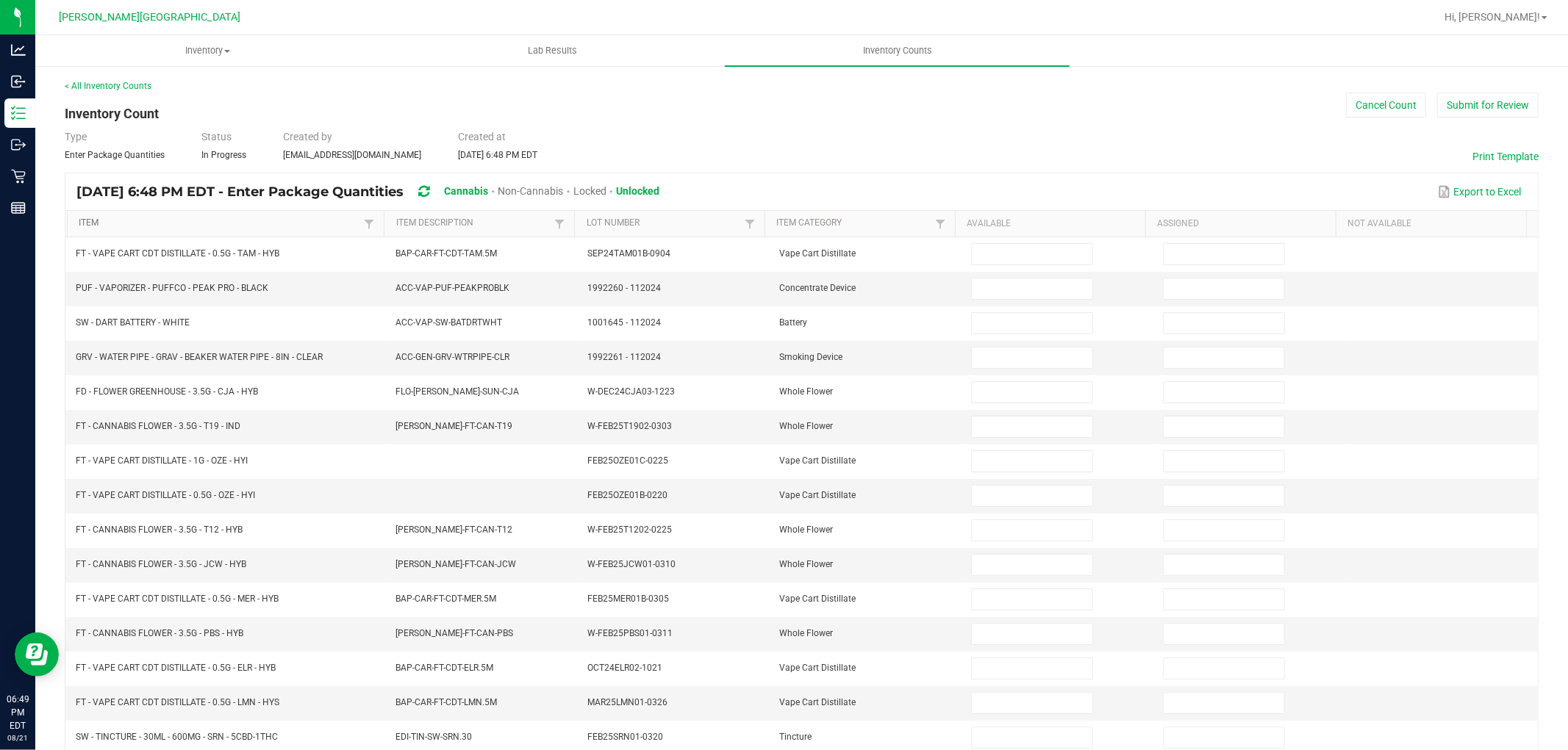
click at [270, 224] on link "Item" at bounding box center [219, 224] width 282 height 12
click at [1492, 156] on button "Print Template" at bounding box center [1505, 156] width 66 height 14
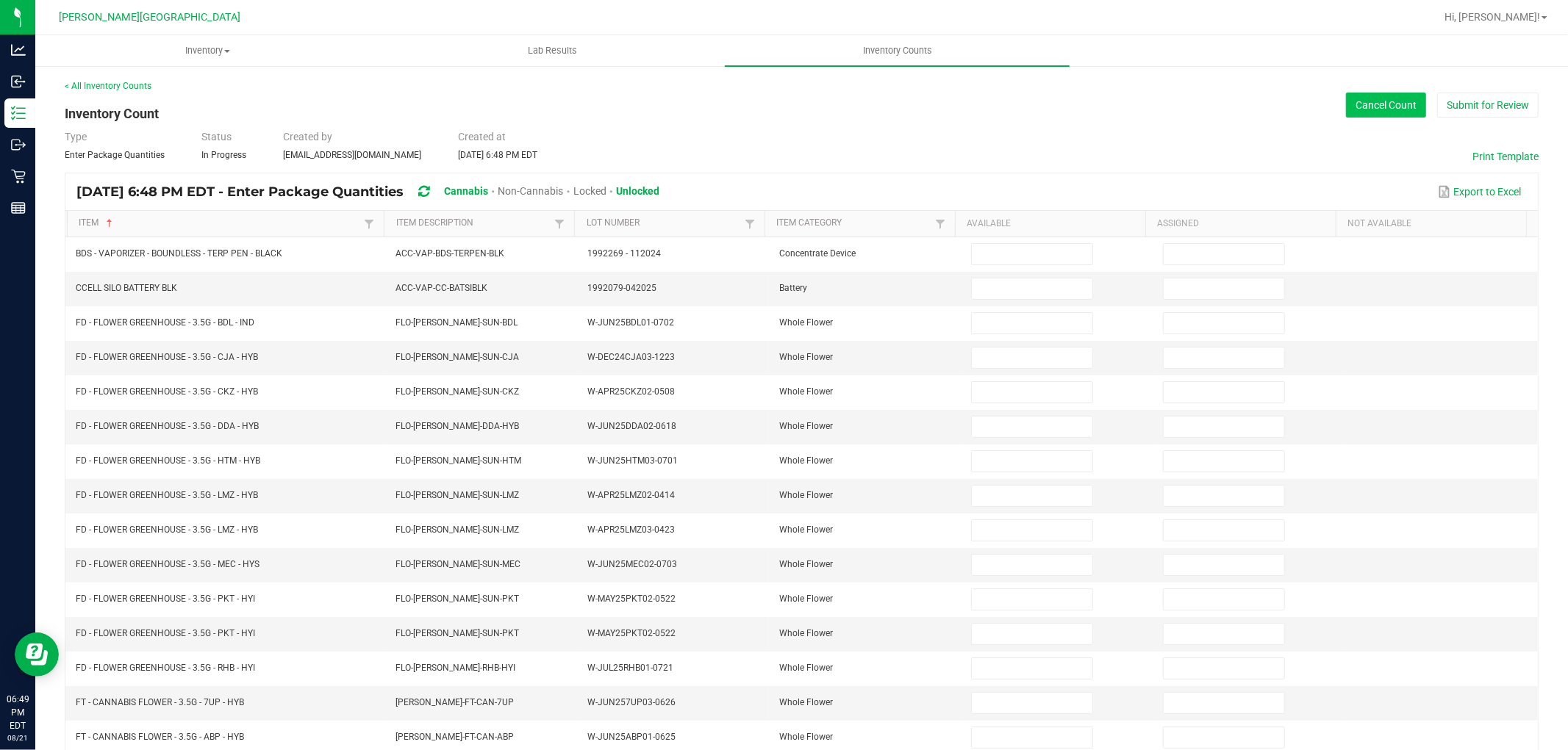
click at [1375, 111] on button "Cancel Count" at bounding box center [1386, 105] width 80 height 25
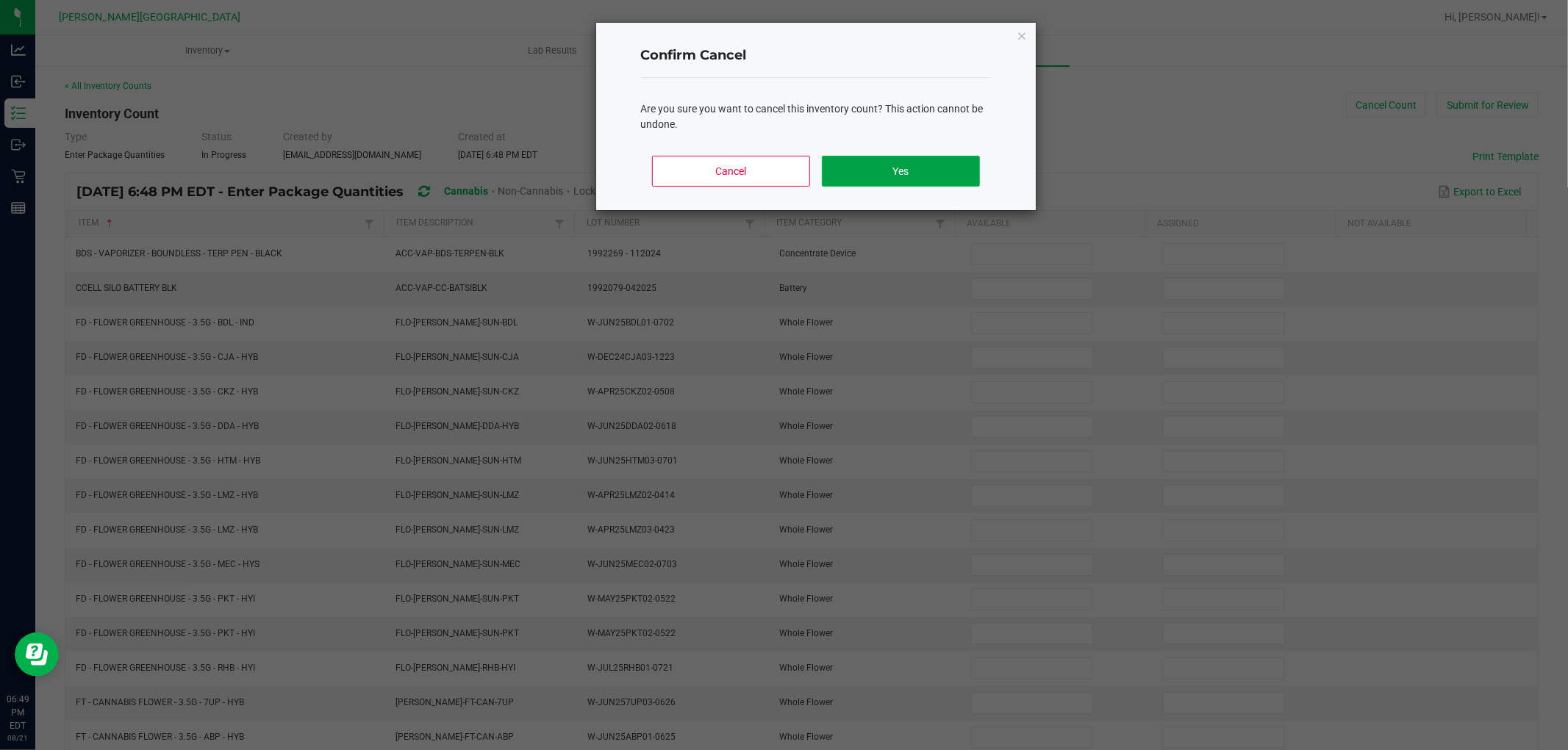
click at [939, 173] on button "Yes" at bounding box center [901, 171] width 158 height 31
